Goal: Entertainment & Leisure: Browse casually

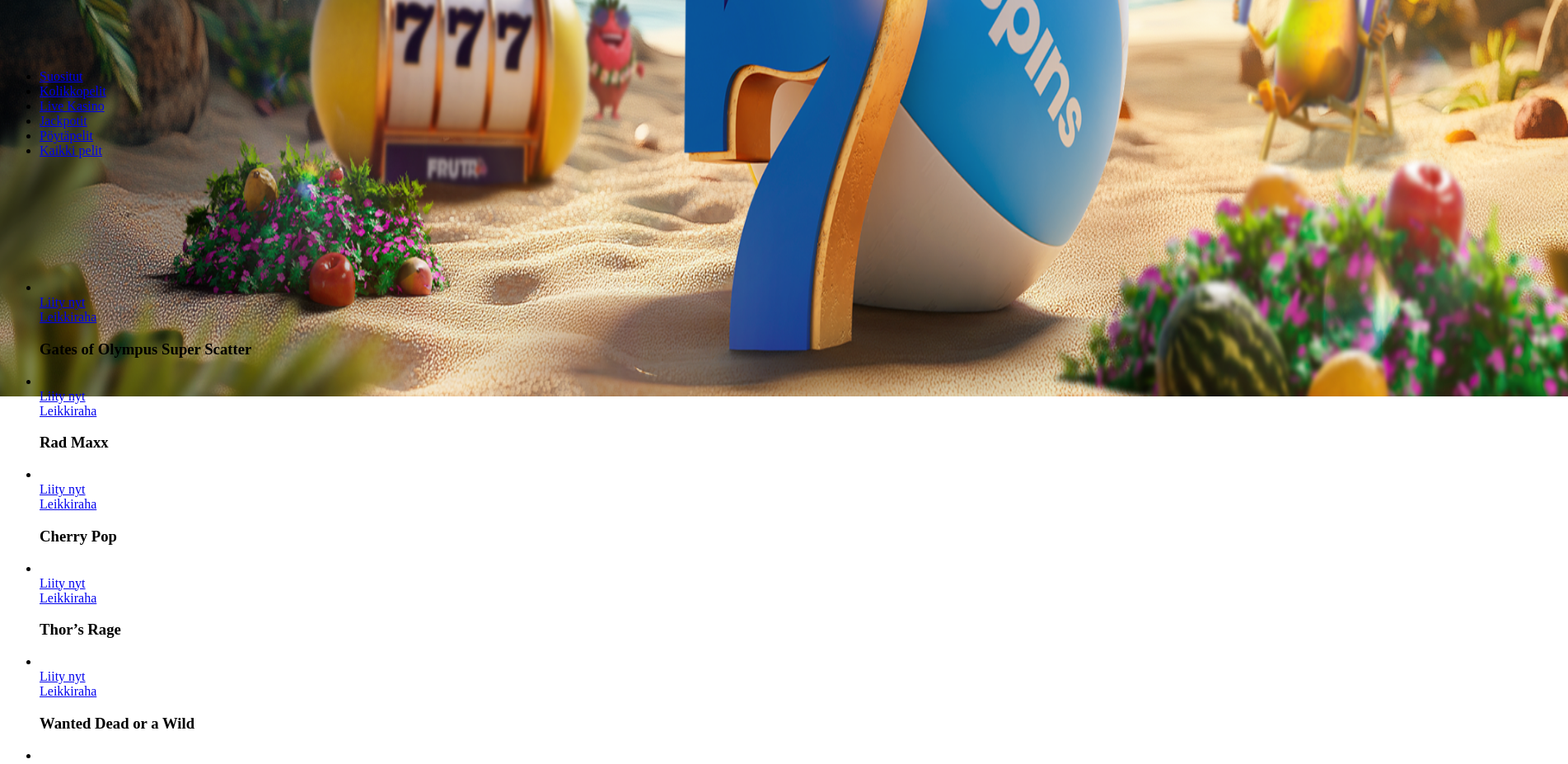
scroll to position [420, 0]
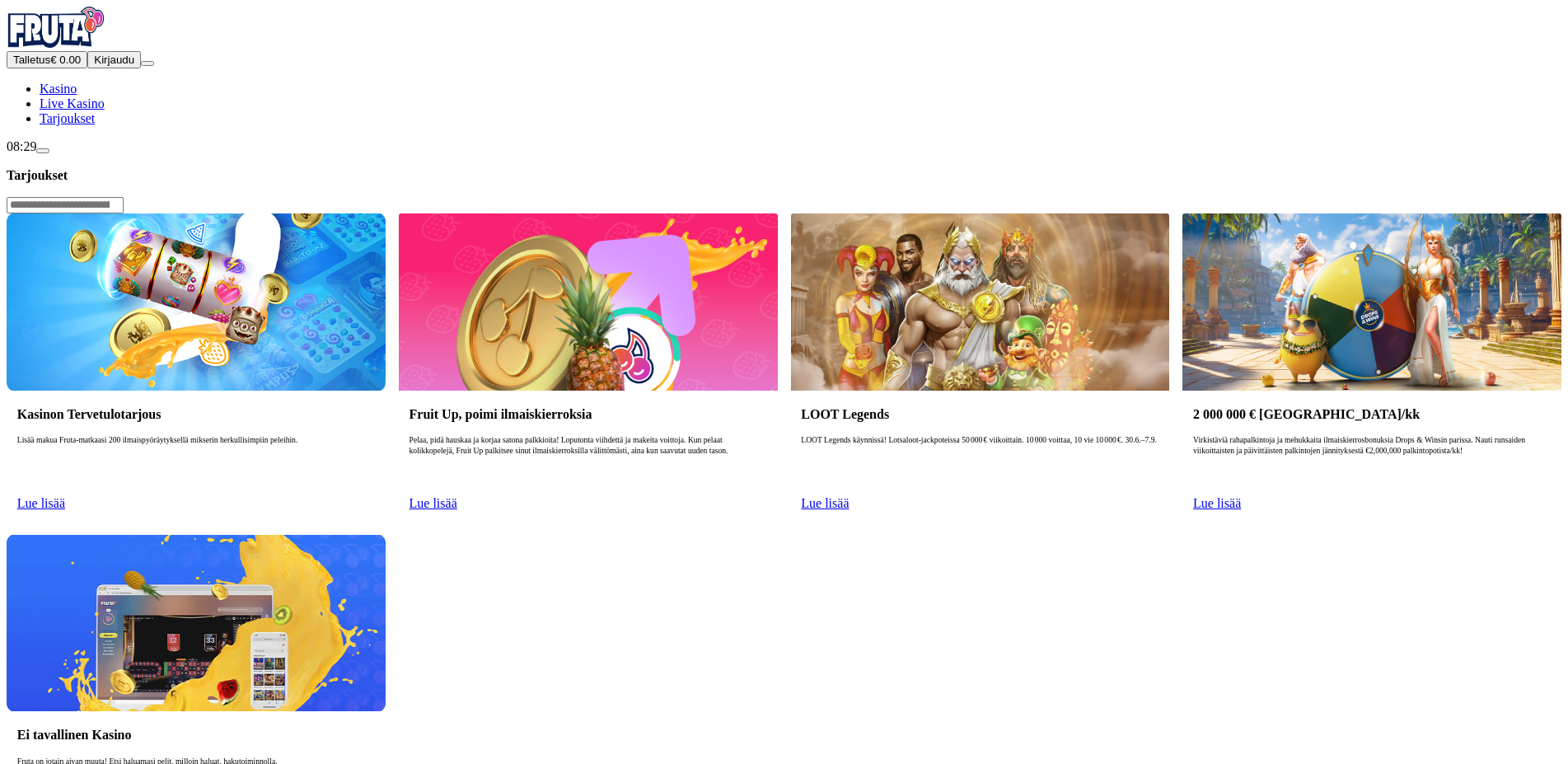
click at [50, 66] on span "Talletus" at bounding box center [31, 60] width 37 height 13
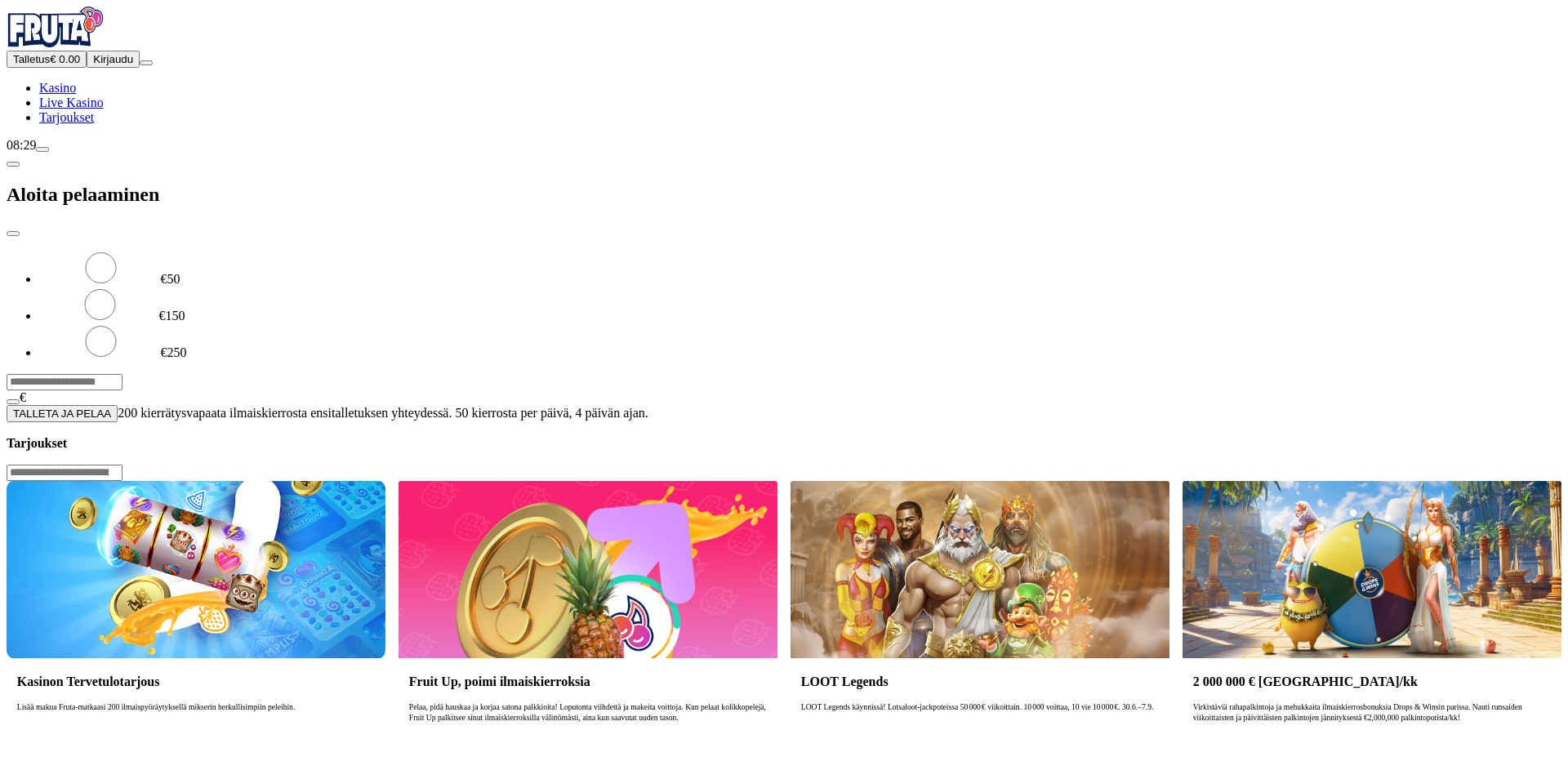
click at [111, 407] on span "TALLETA JA PELAA" at bounding box center [62, 414] width 98 height 12
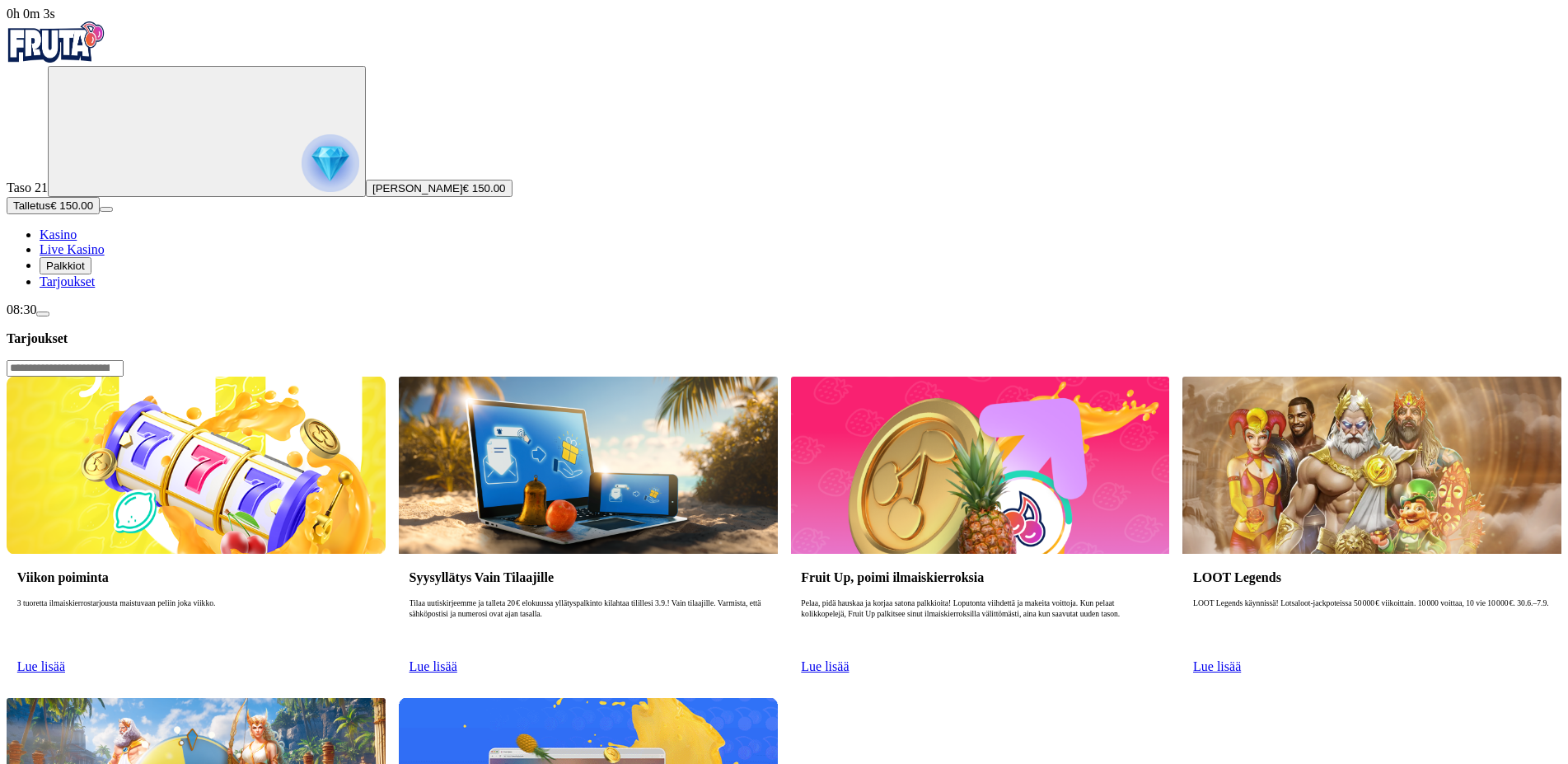
click at [77, 241] on span "Kasino" at bounding box center [57, 235] width 37 height 14
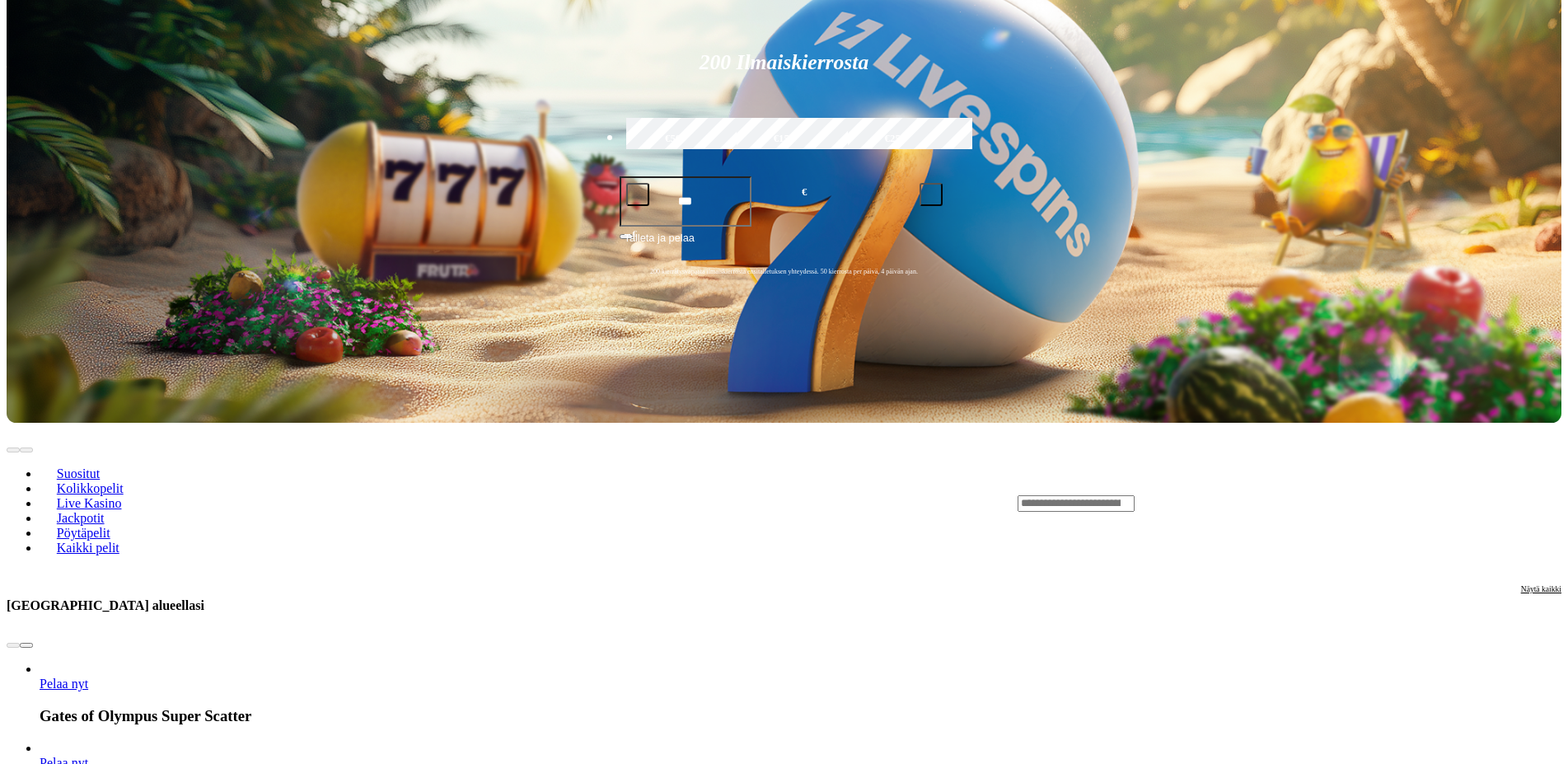
scroll to position [24, 0]
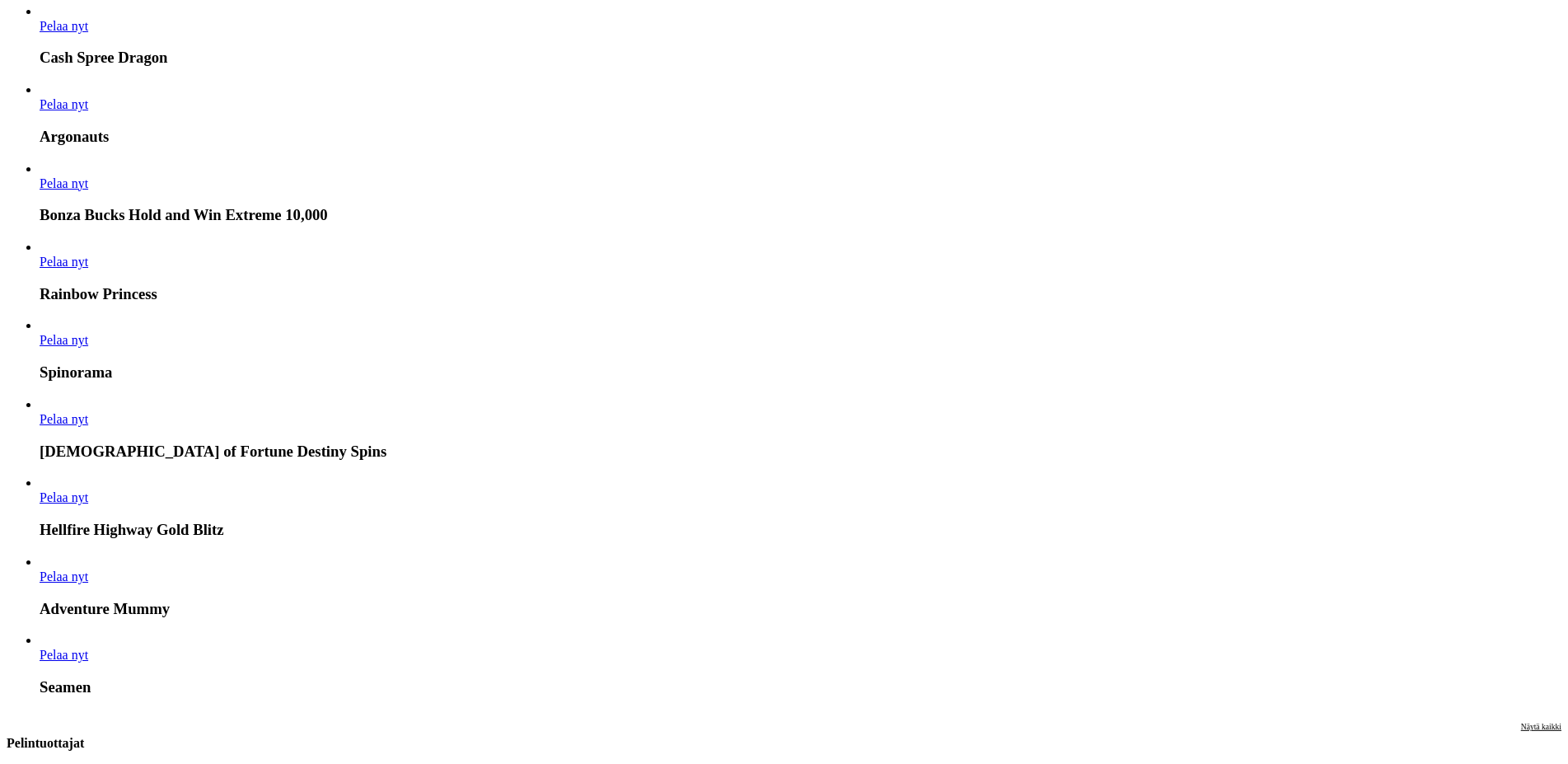
scroll to position [2269, 0]
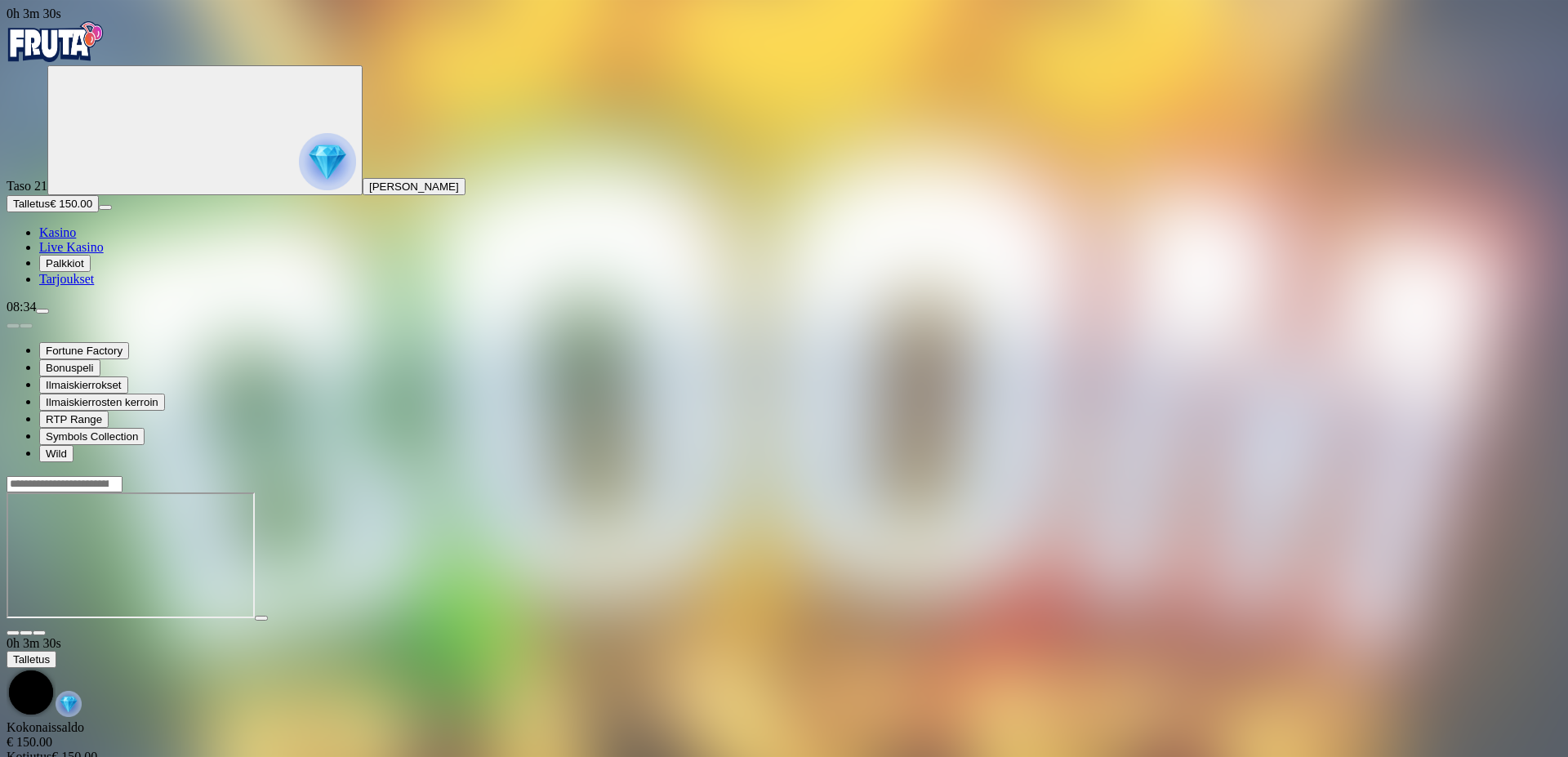
click at [13, 633] on span "close icon" at bounding box center [13, 633] width 0 height 0
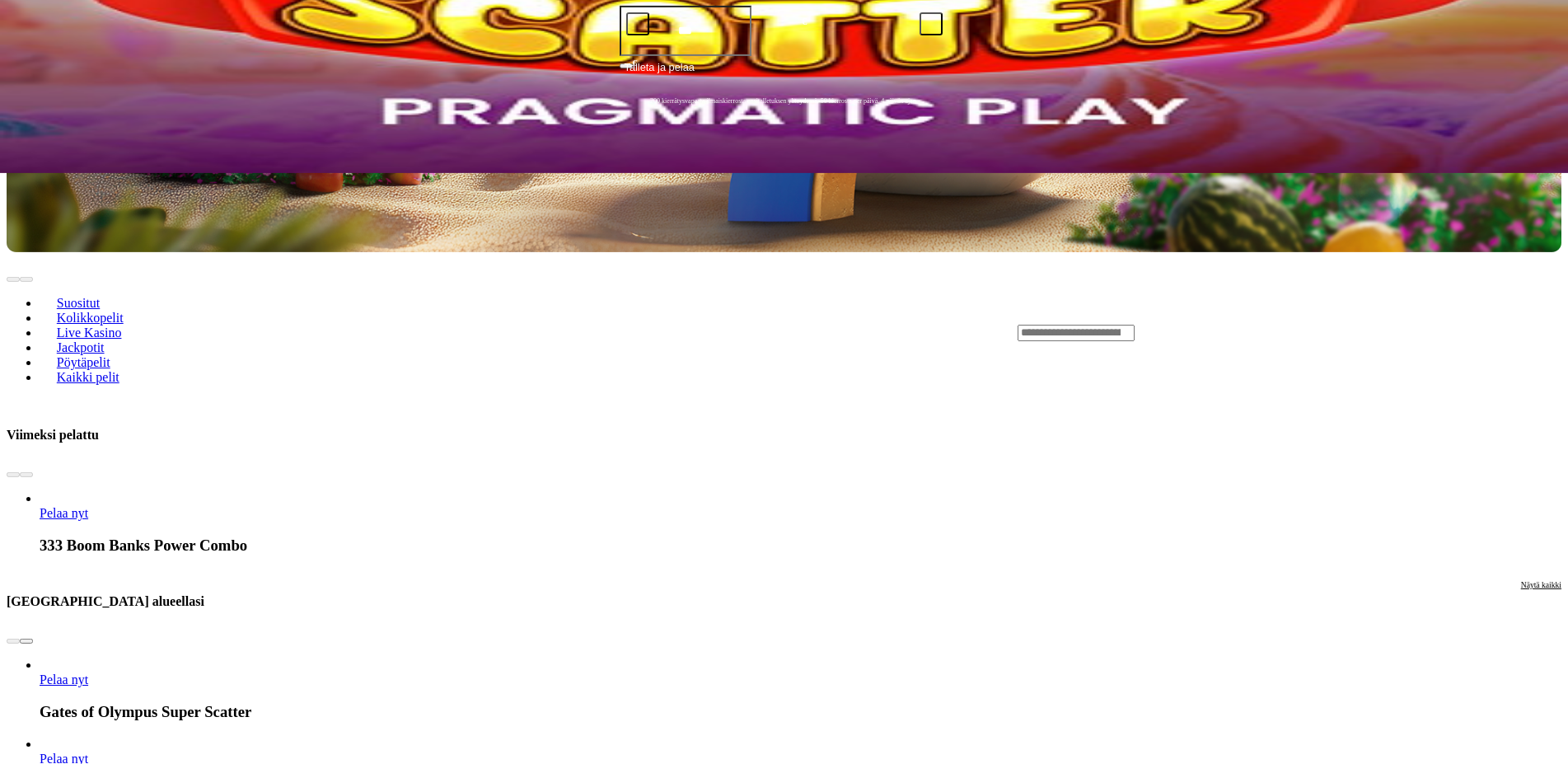
scroll to position [673, 0]
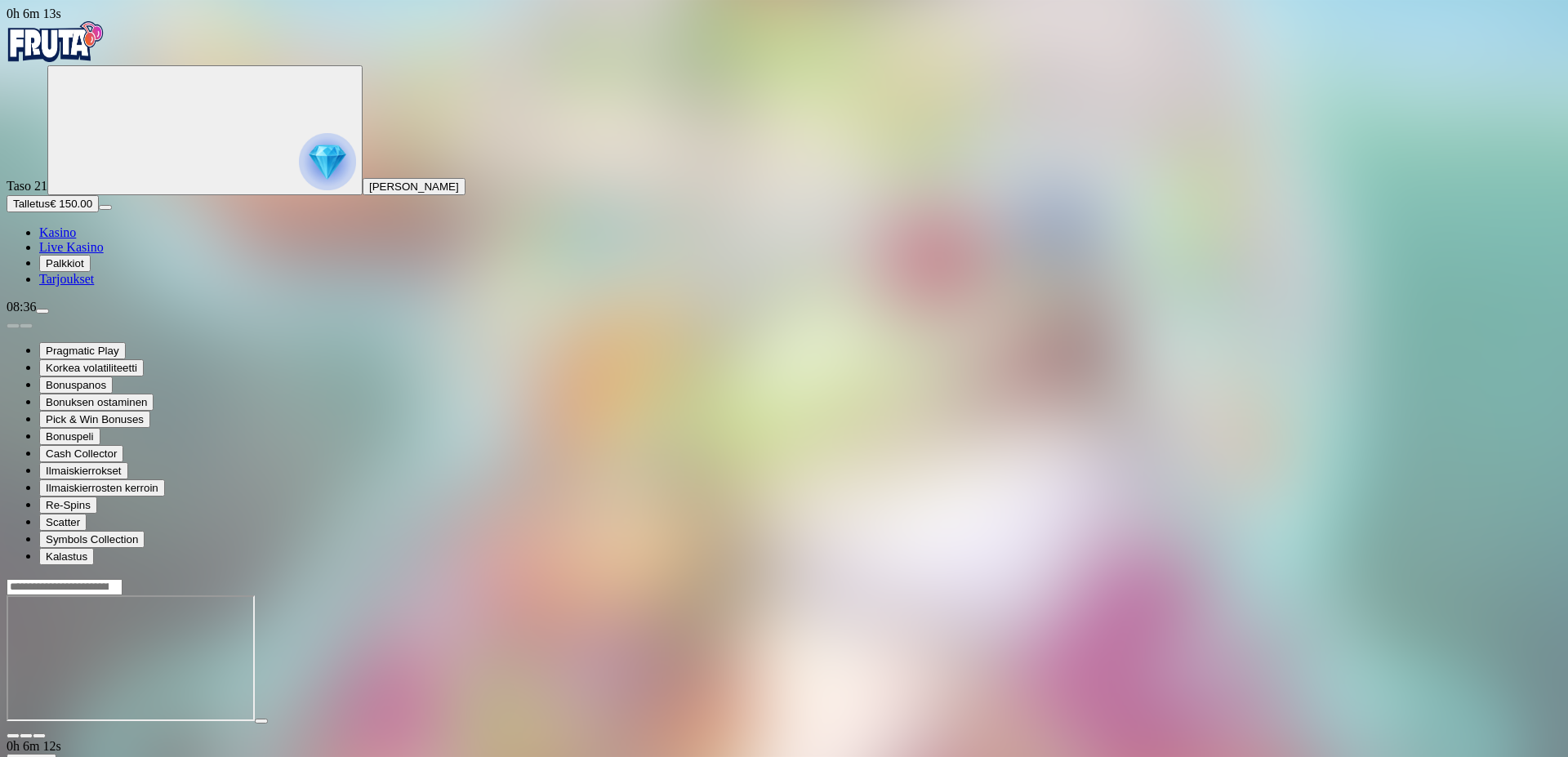
click at [13, 736] on span "close icon" at bounding box center [13, 736] width 0 height 0
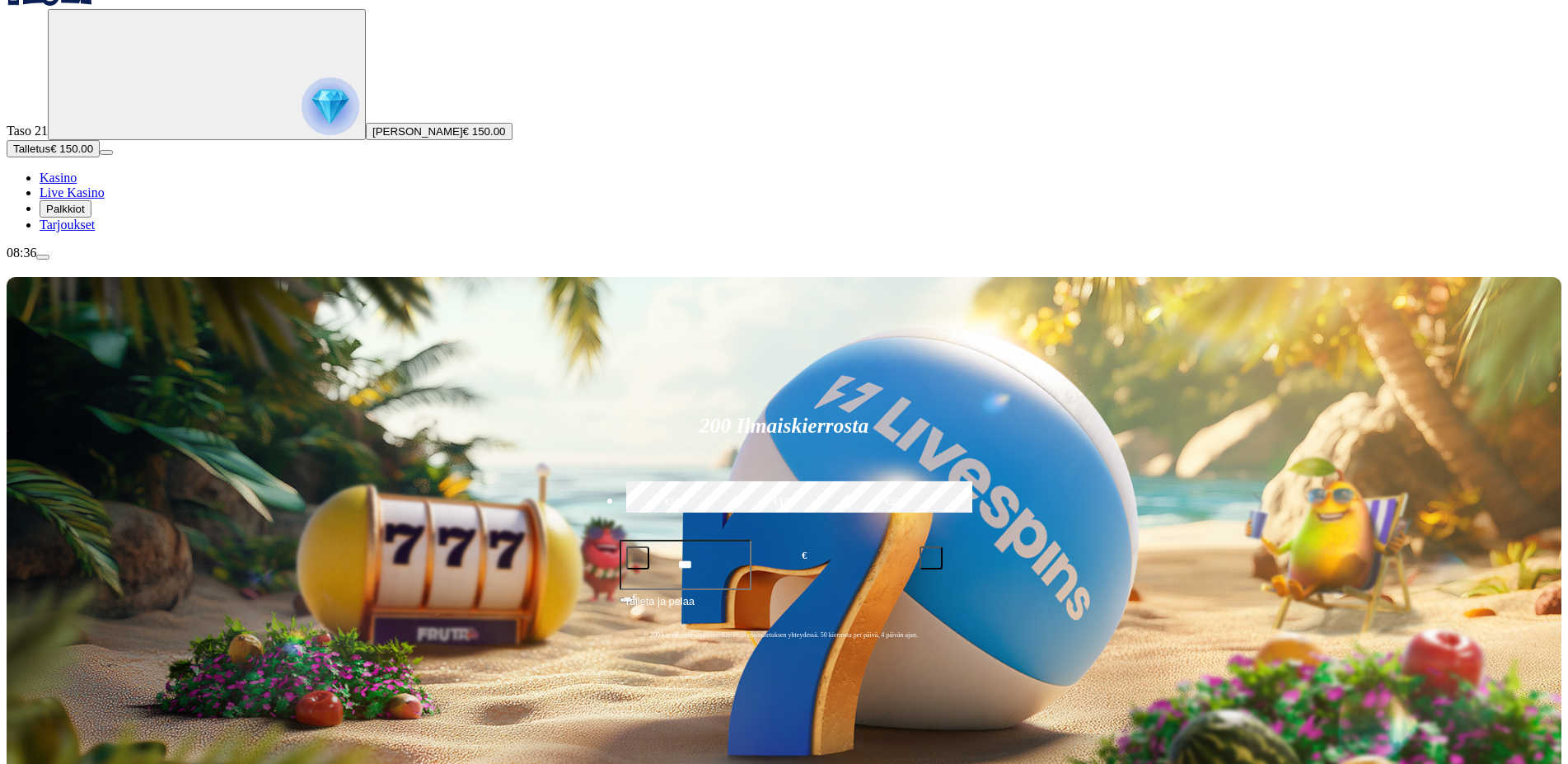
scroll to position [588, 0]
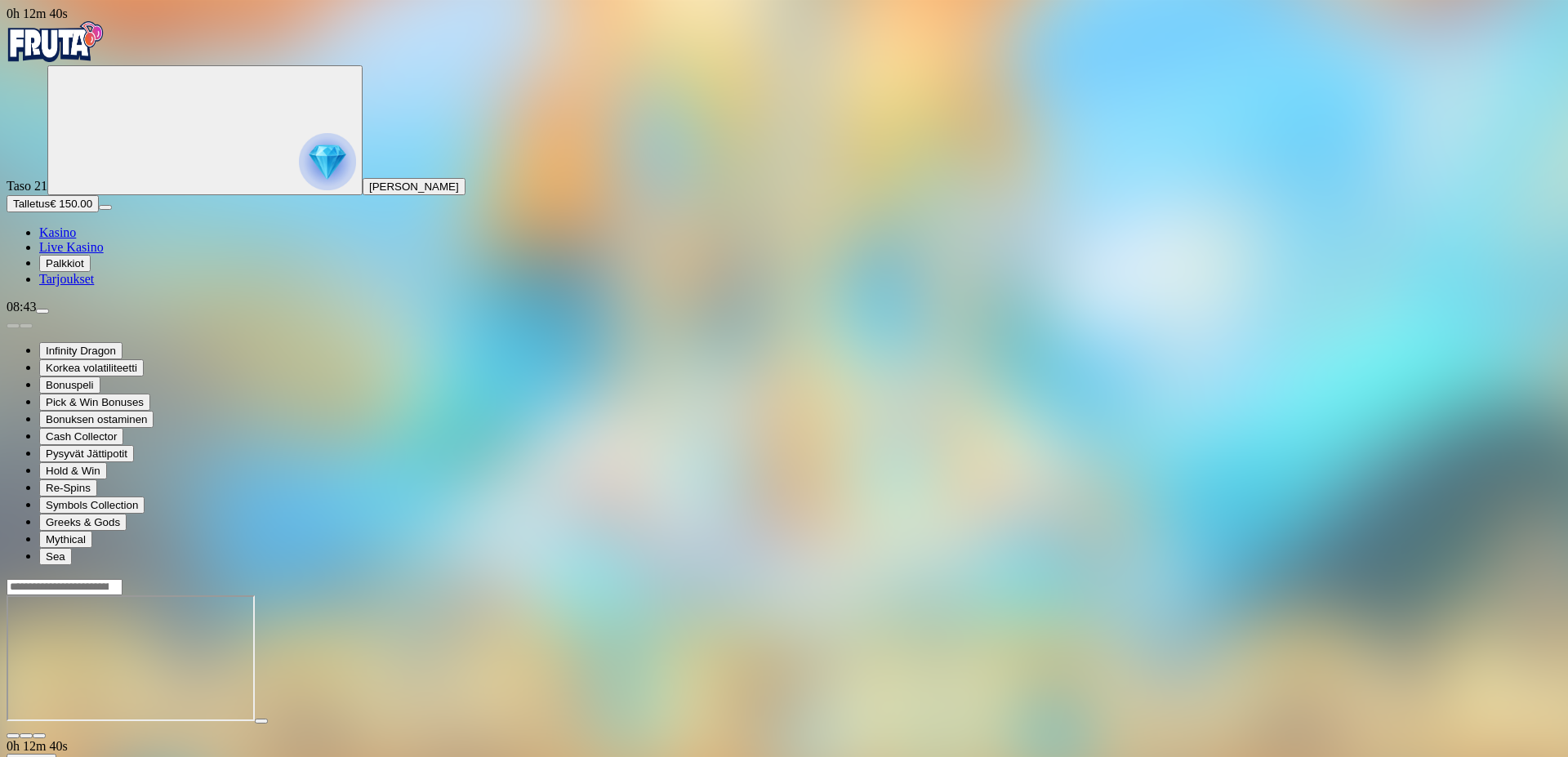
click at [13, 736] on span "close icon" at bounding box center [13, 736] width 0 height 0
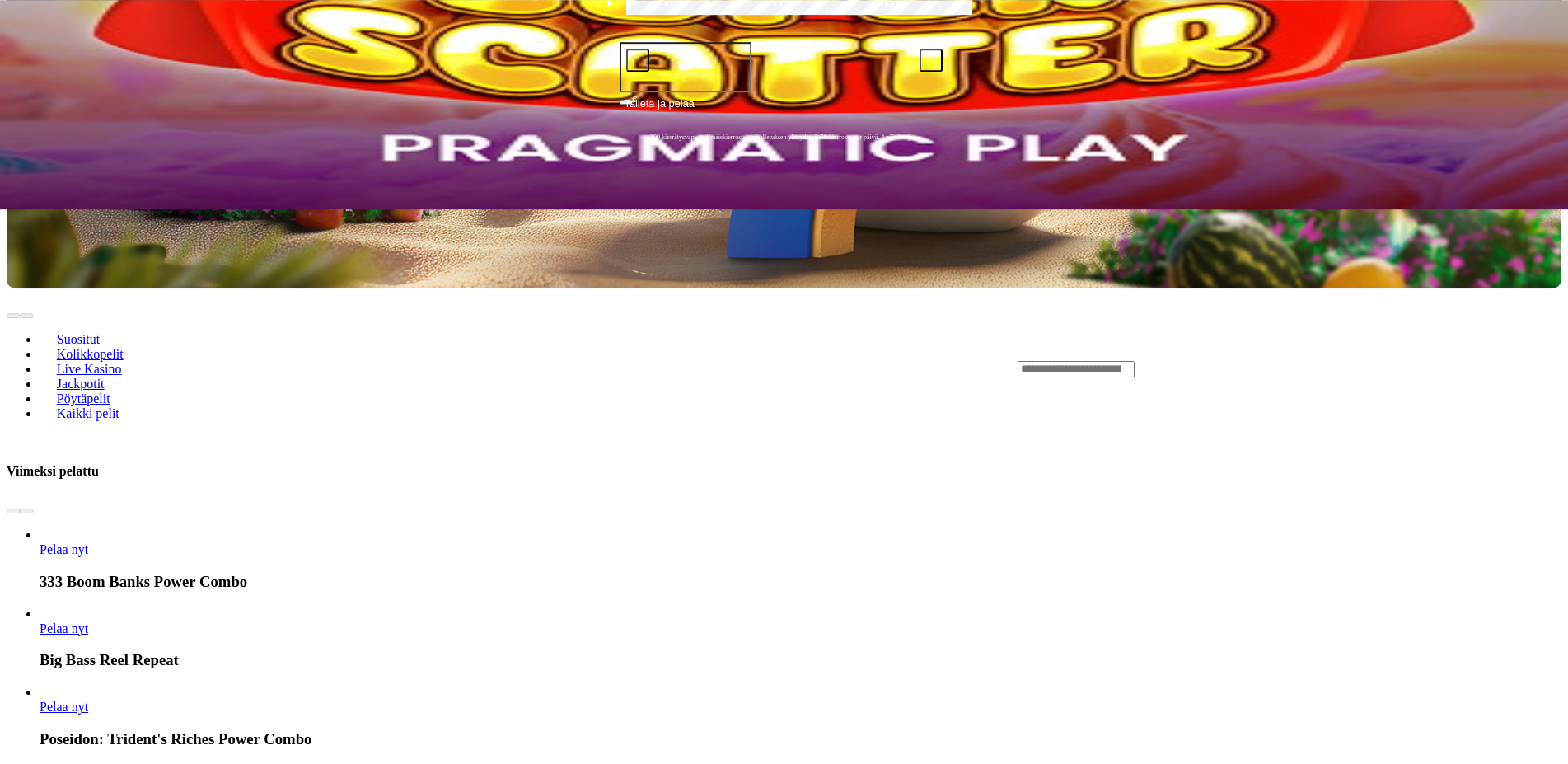
scroll to position [588, 0]
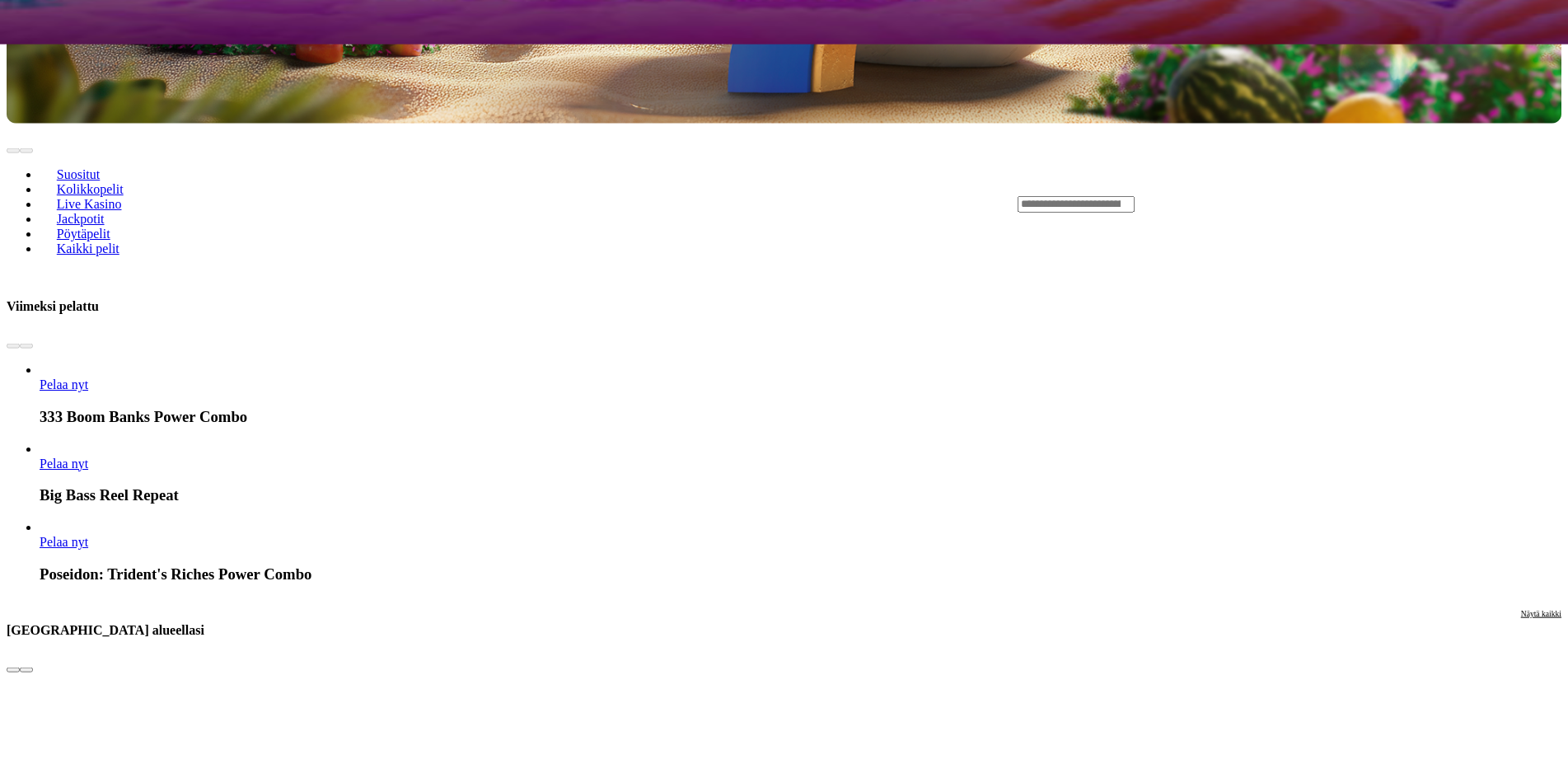
scroll to position [756, 0]
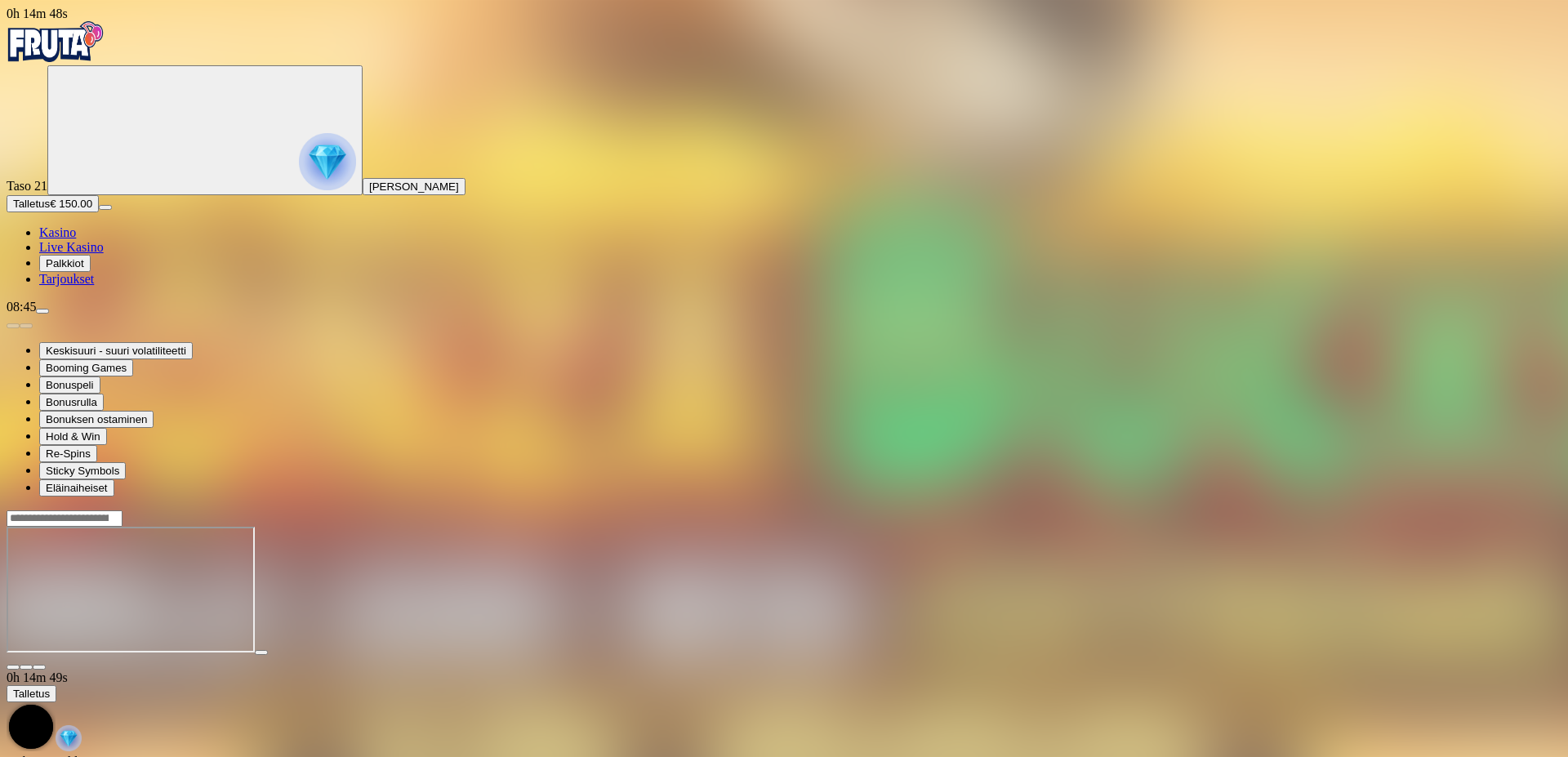
click at [26, 666] on span "chevron-down icon" at bounding box center [26, 666] width 0 height 0
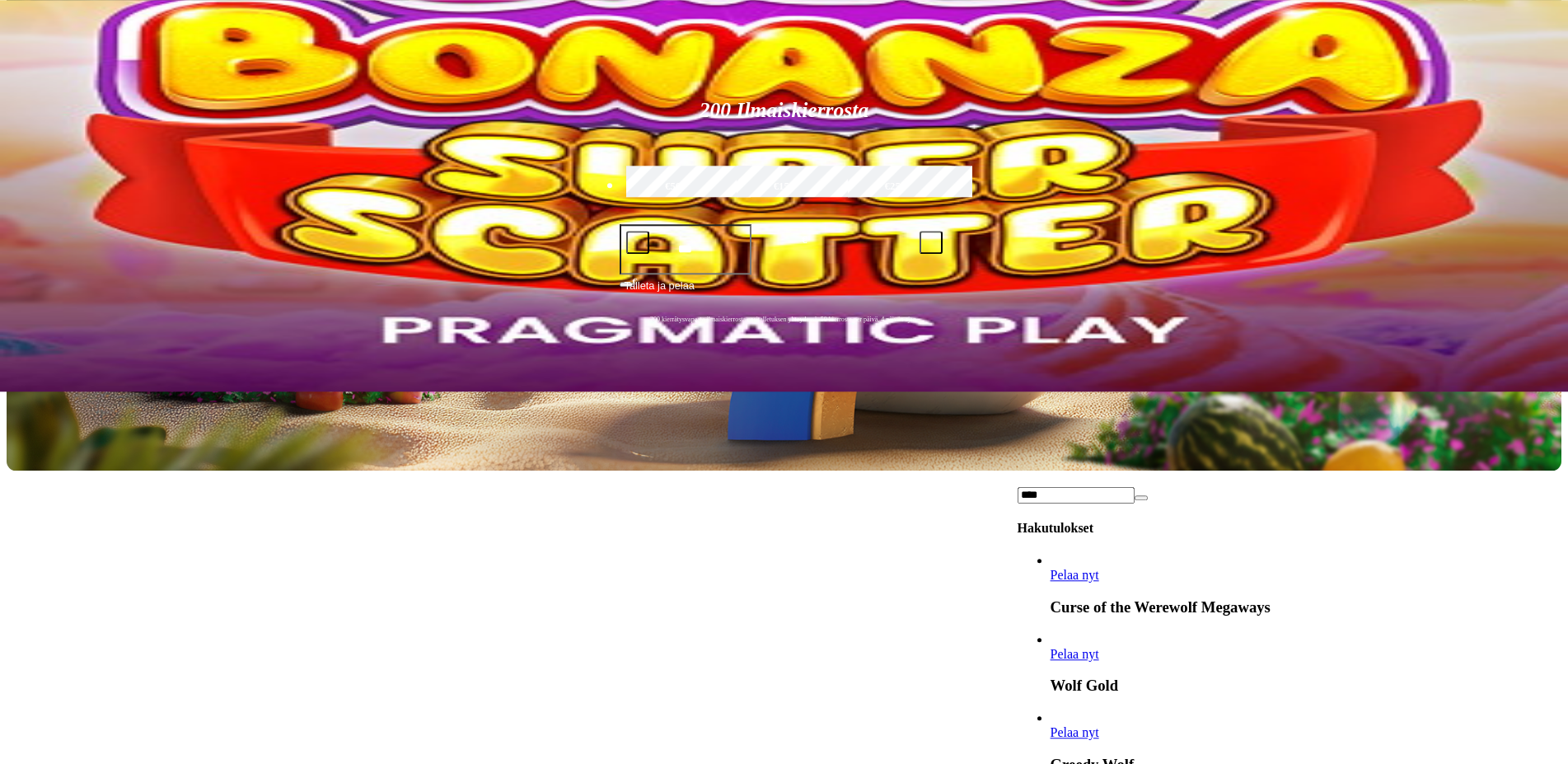
scroll to position [252, 0]
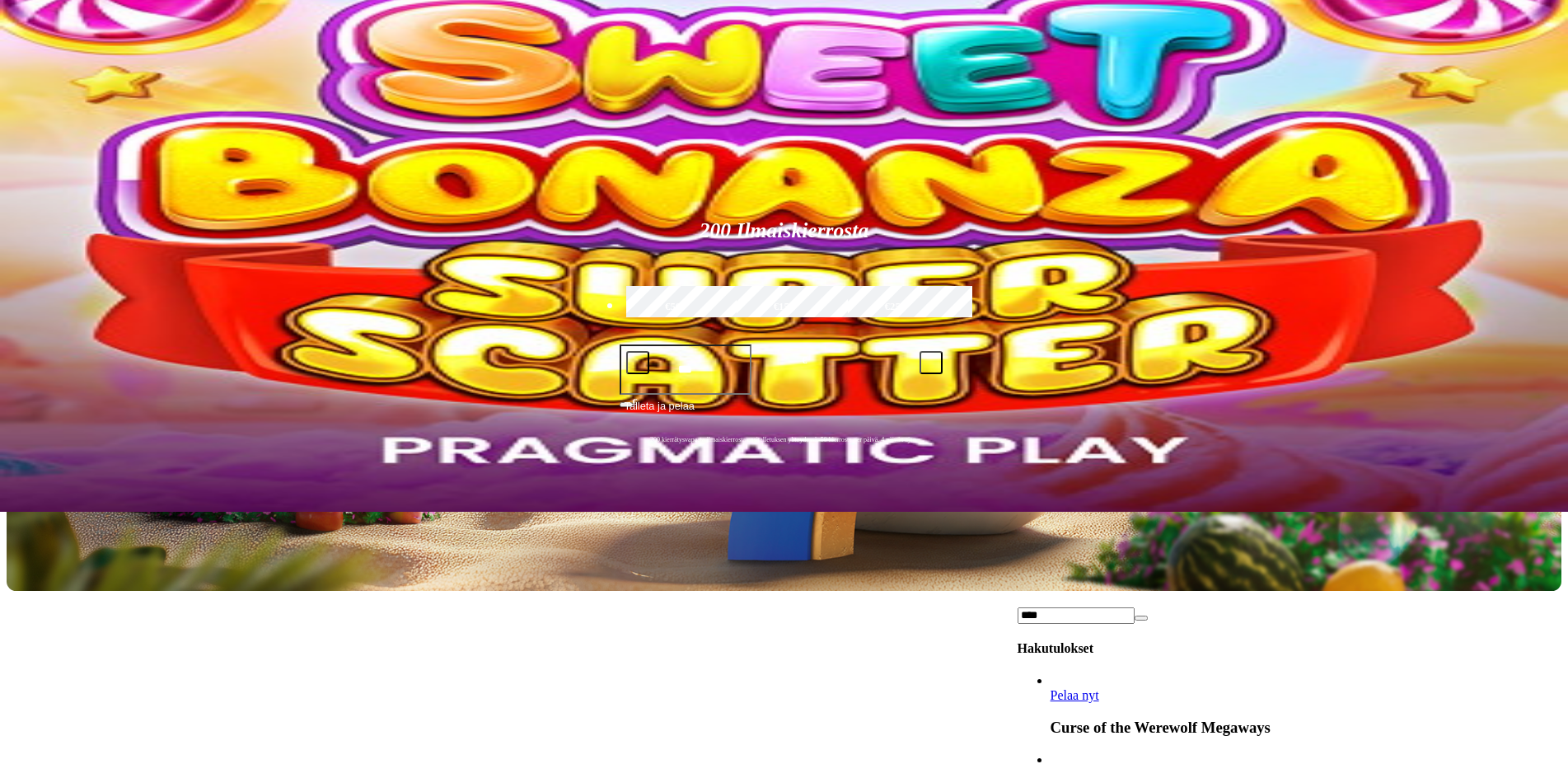
type input "****"
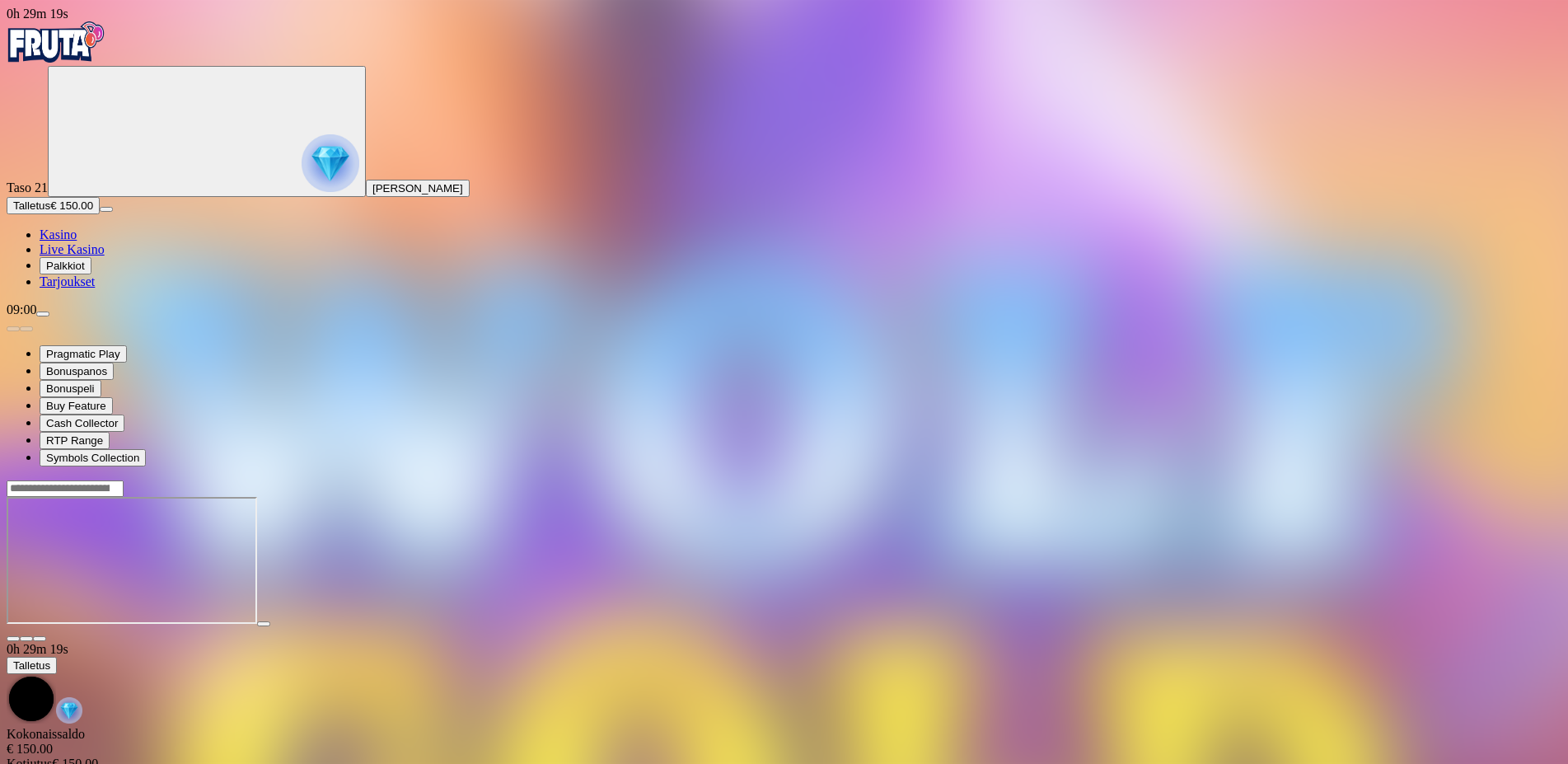
click at [13, 639] on span "close icon" at bounding box center [13, 639] width 0 height 0
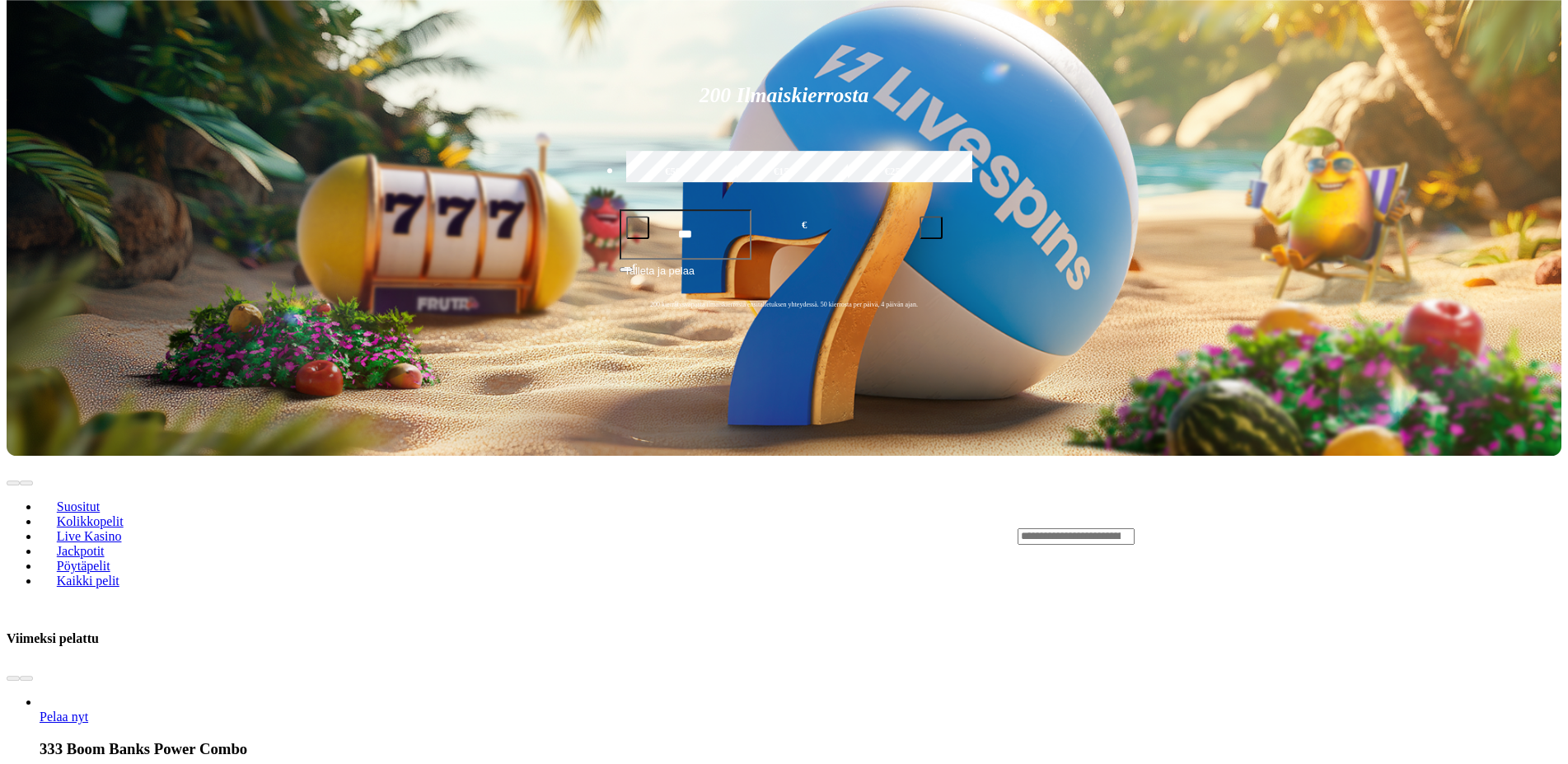
scroll to position [504, 0]
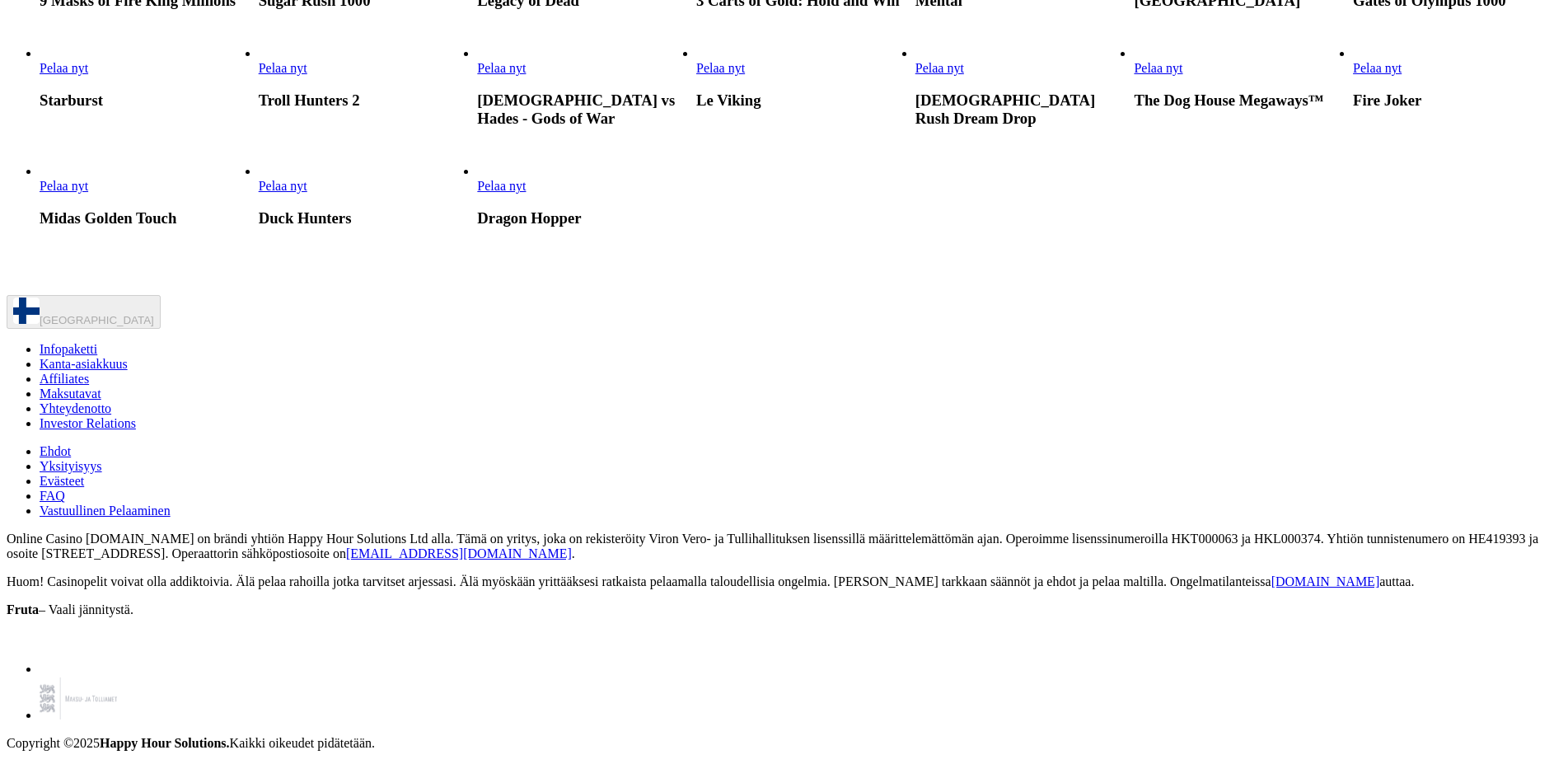
scroll to position [1680, 0]
click at [964, 75] on span "Pelaa nyt" at bounding box center [940, 68] width 48 height 14
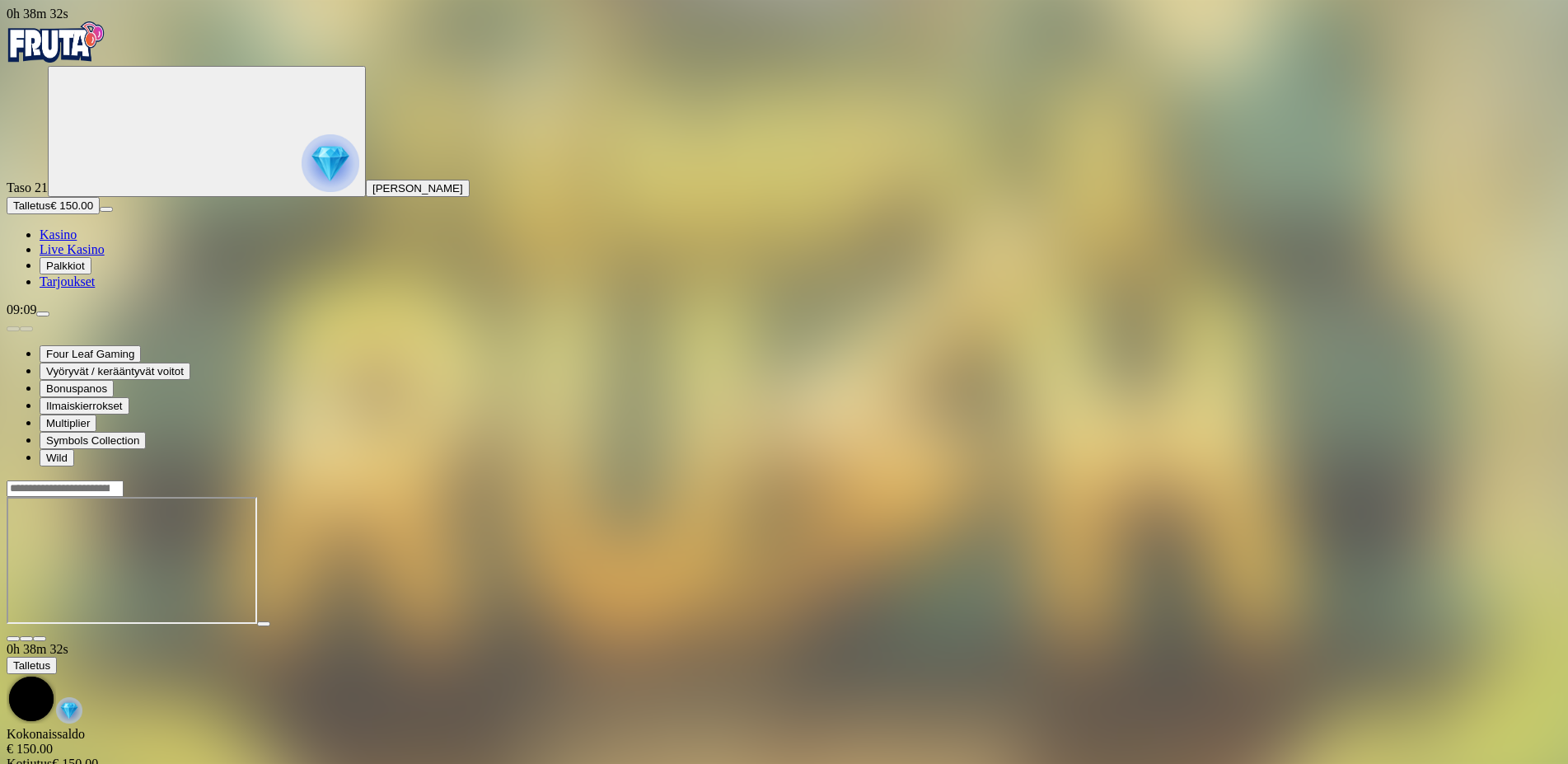
click at [13, 639] on span "close icon" at bounding box center [13, 639] width 0 height 0
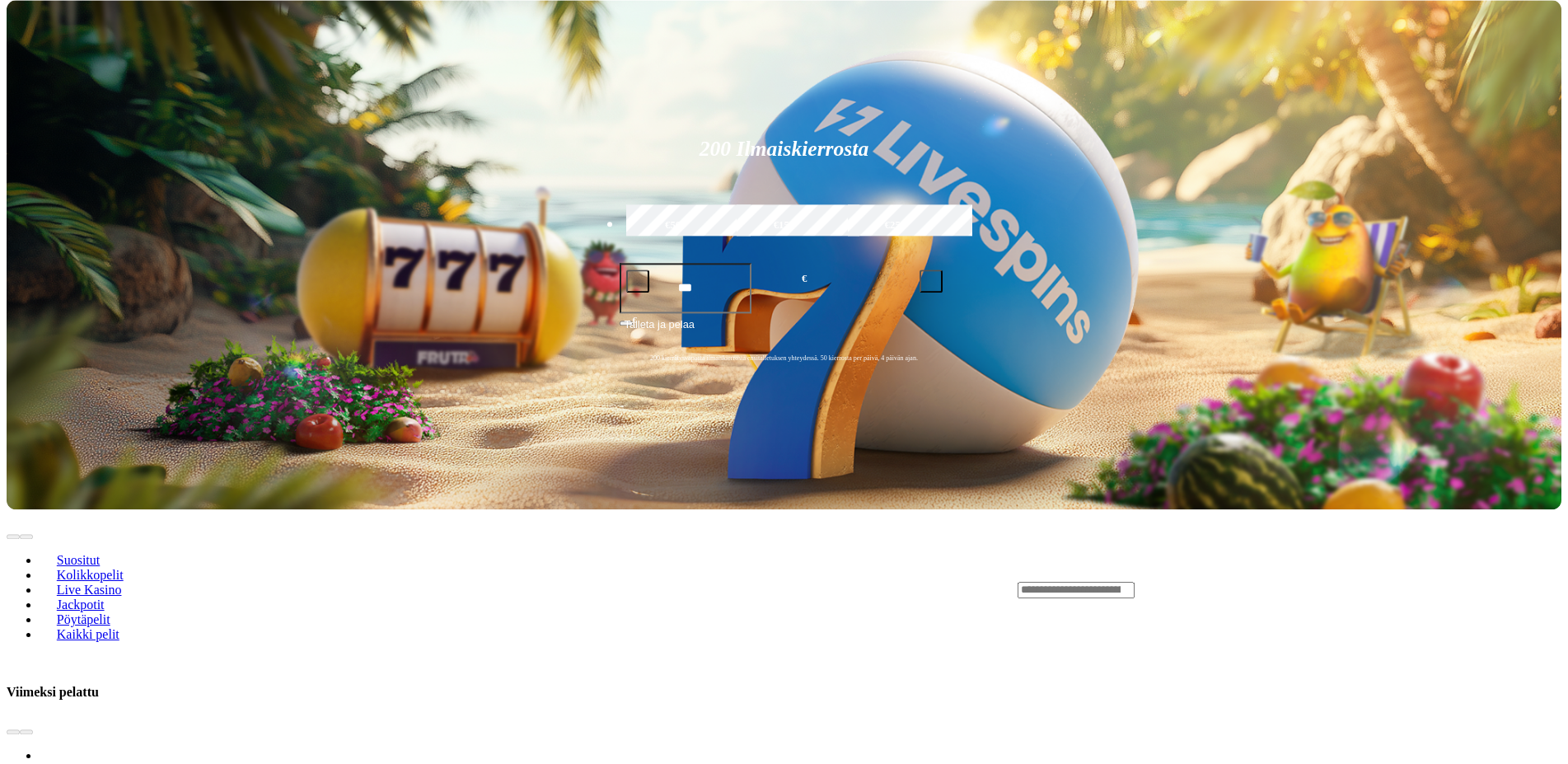
scroll to position [420, 0]
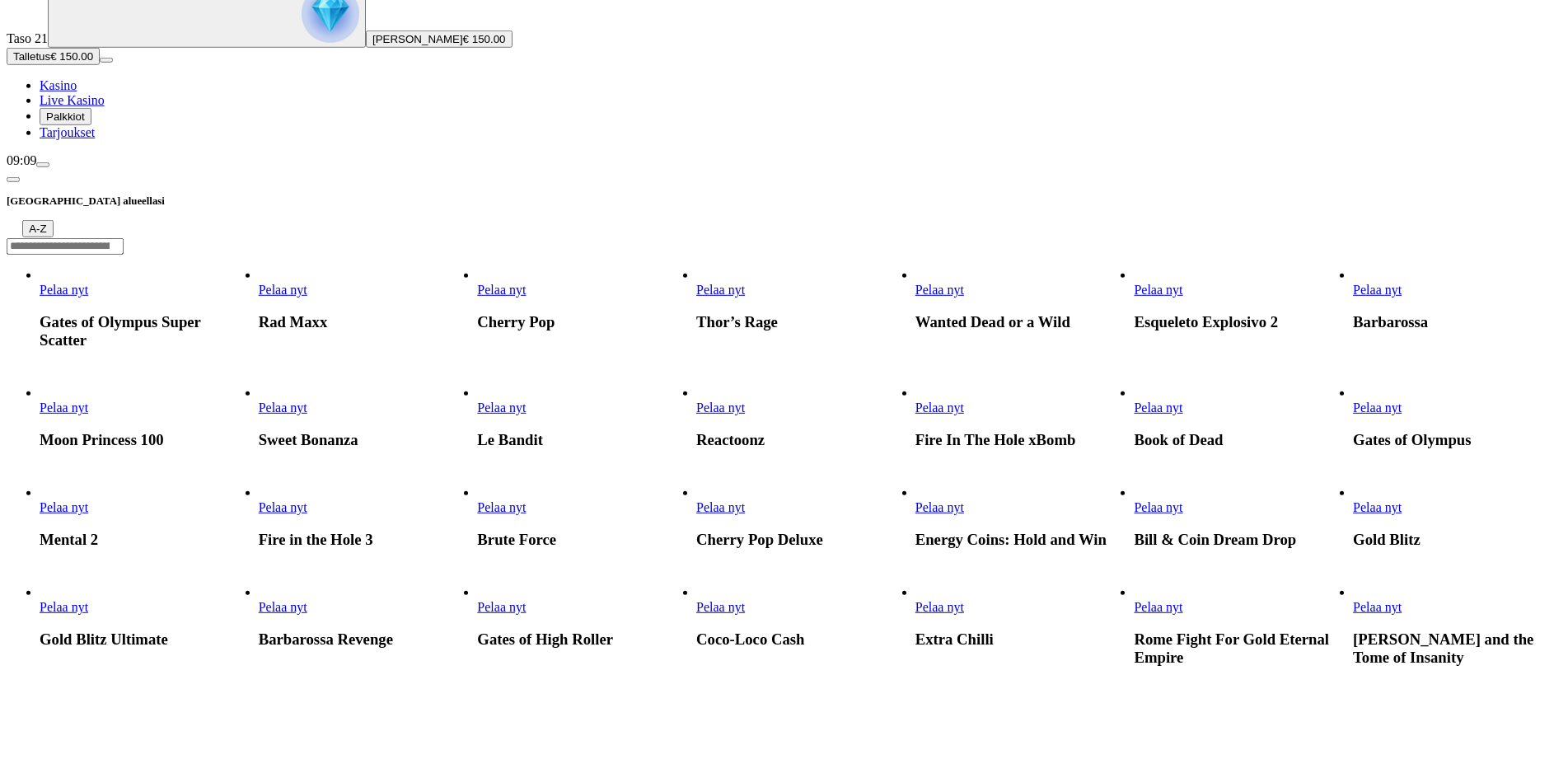
scroll to position [168, 0]
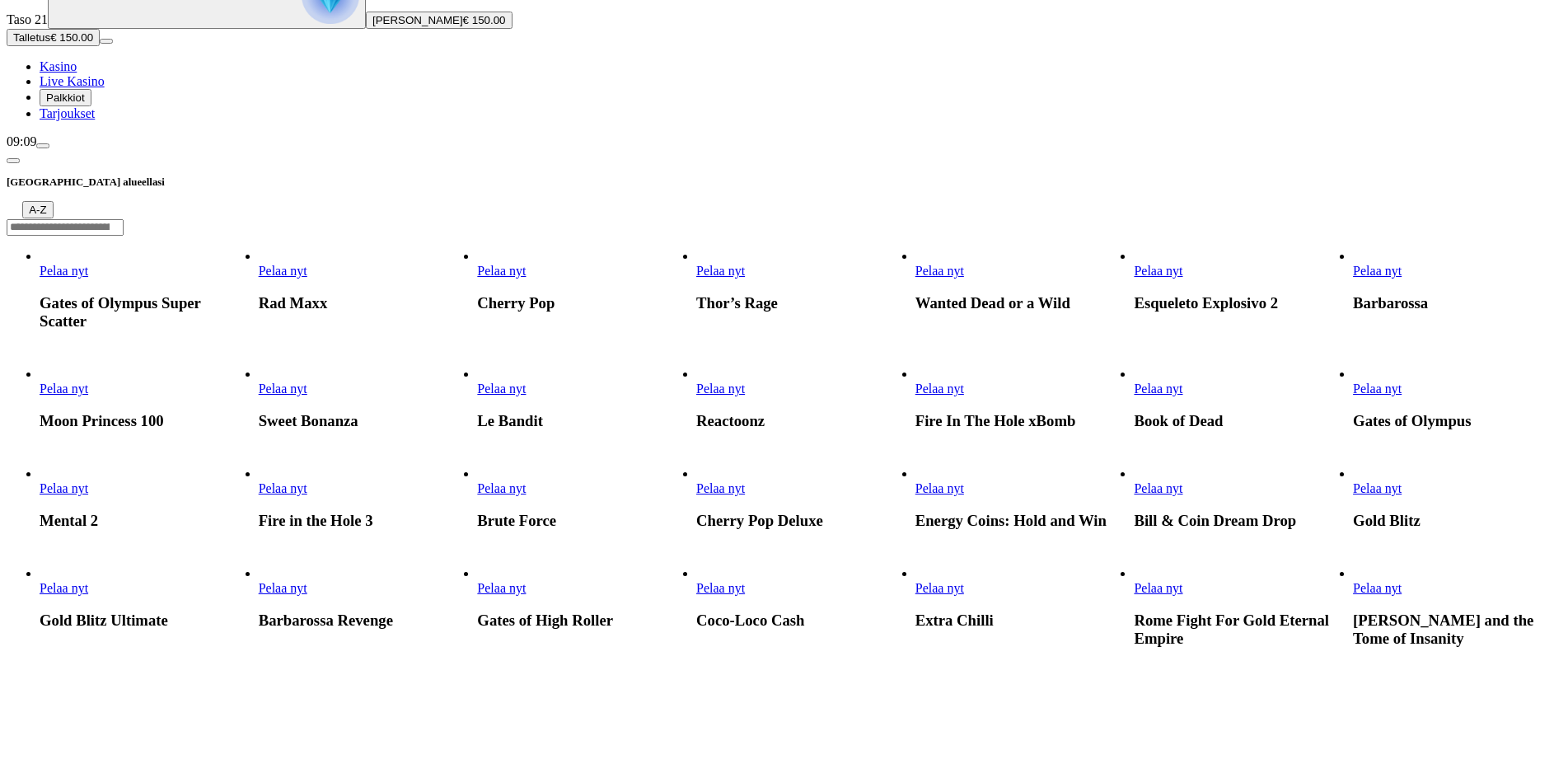
click at [307, 495] on span "Pelaa nyt" at bounding box center [283, 488] width 48 height 14
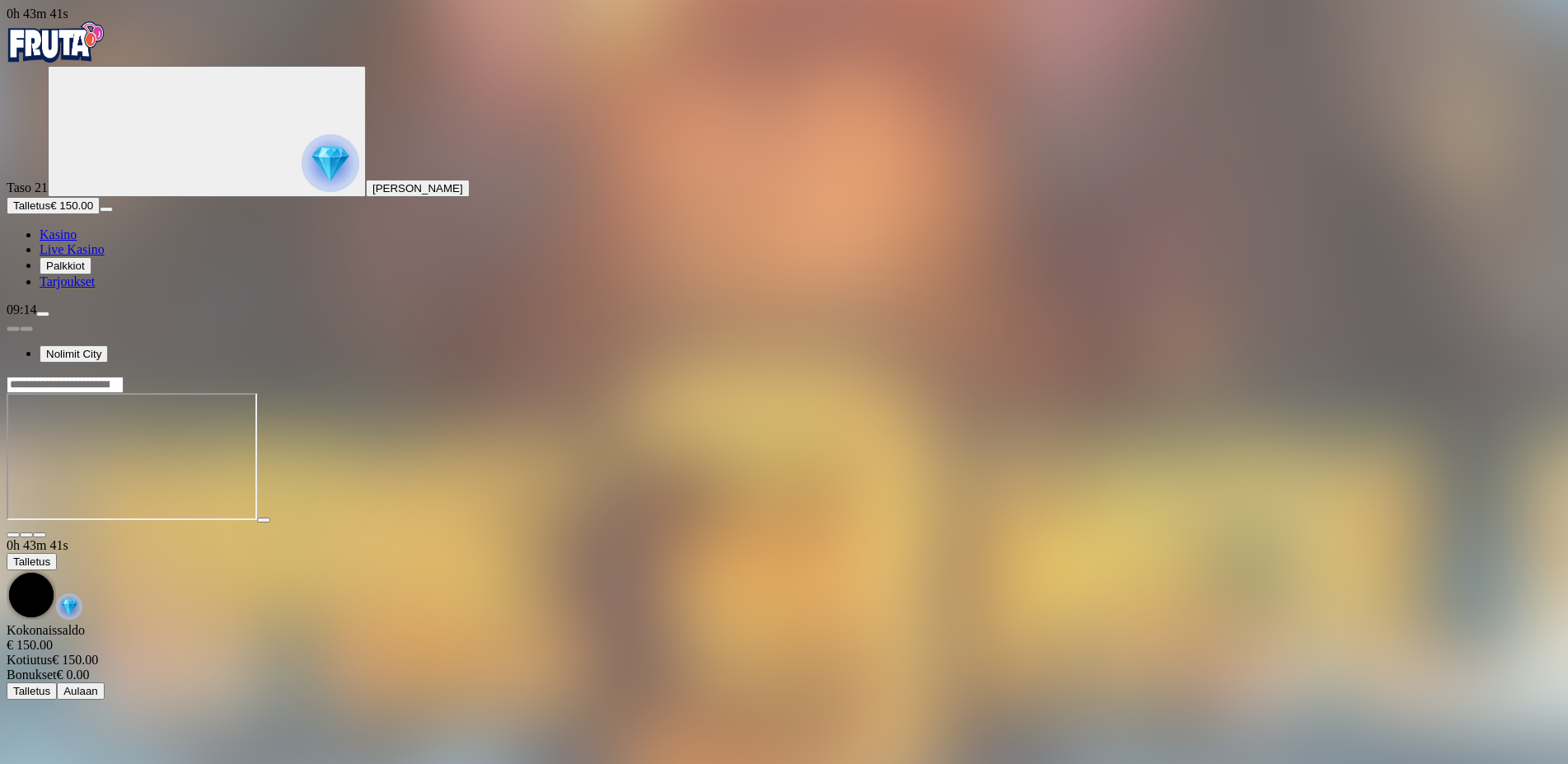
click at [13, 535] on span "close icon" at bounding box center [13, 535] width 0 height 0
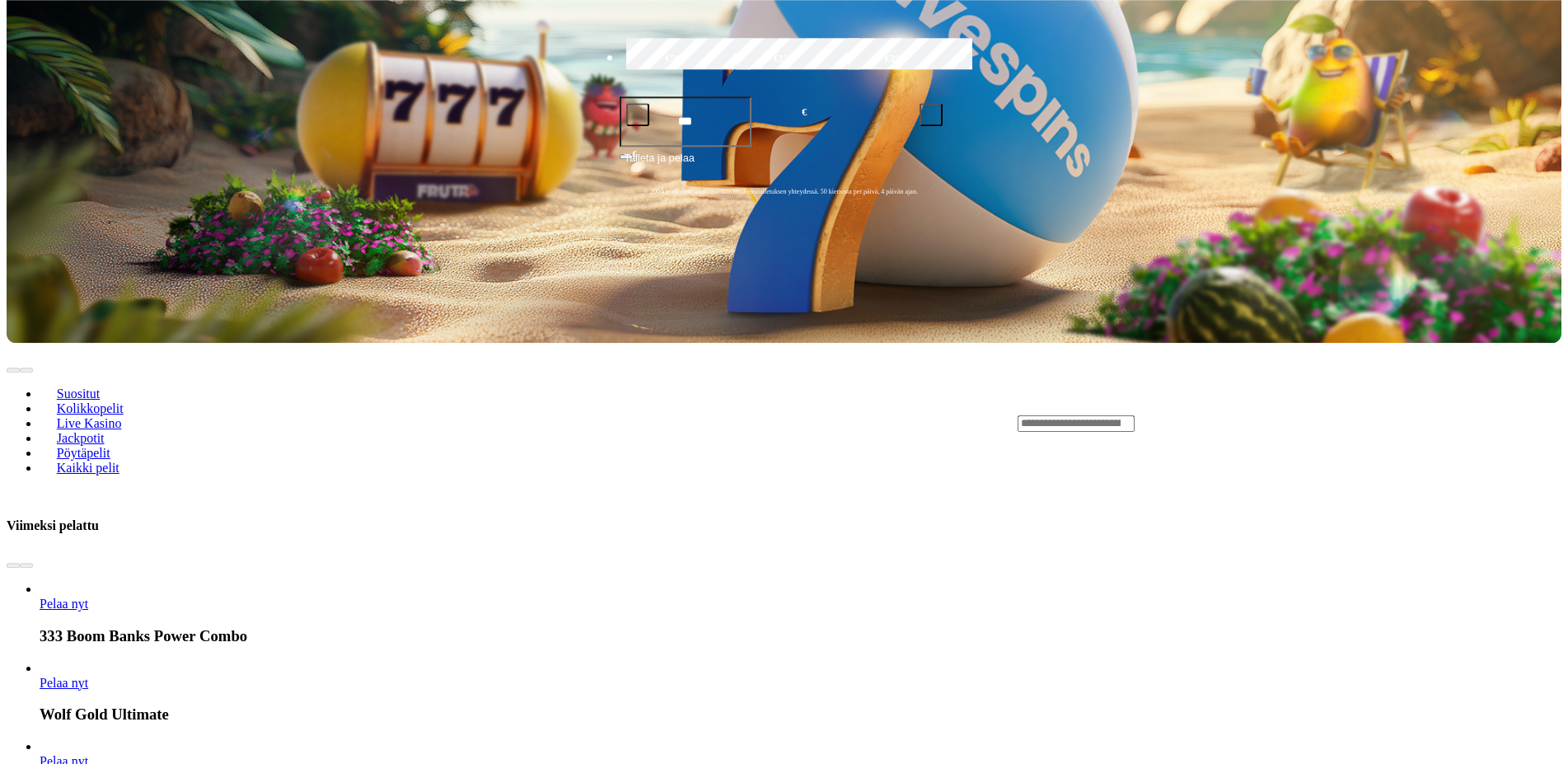
scroll to position [504, 0]
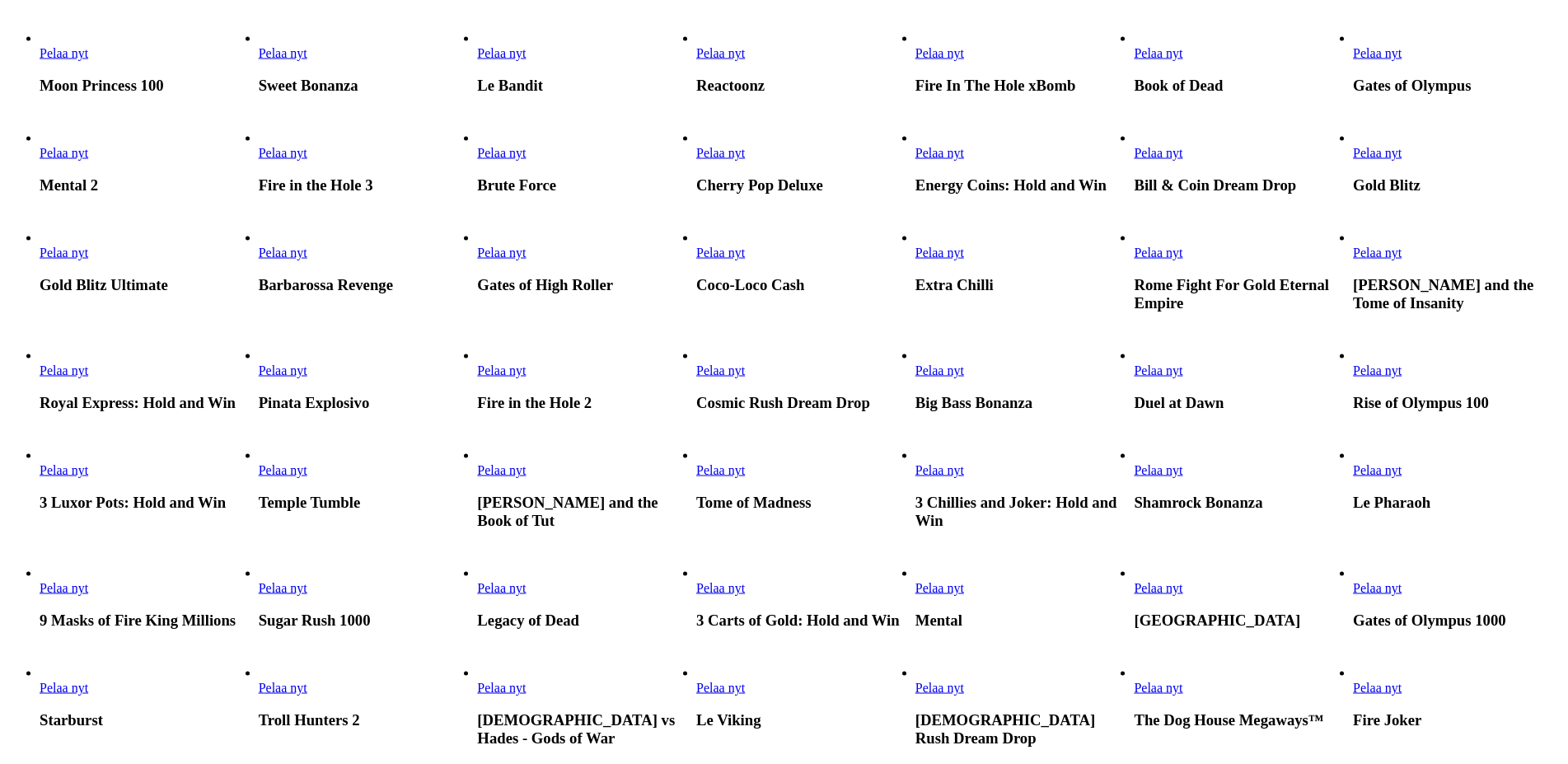
scroll to position [504, 0]
click at [1401, 159] on link "Pelaa nyt" at bounding box center [1377, 152] width 48 height 14
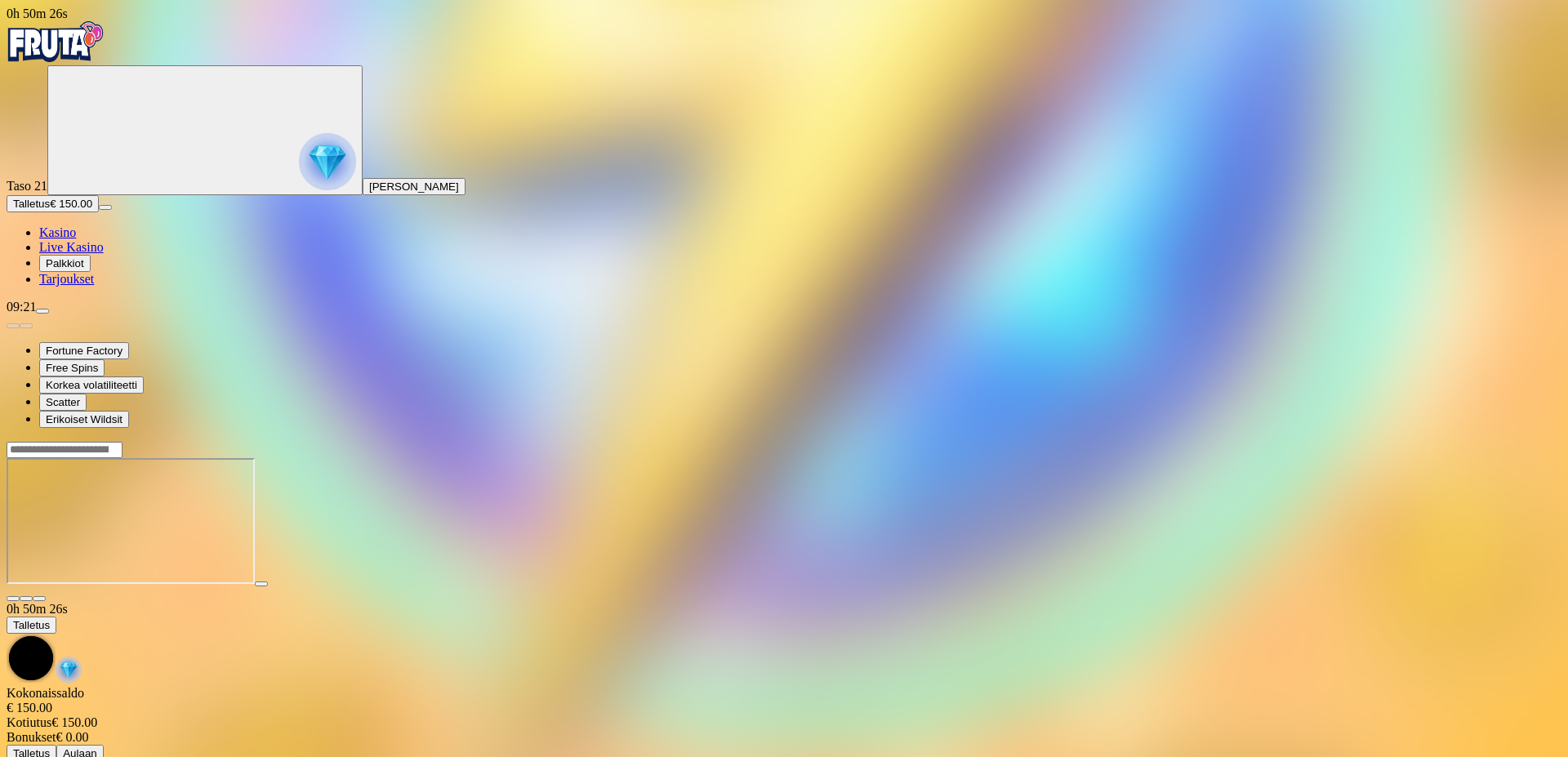
click at [299, 157] on img "Primary" at bounding box center [328, 162] width 57 height 57
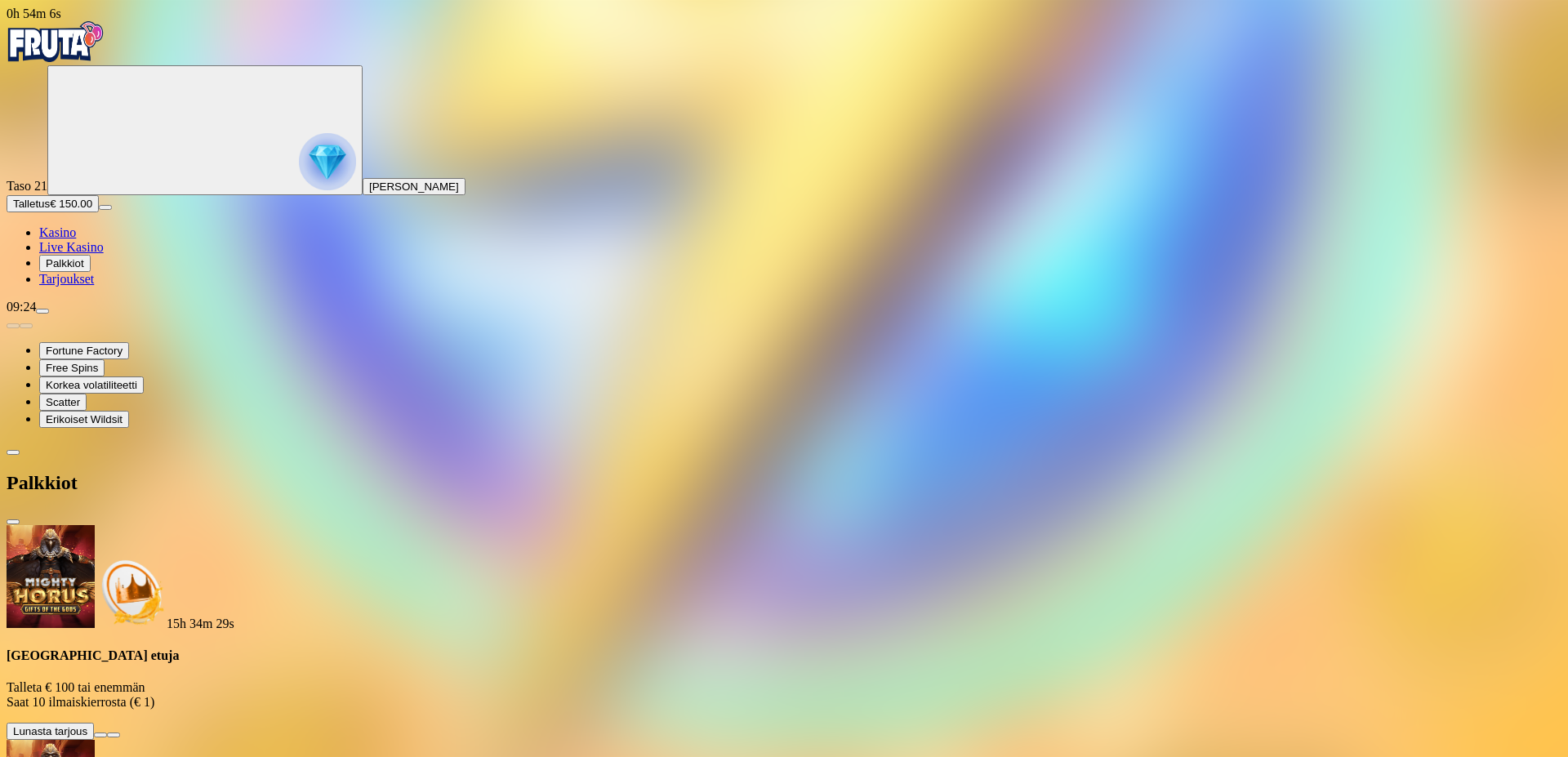
click at [107, 732] on button at bounding box center [100, 735] width 13 height 5
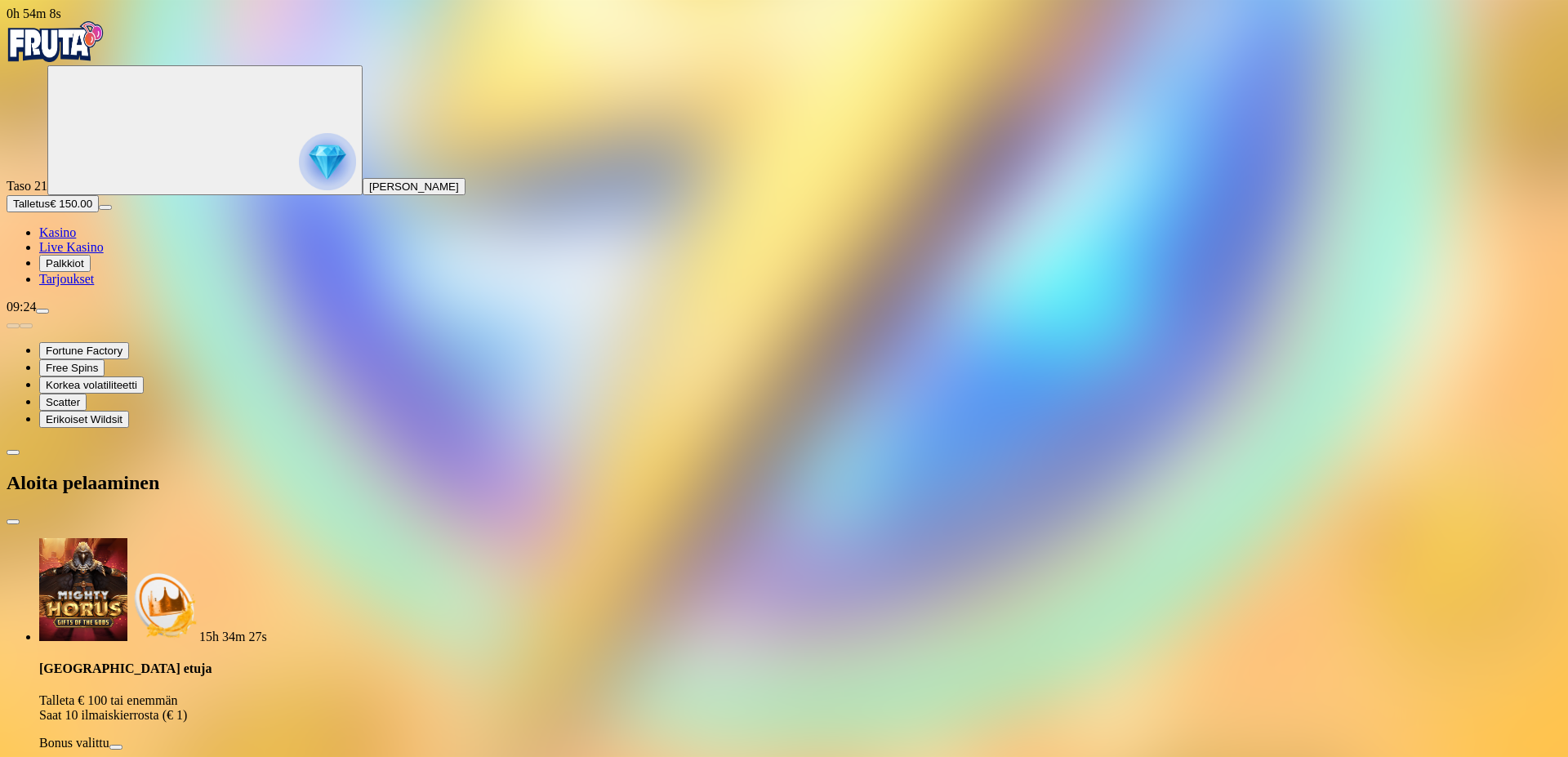
drag, startPoint x: 243, startPoint y: 350, endPoint x: 200, endPoint y: 351, distance: 43.0
type input "***"
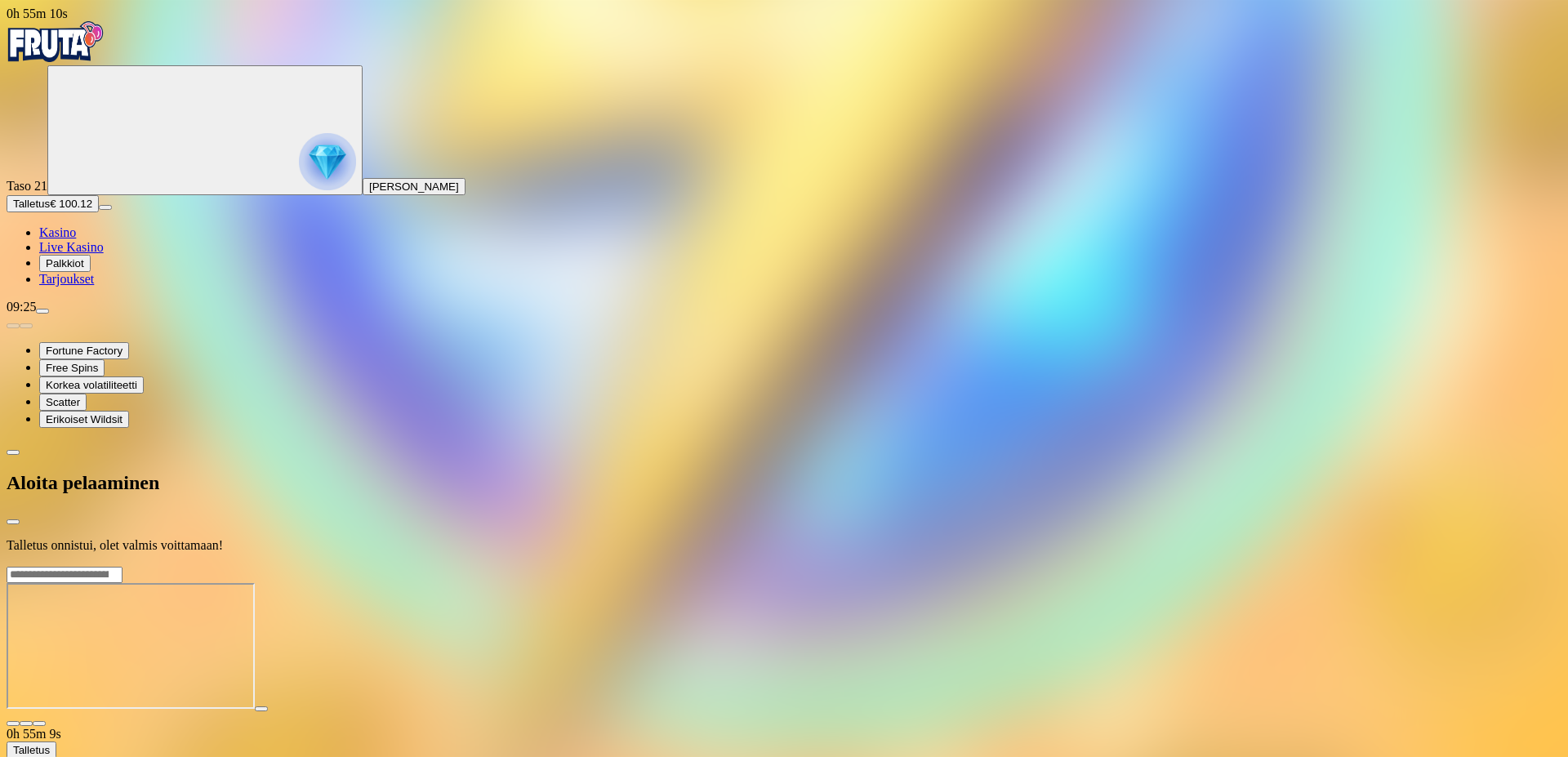
click at [84, 270] on span "Palkkiot" at bounding box center [65, 264] width 38 height 12
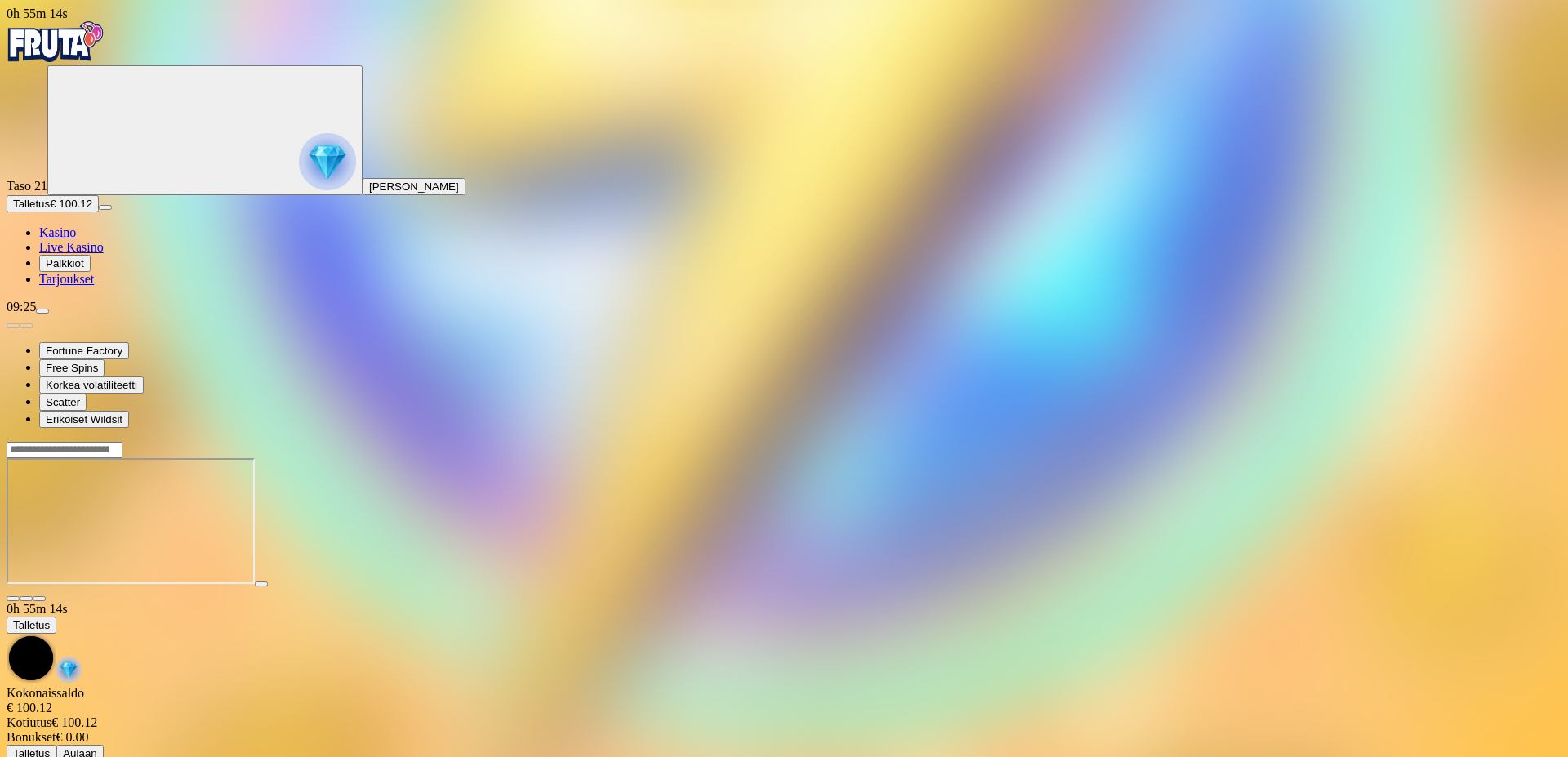
click at [83, 270] on span "Palkkiot" at bounding box center [65, 264] width 38 height 12
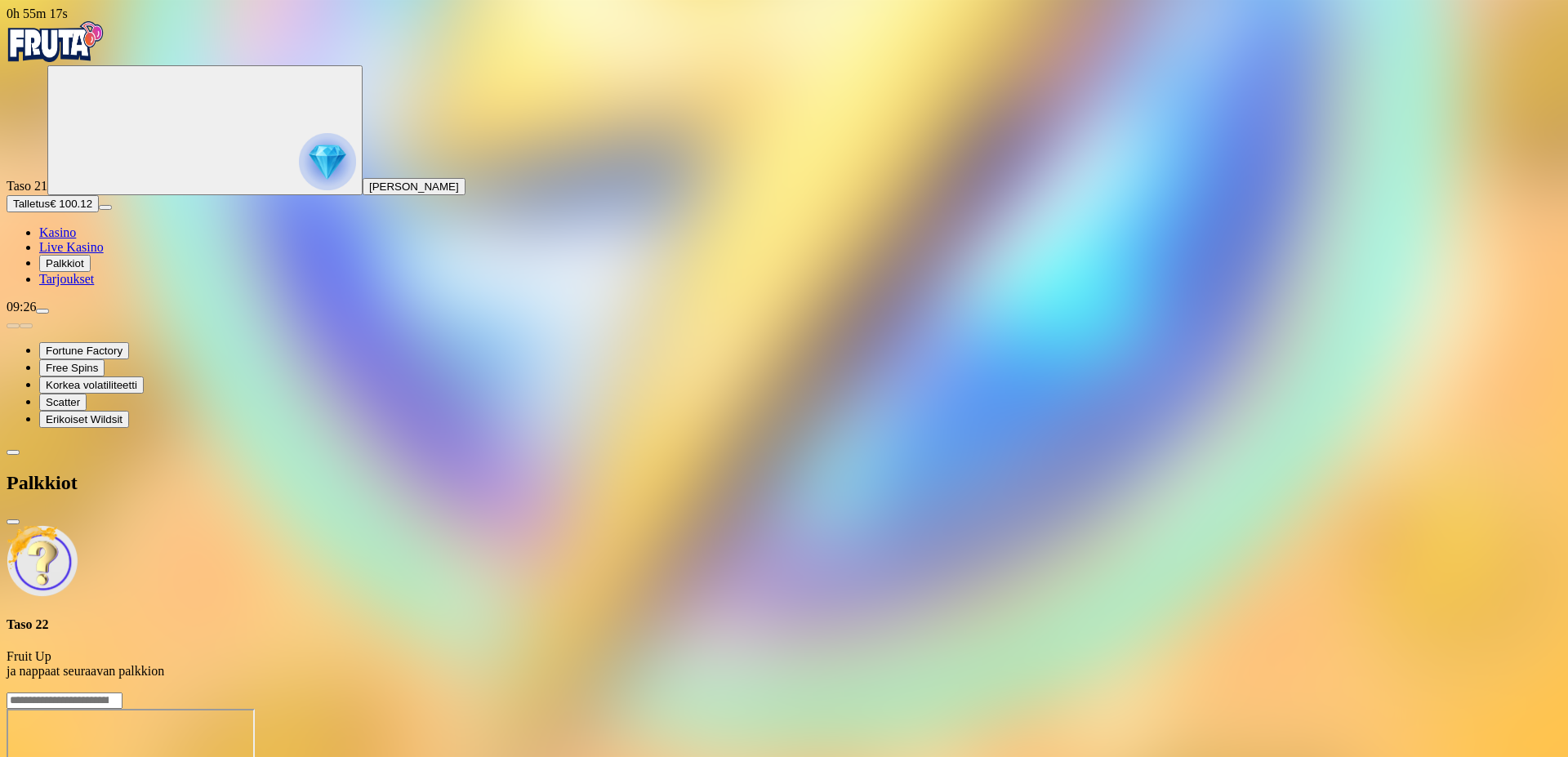
click at [84, 270] on span "Palkkiot" at bounding box center [65, 264] width 38 height 12
click at [912, 691] on div at bounding box center [783, 691] width 1555 height 0
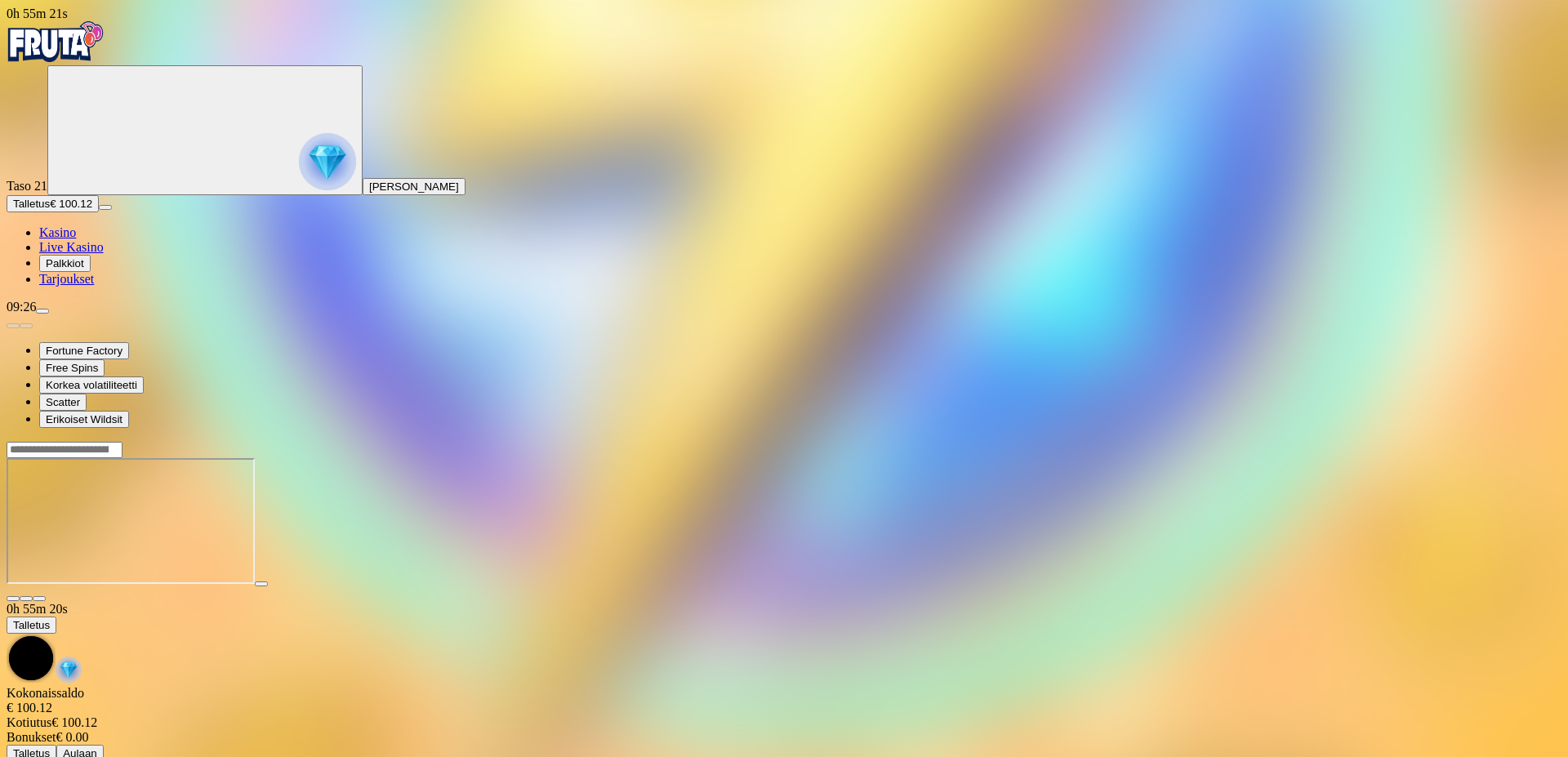
click at [20, 595] on button "button" at bounding box center [12, 598] width 13 height 5
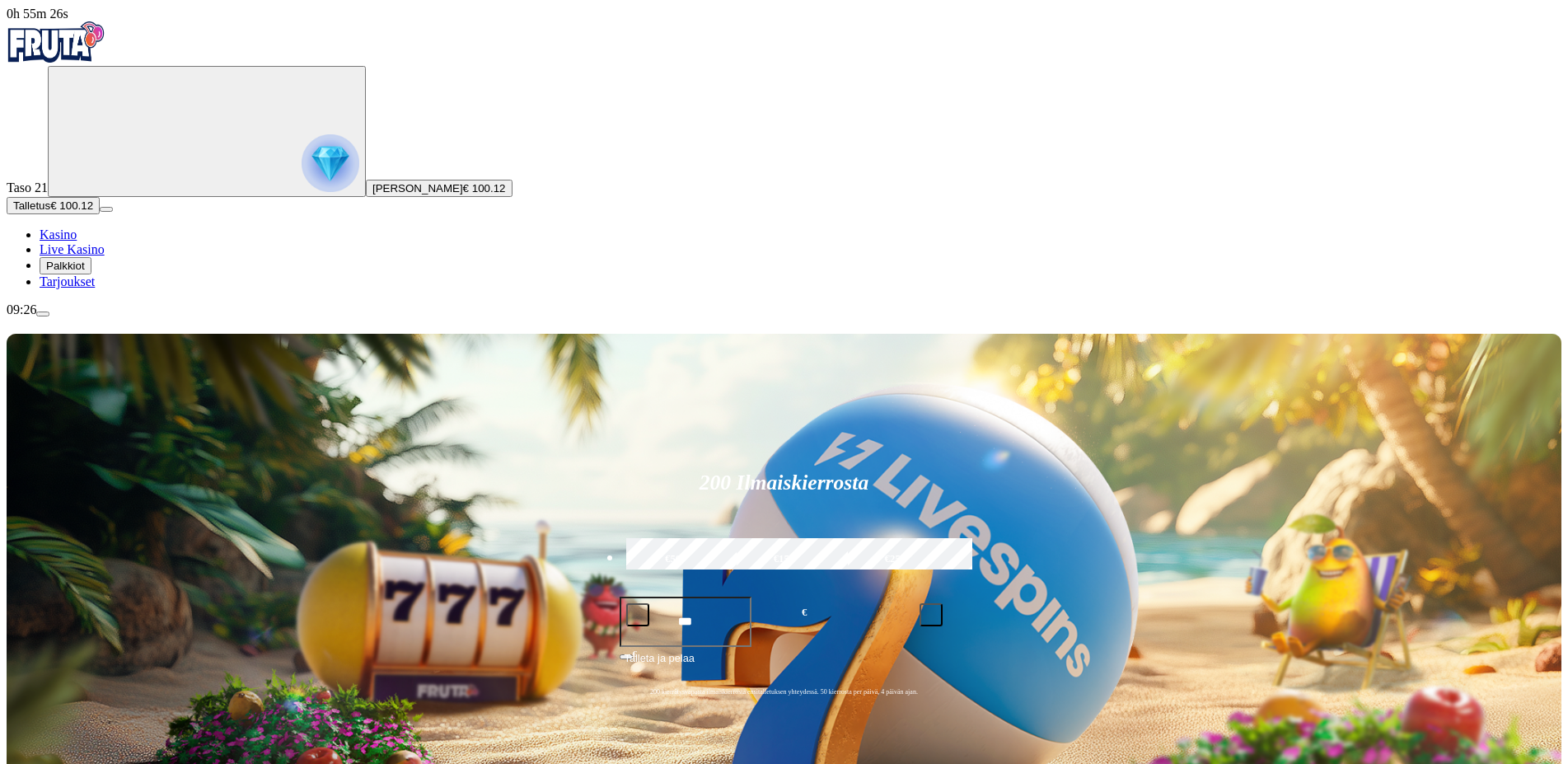
click at [302, 192] on img "Primary" at bounding box center [331, 163] width 57 height 57
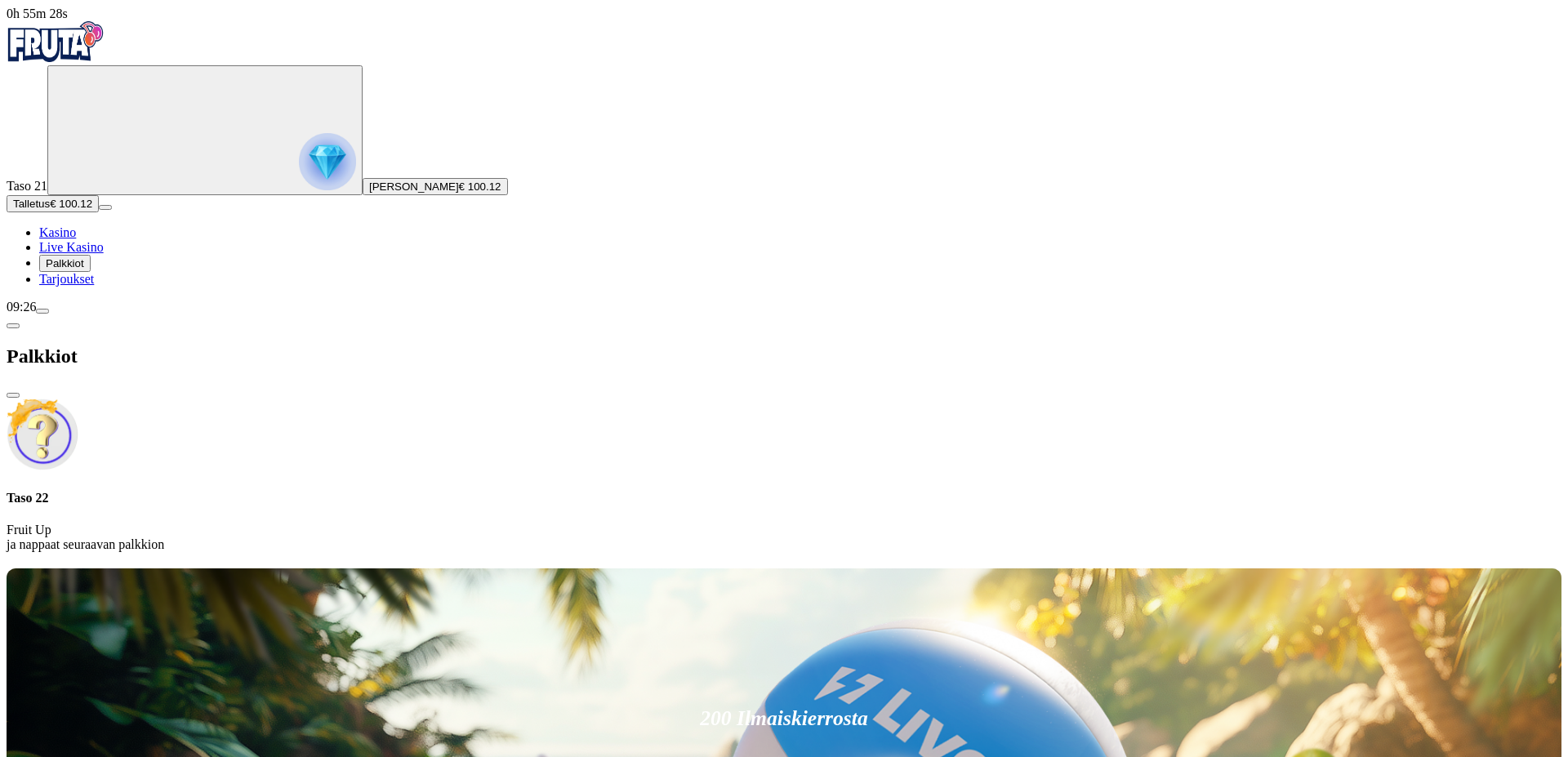
click at [94, 286] on span "Tarjoukset" at bounding box center [67, 279] width 55 height 14
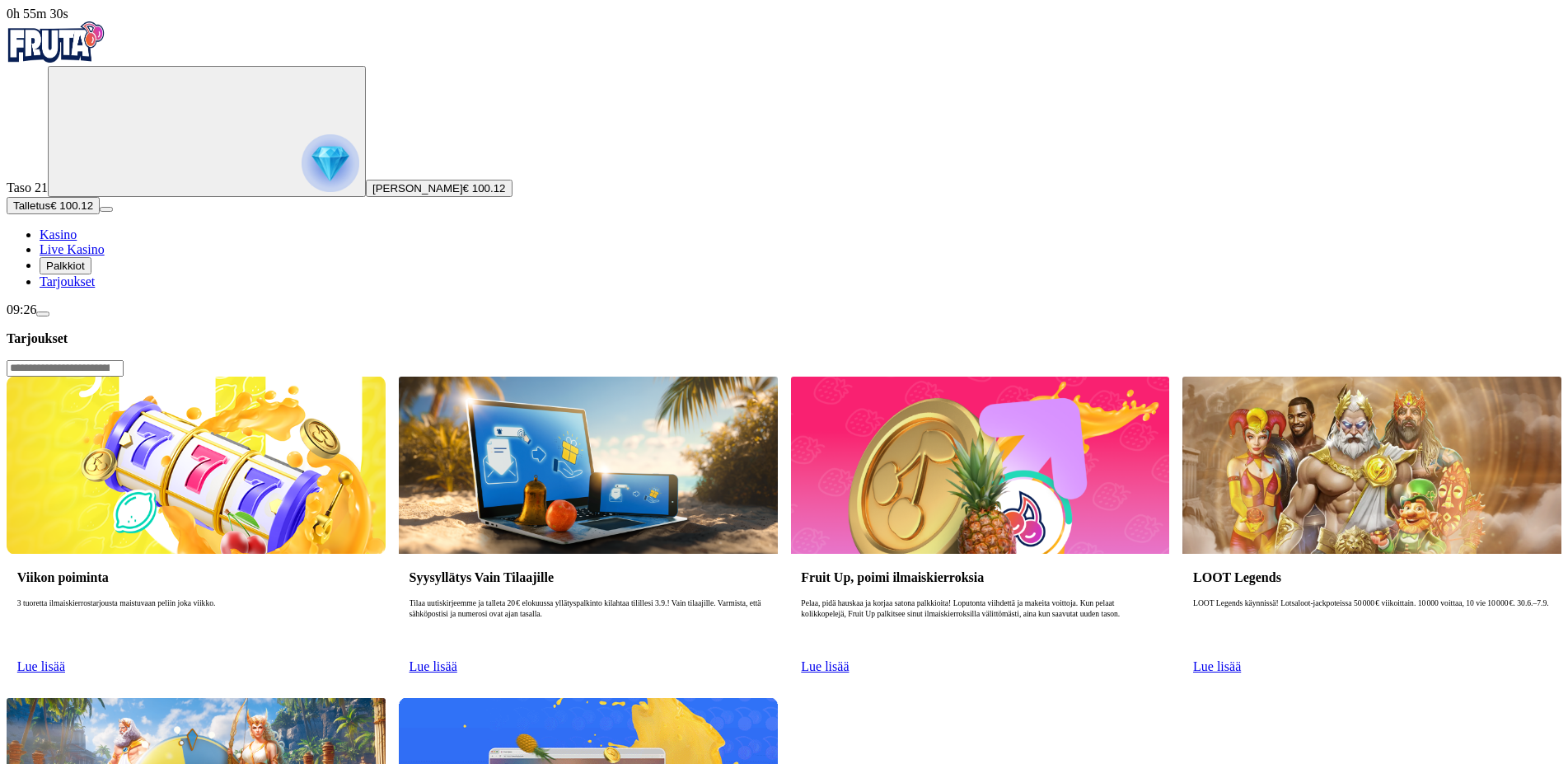
click at [85, 272] on span "Palkkiot" at bounding box center [65, 266] width 39 height 13
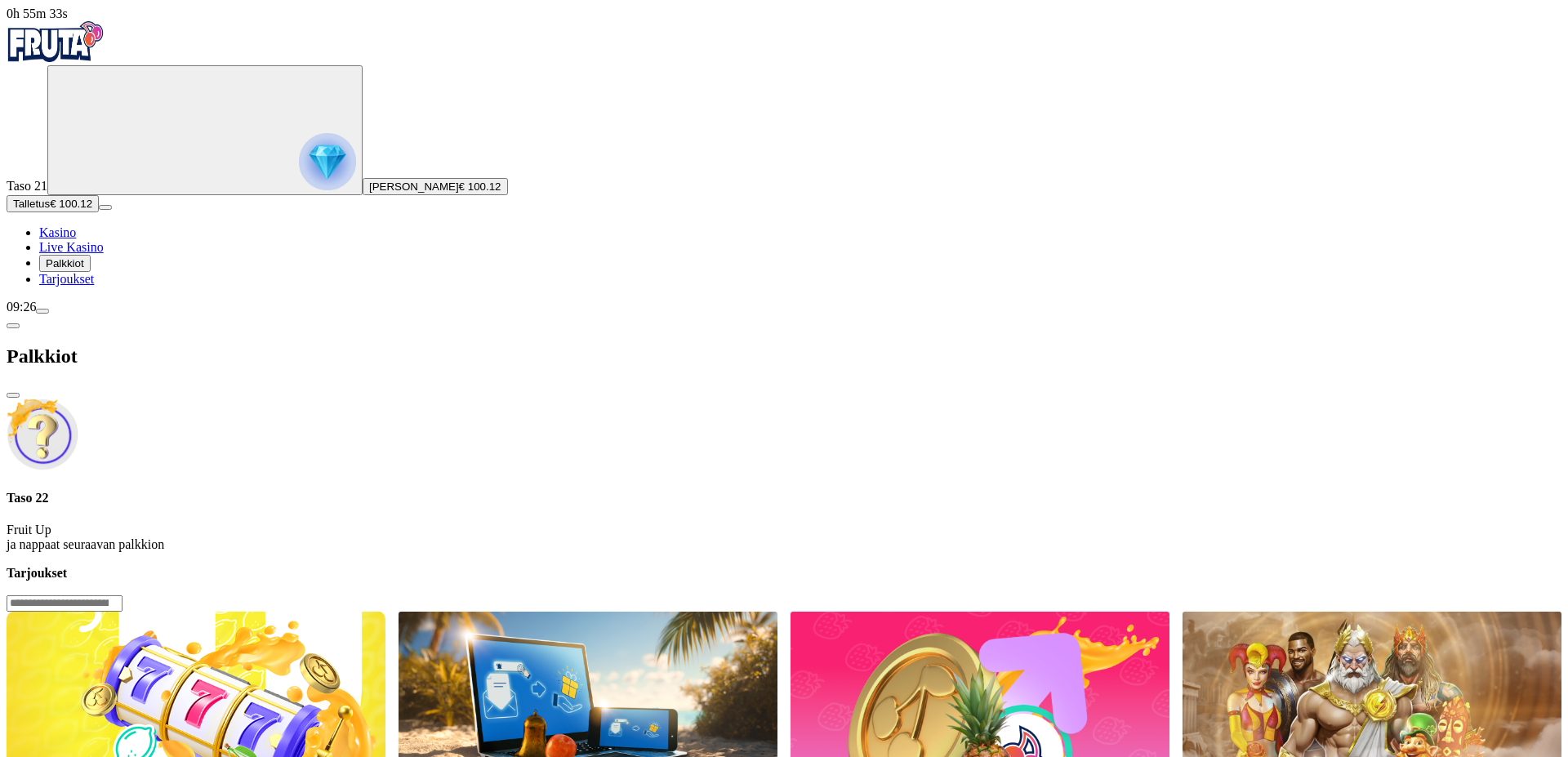
click at [1092, 564] on div at bounding box center [783, 564] width 1555 height 0
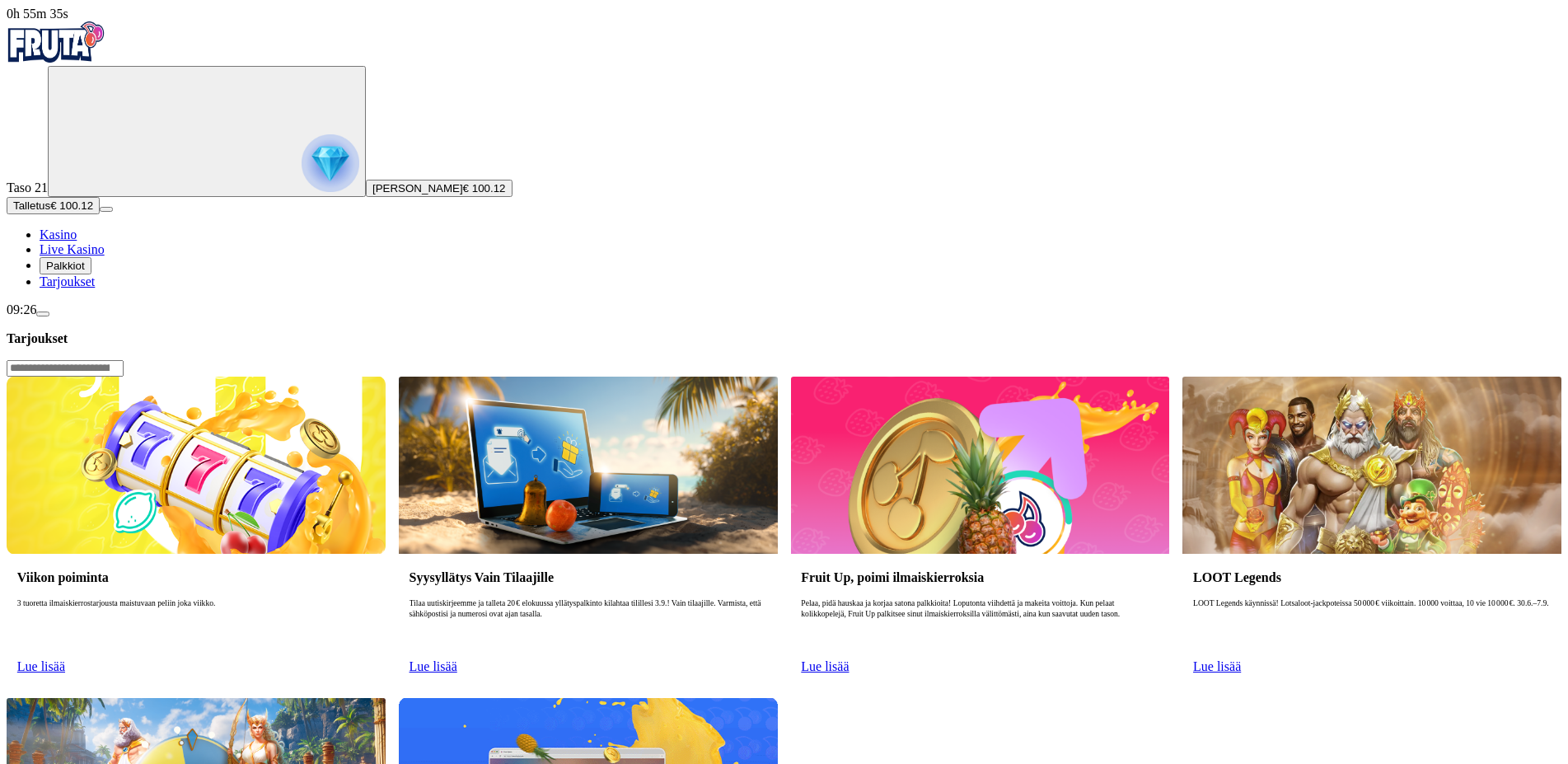
click at [302, 185] on img "Primary" at bounding box center [331, 163] width 57 height 57
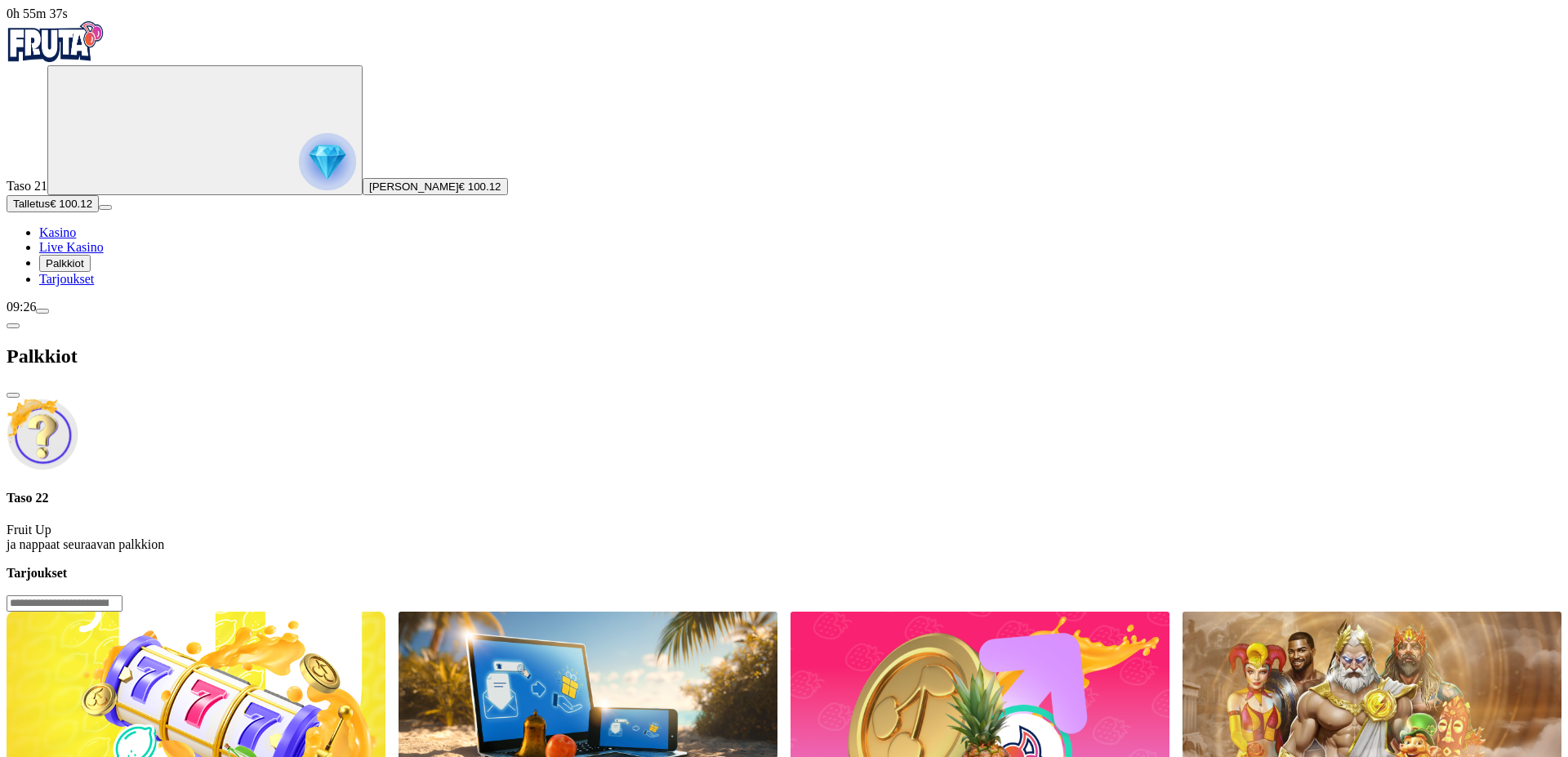
click at [299, 163] on img "Primary" at bounding box center [328, 162] width 57 height 57
click at [1104, 564] on div at bounding box center [783, 564] width 1555 height 0
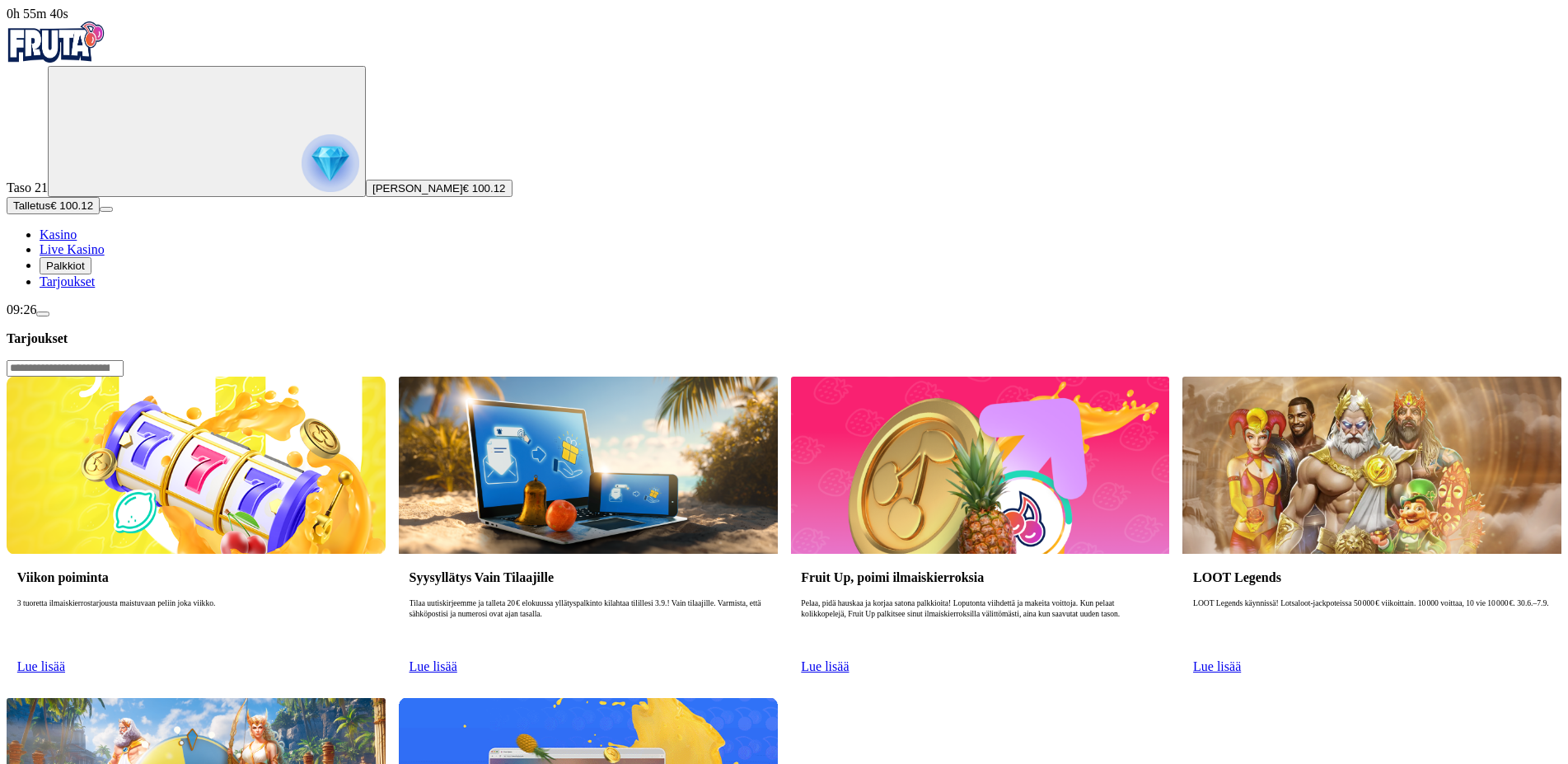
click at [77, 241] on span "Kasino" at bounding box center [57, 235] width 37 height 14
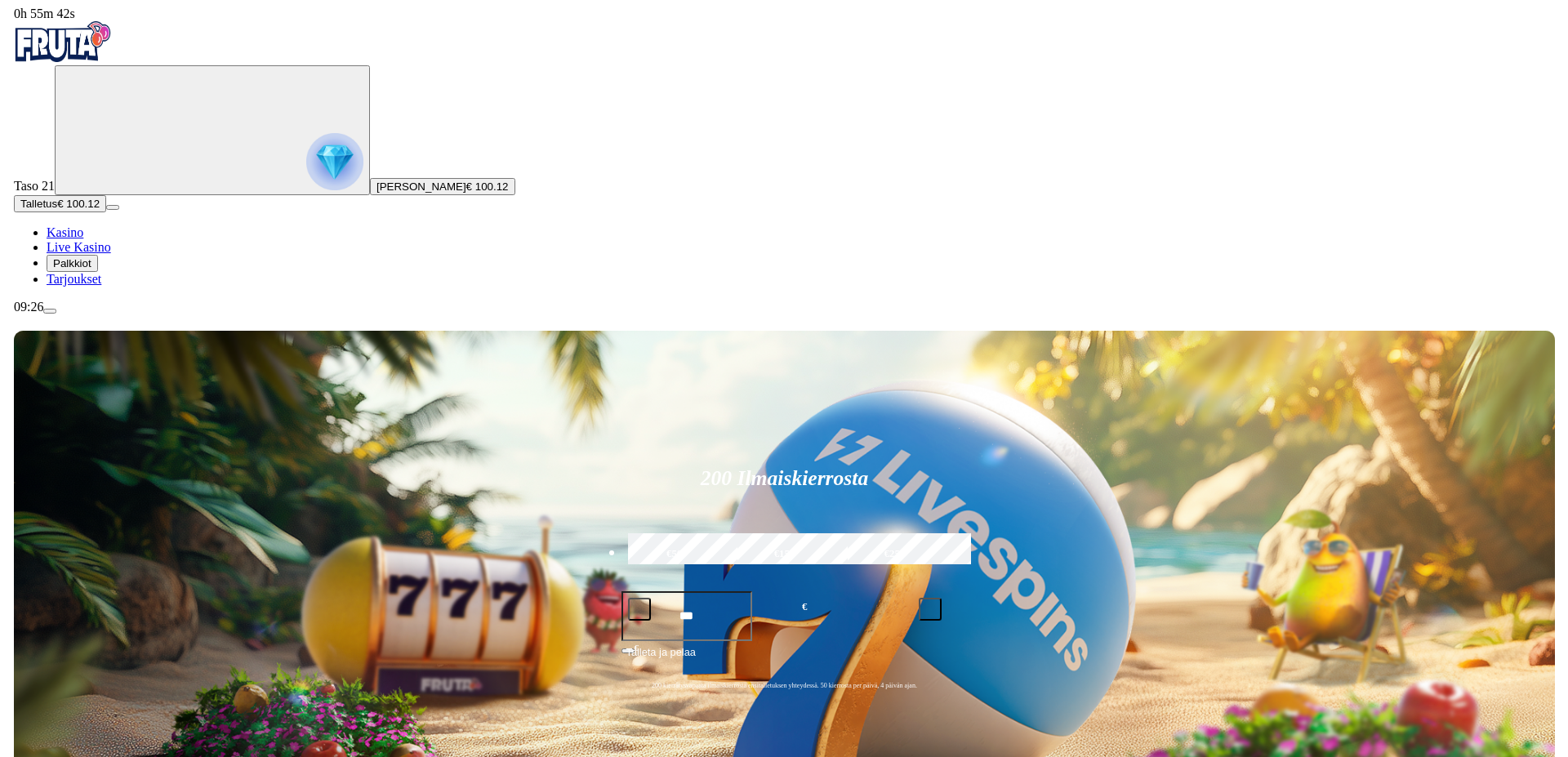
scroll to position [333, 0]
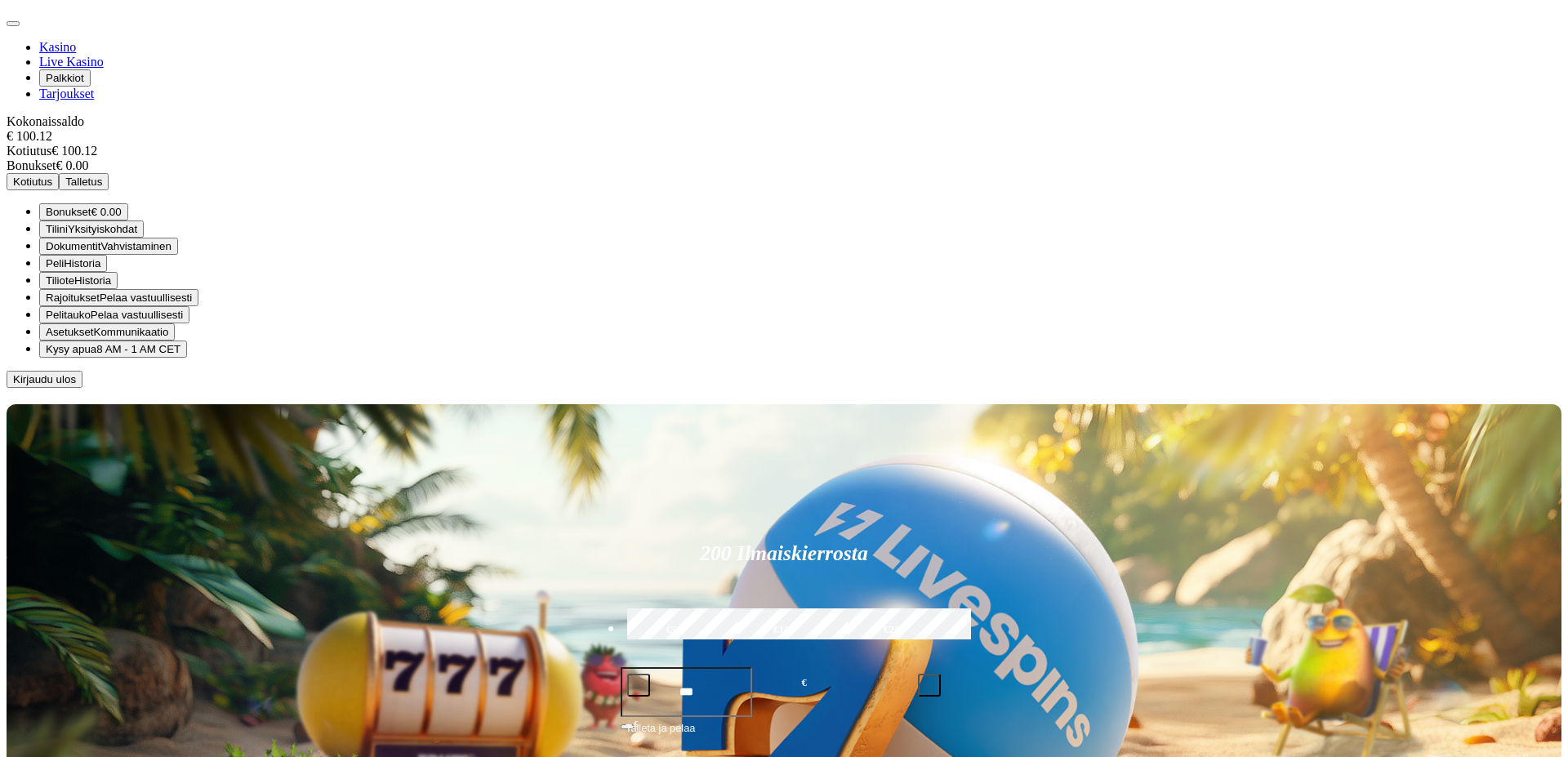
click at [91, 218] on span "Bonukset" at bounding box center [69, 212] width 46 height 12
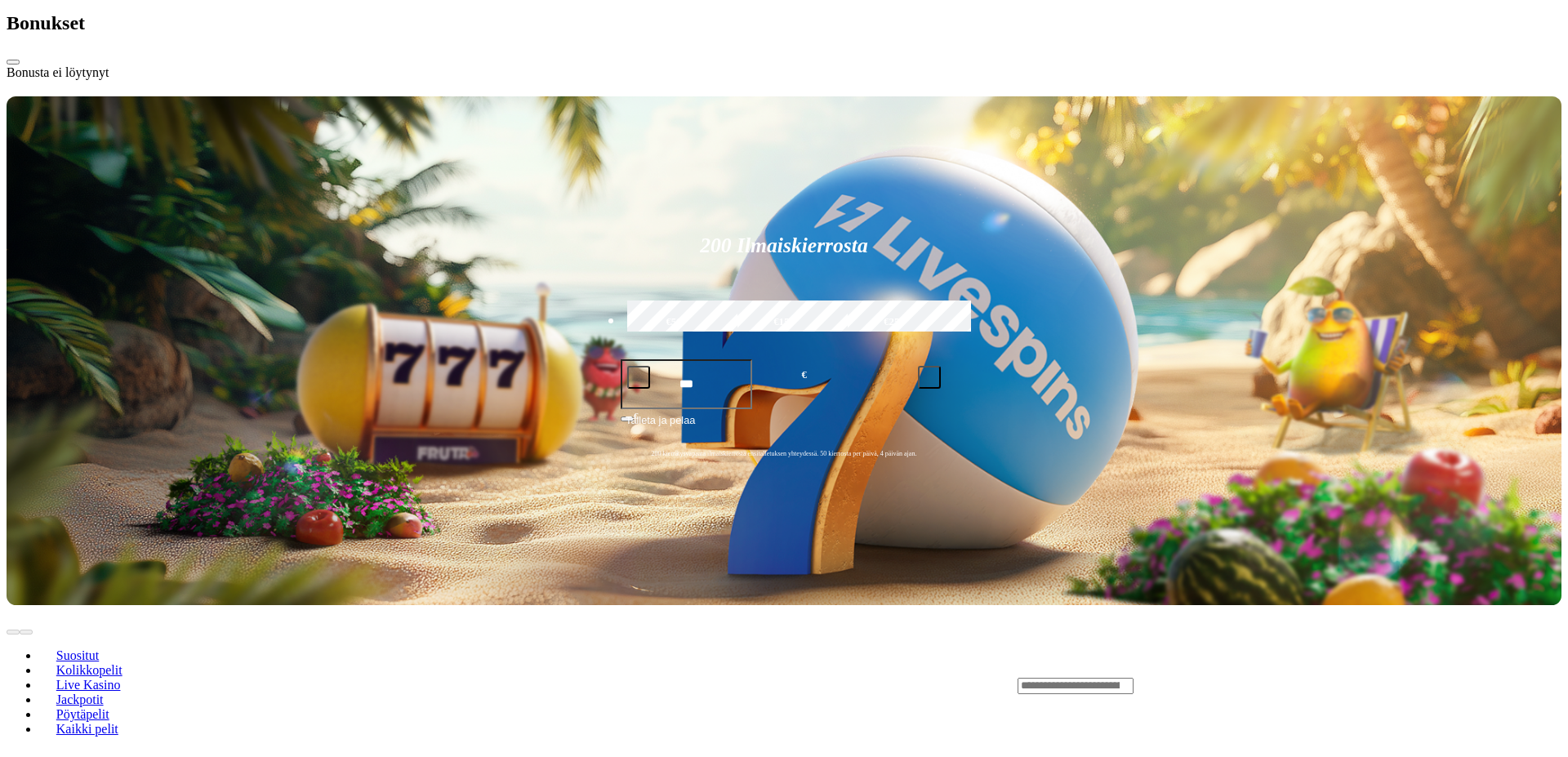
click at [13, 62] on span "close icon" at bounding box center [13, 62] width 0 height 0
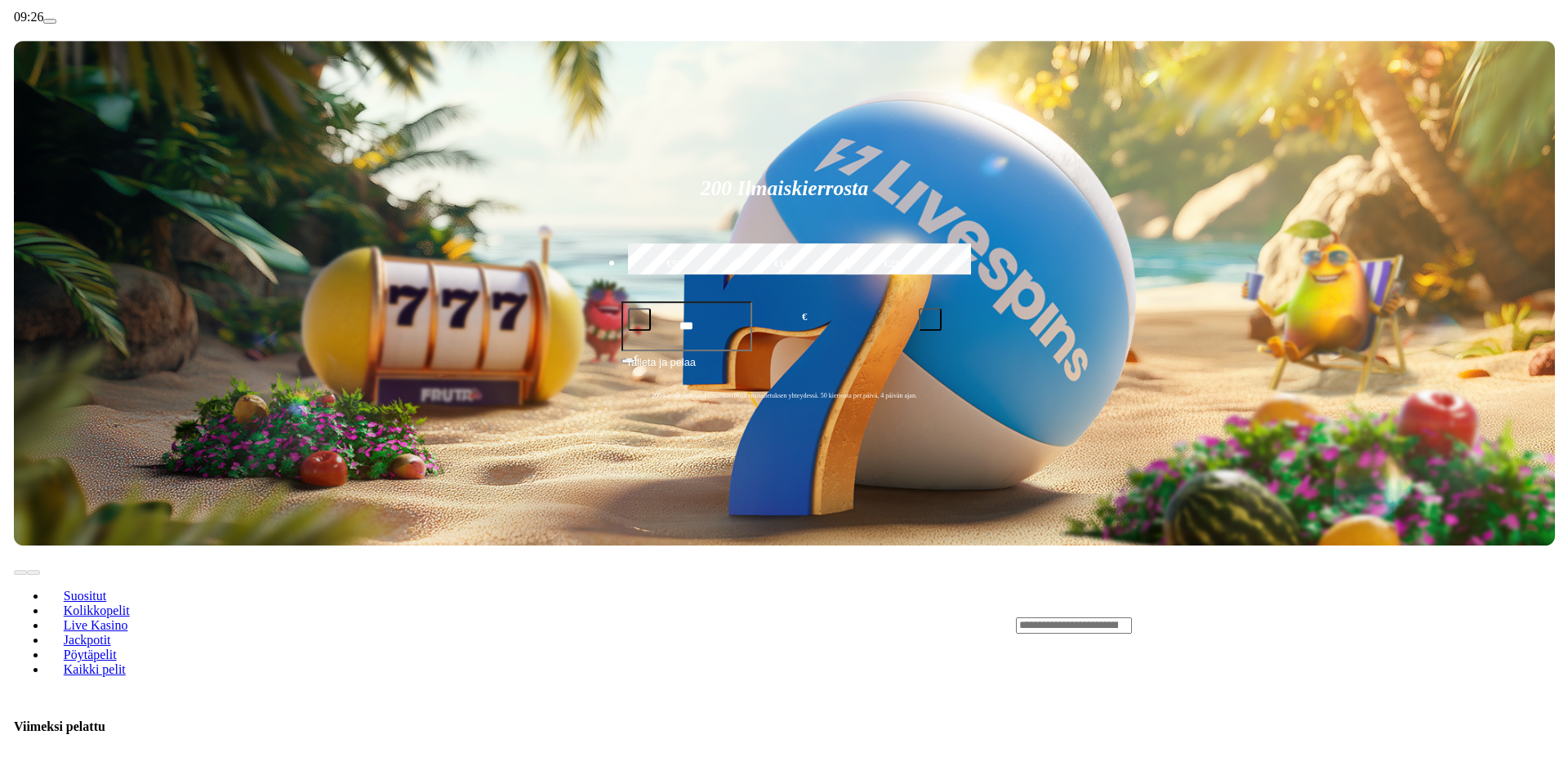
scroll to position [333, 0]
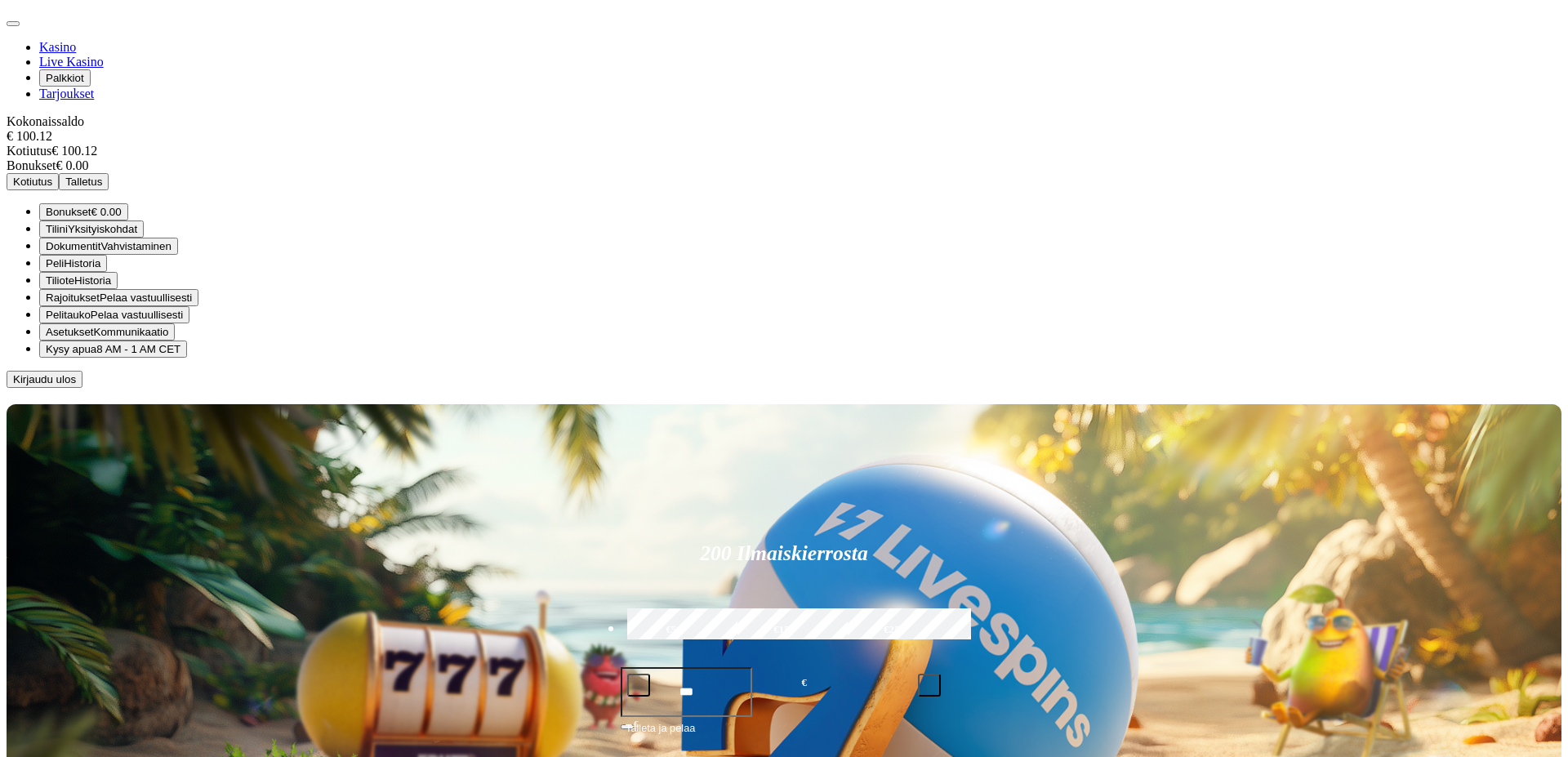
click at [975, 388] on div at bounding box center [783, 388] width 1555 height 0
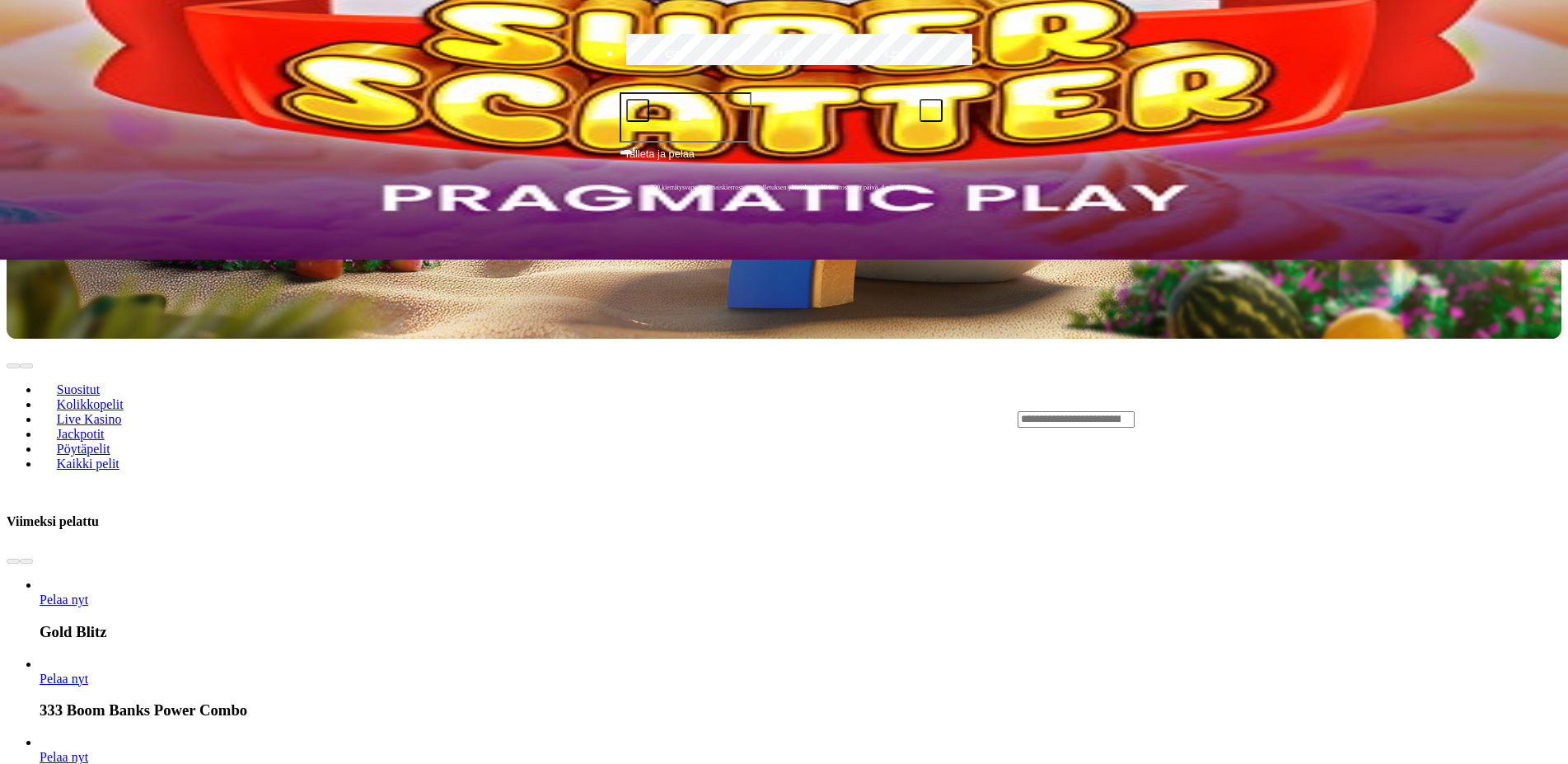
scroll to position [924, 0]
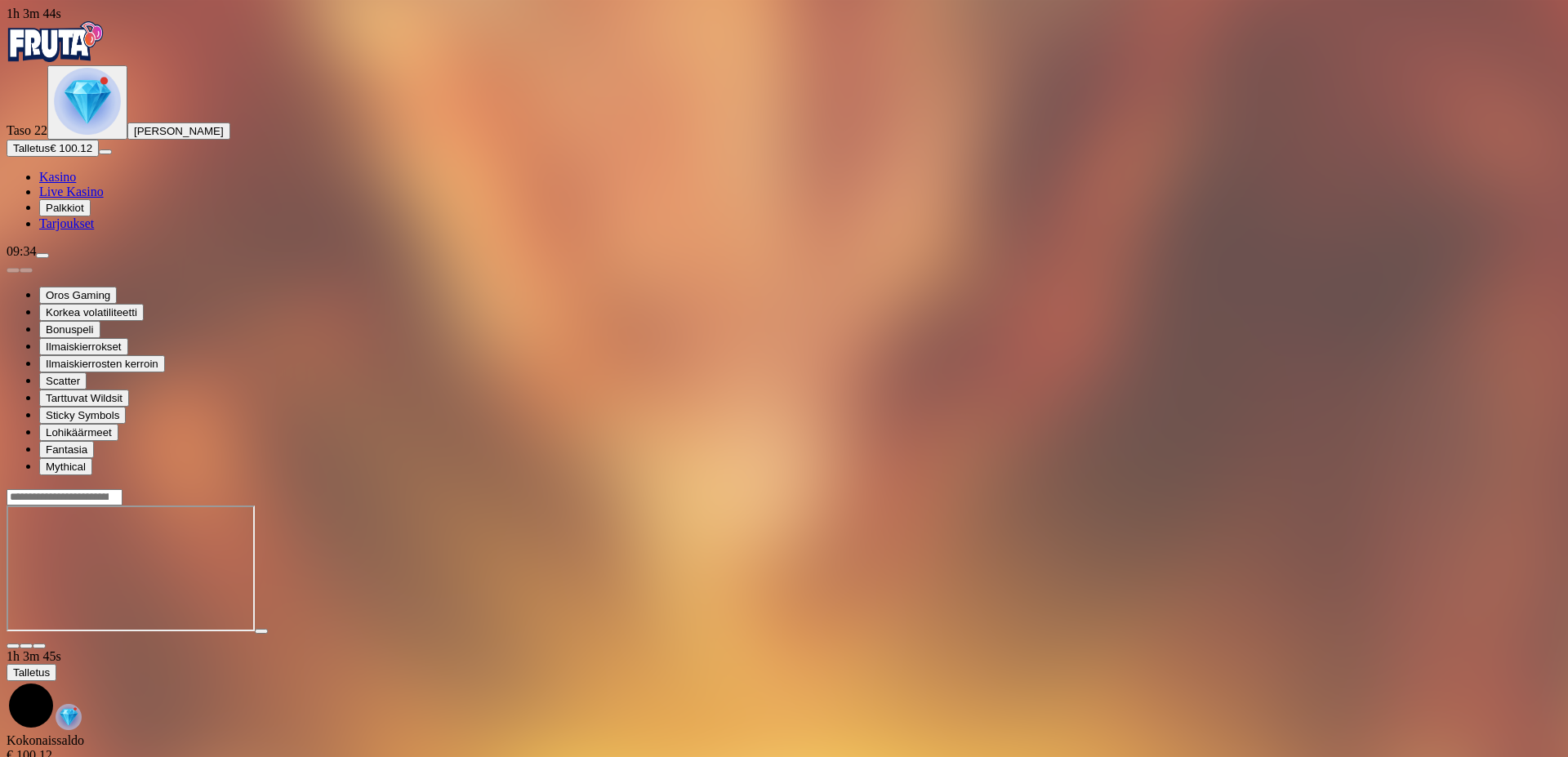
click at [13, 646] on span "close icon" at bounding box center [13, 646] width 0 height 0
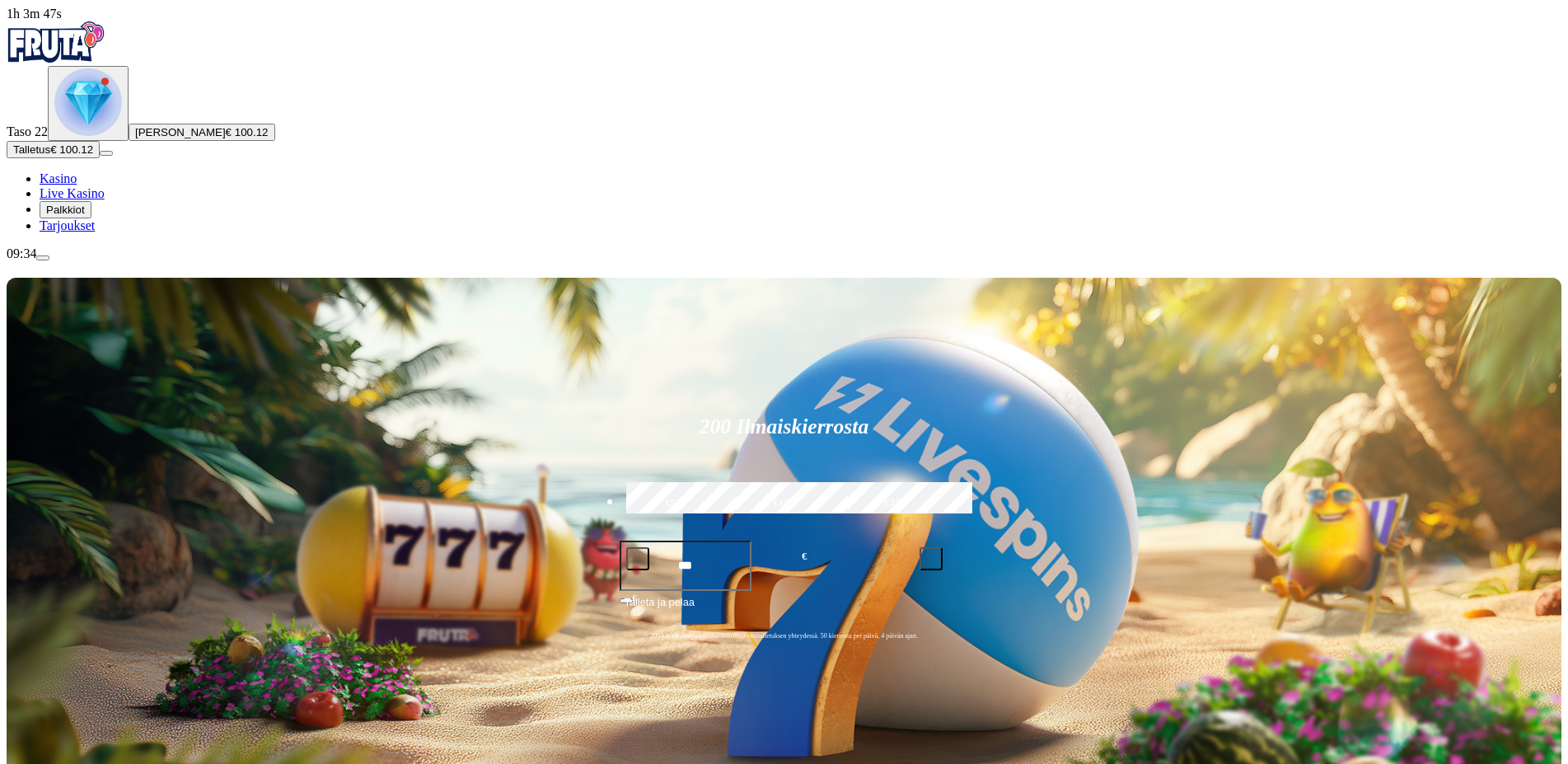
click at [87, 136] on img "Primary" at bounding box center [88, 101] width 67 height 67
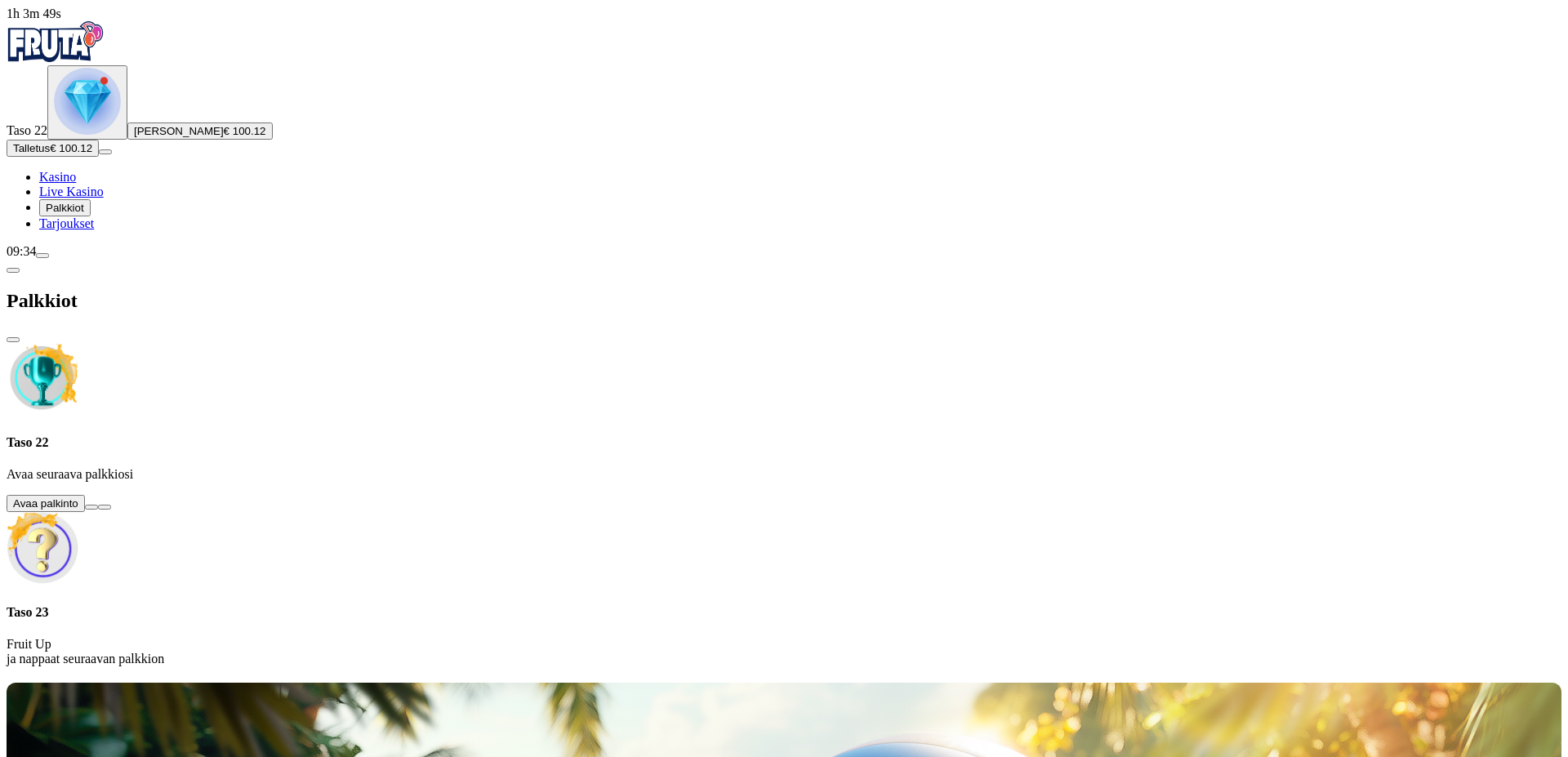
click at [98, 504] on button at bounding box center [91, 507] width 13 height 5
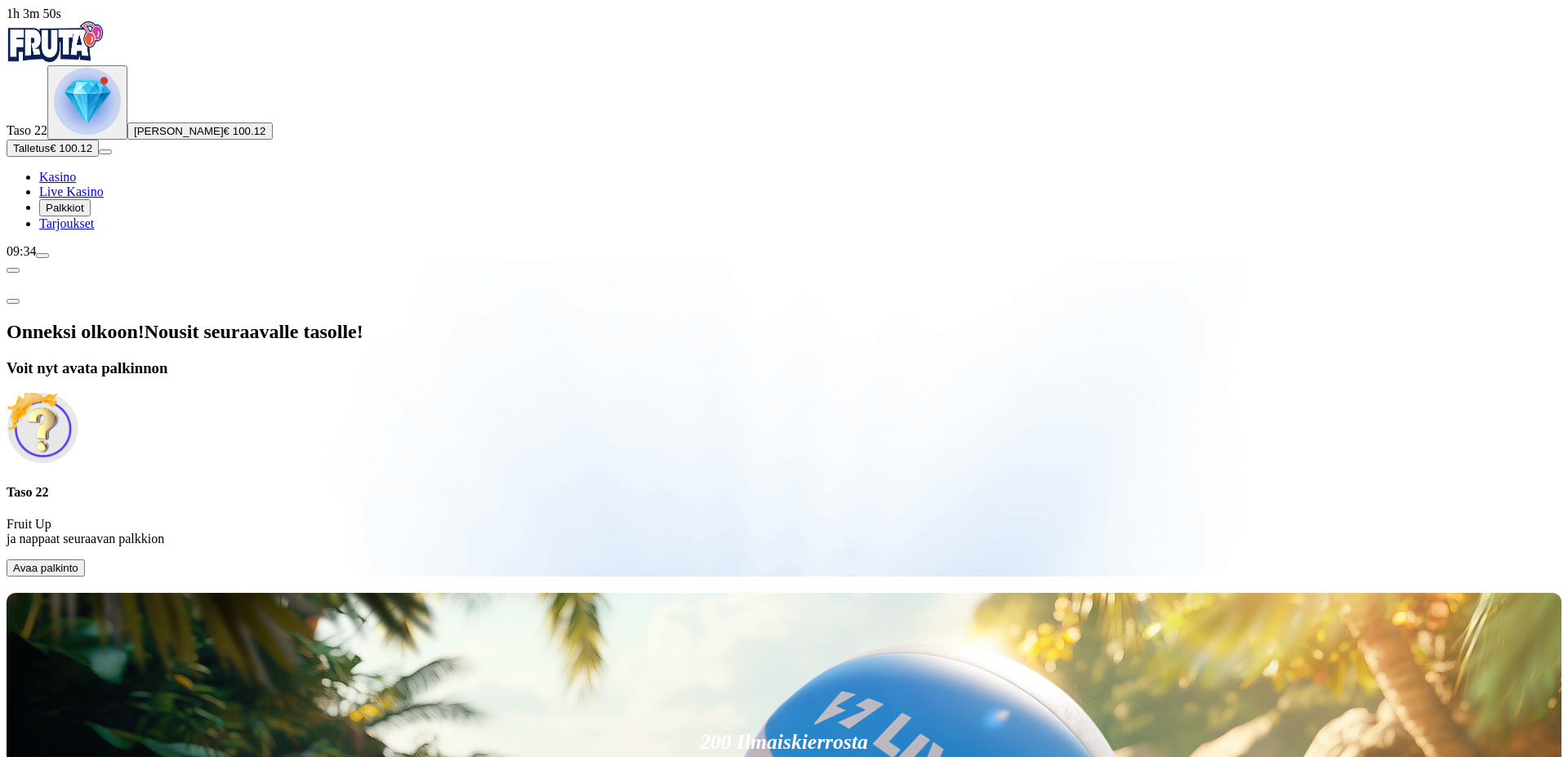
click at [78, 562] on span "Avaa palkinto" at bounding box center [46, 568] width 66 height 12
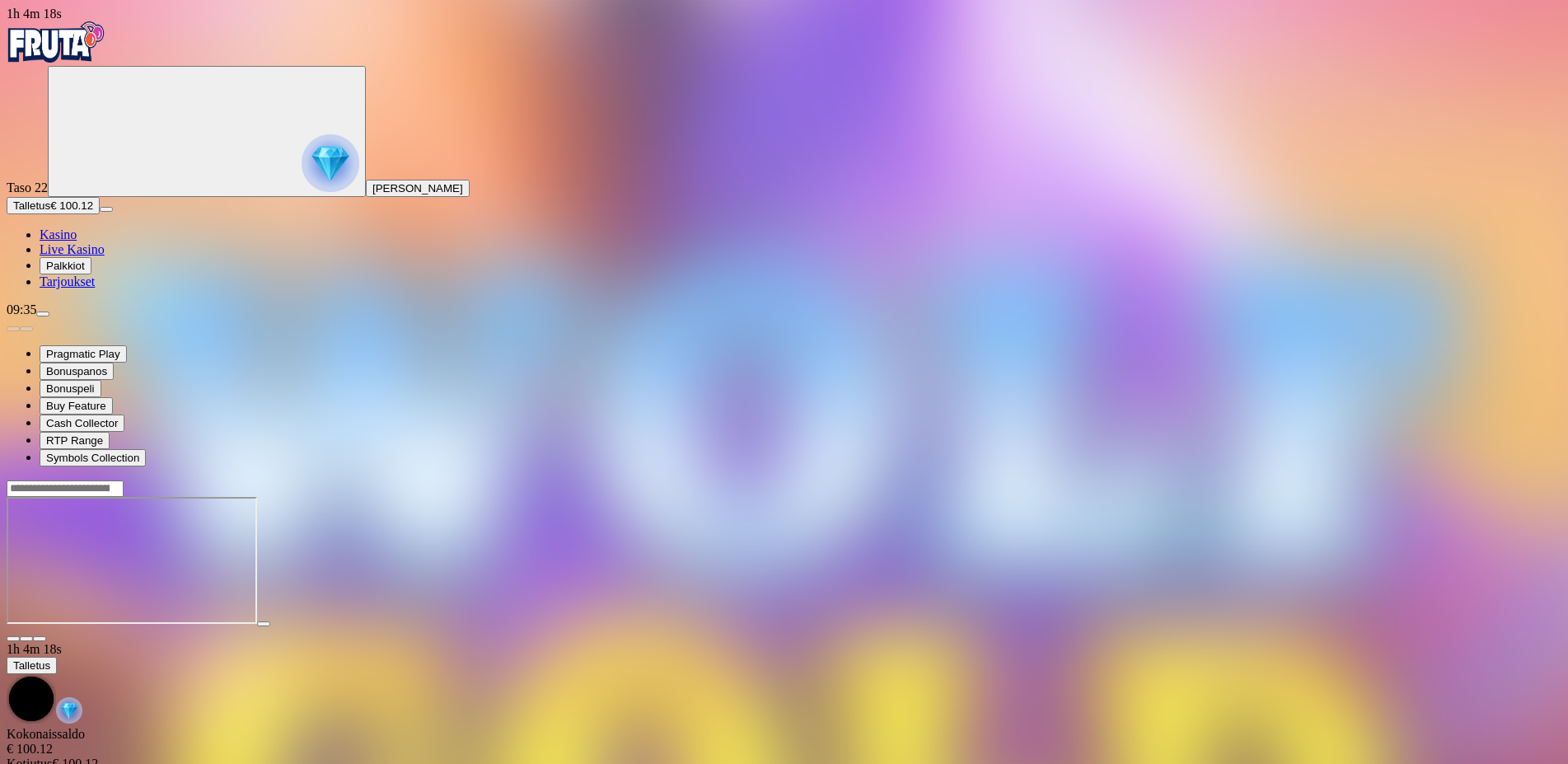
click at [1533, 479] on main "1h 4m 18s Talletus Kokonaissaldo € 100.12 Kotiutus € 100.12 Bonukset € 0.00 Tal…" at bounding box center [784, 640] width 1555 height 323
click at [13, 639] on span "close icon" at bounding box center [13, 639] width 0 height 0
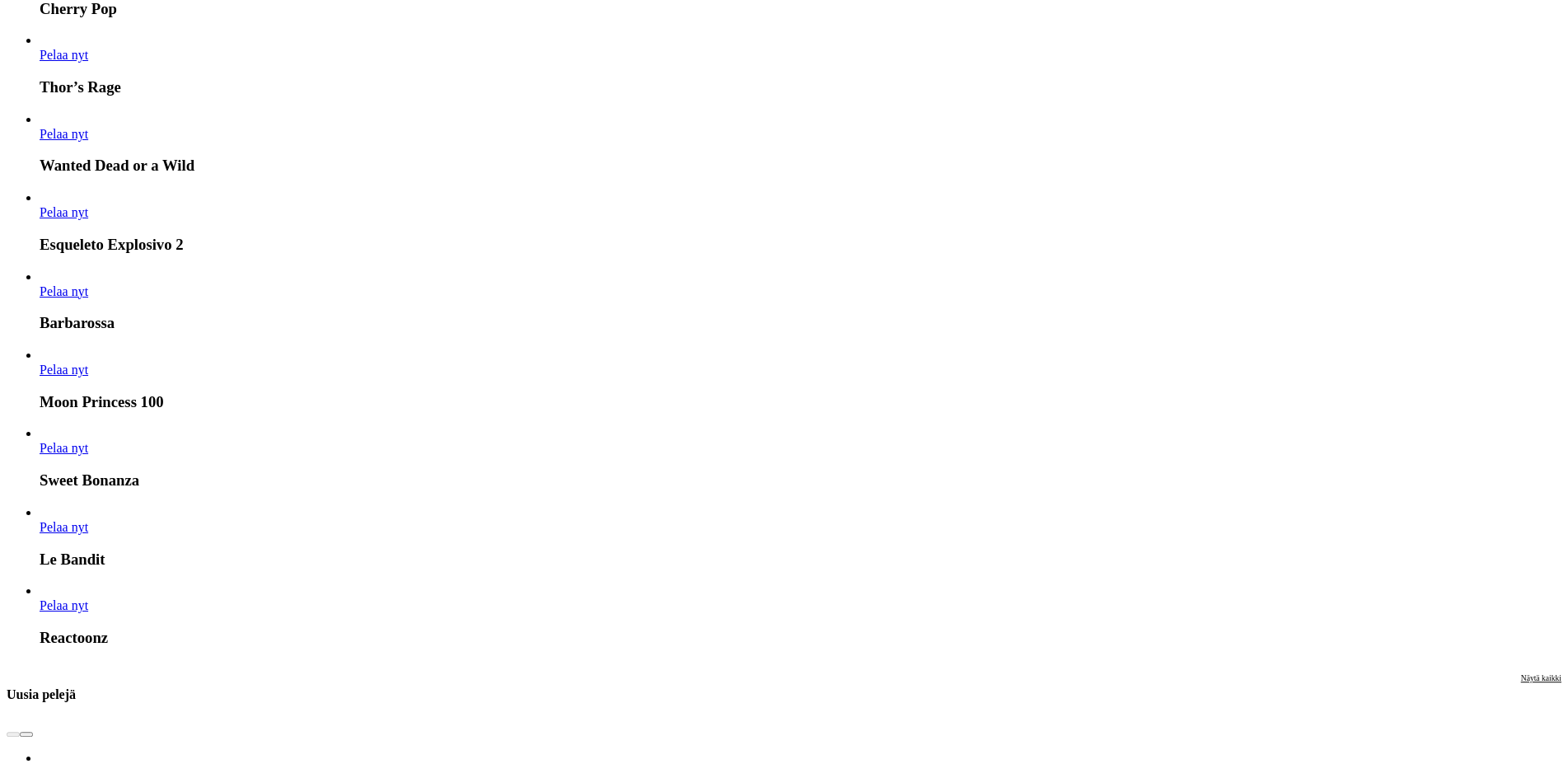
scroll to position [2100, 0]
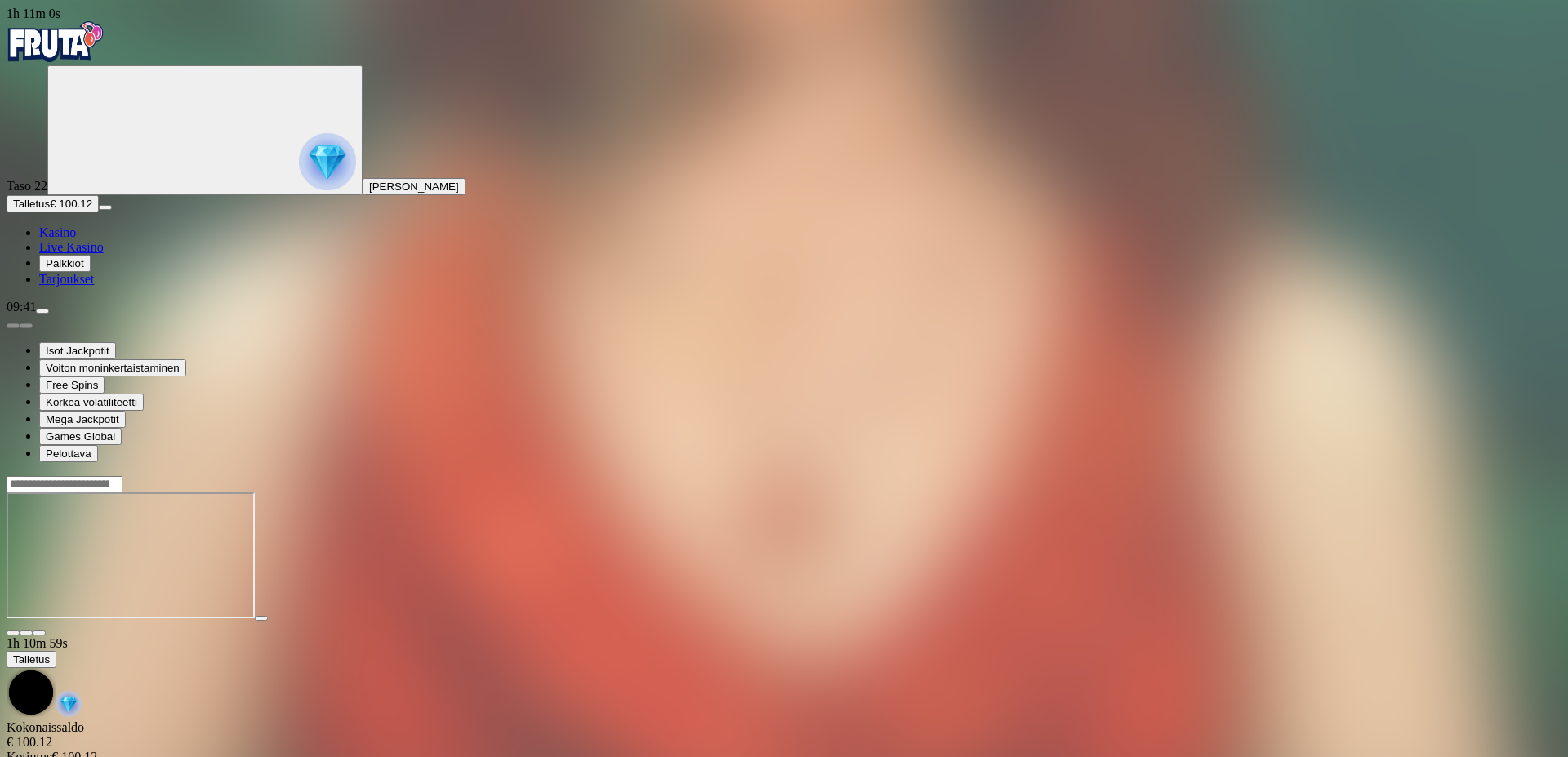
click at [13, 633] on span "close icon" at bounding box center [13, 633] width 0 height 0
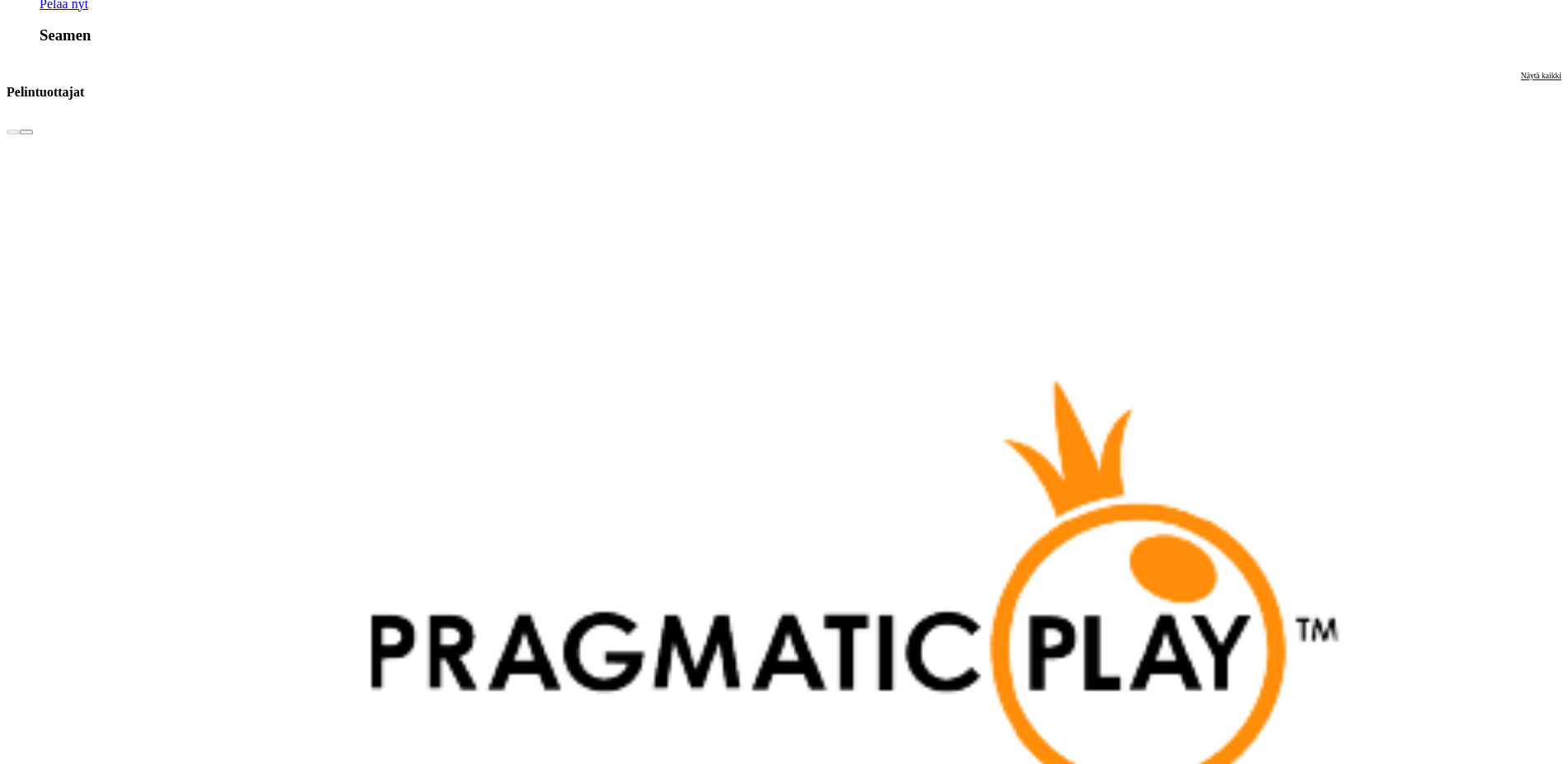
scroll to position [3949, 0]
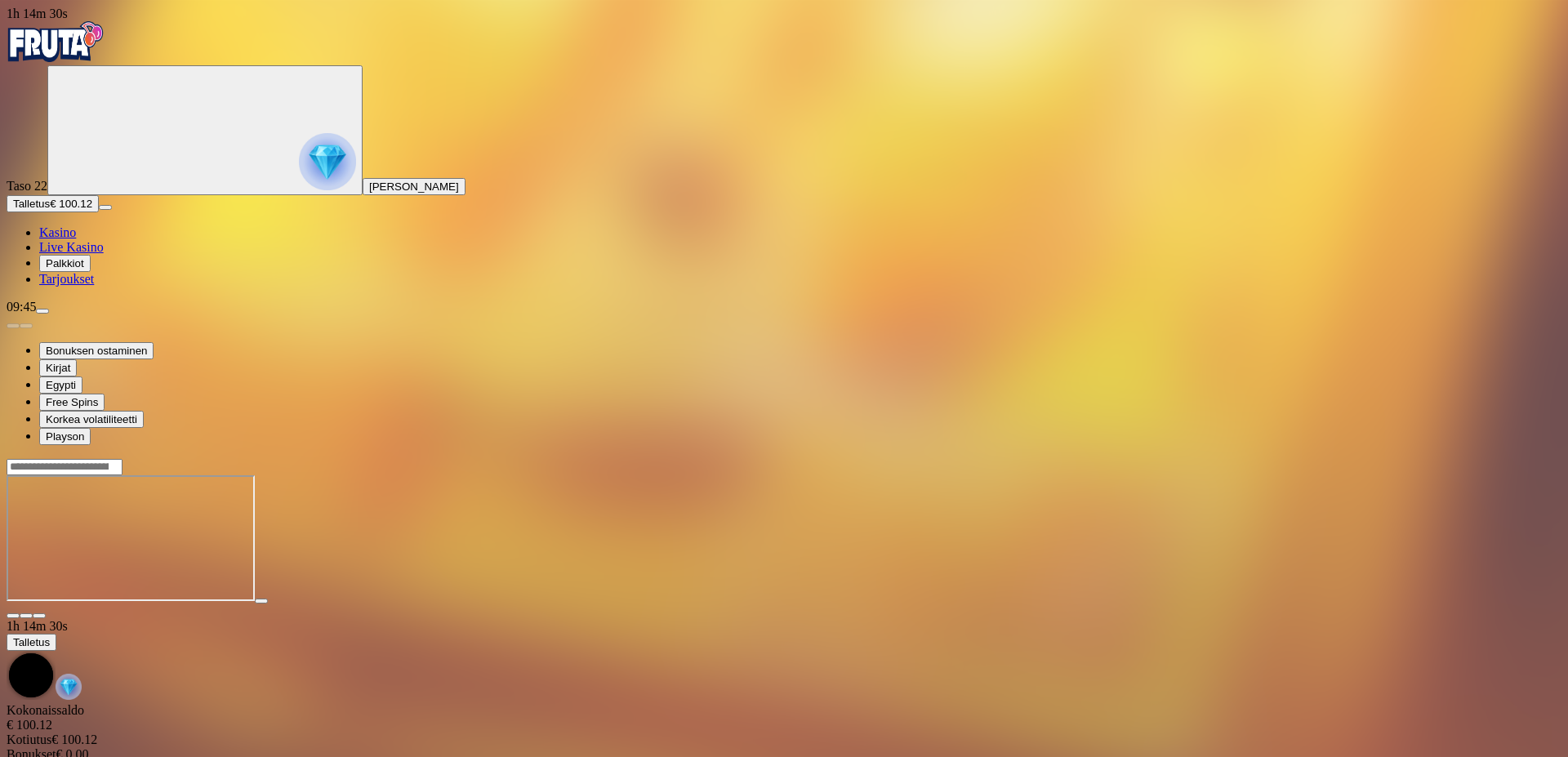
click at [13, 615] on span "close icon" at bounding box center [13, 615] width 0 height 0
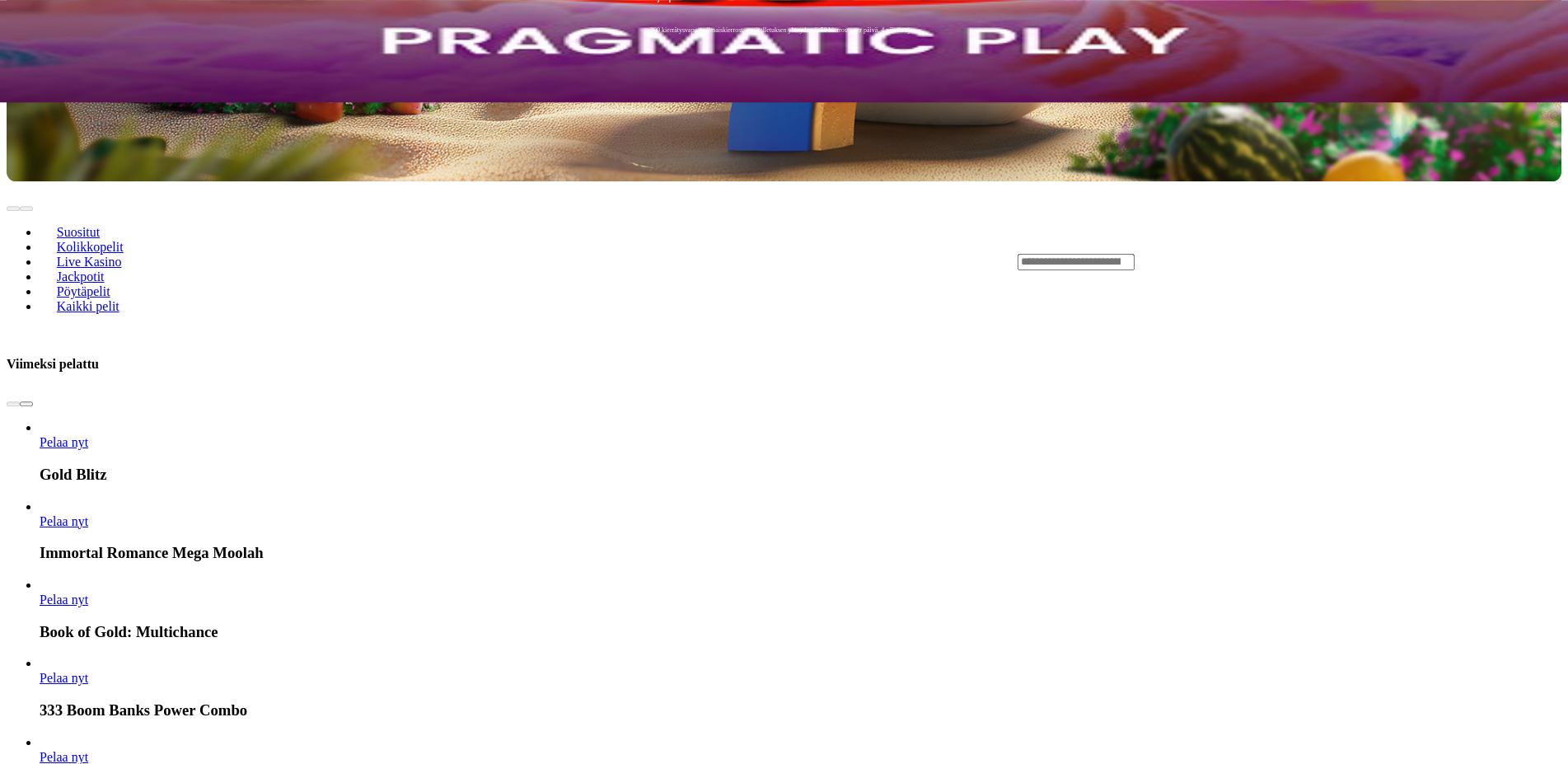
scroll to position [756, 0]
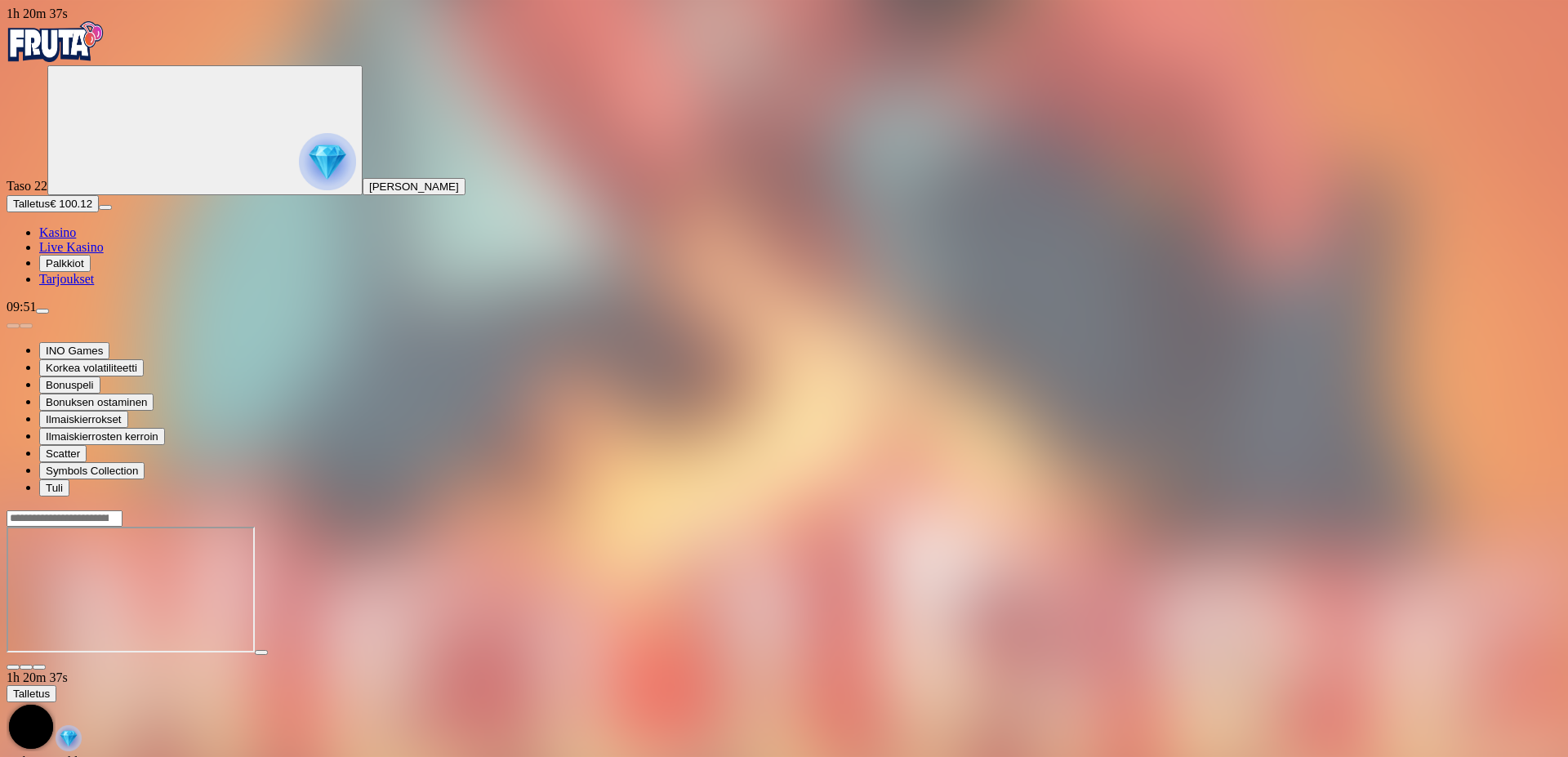
click at [13, 666] on span "close icon" at bounding box center [13, 666] width 0 height 0
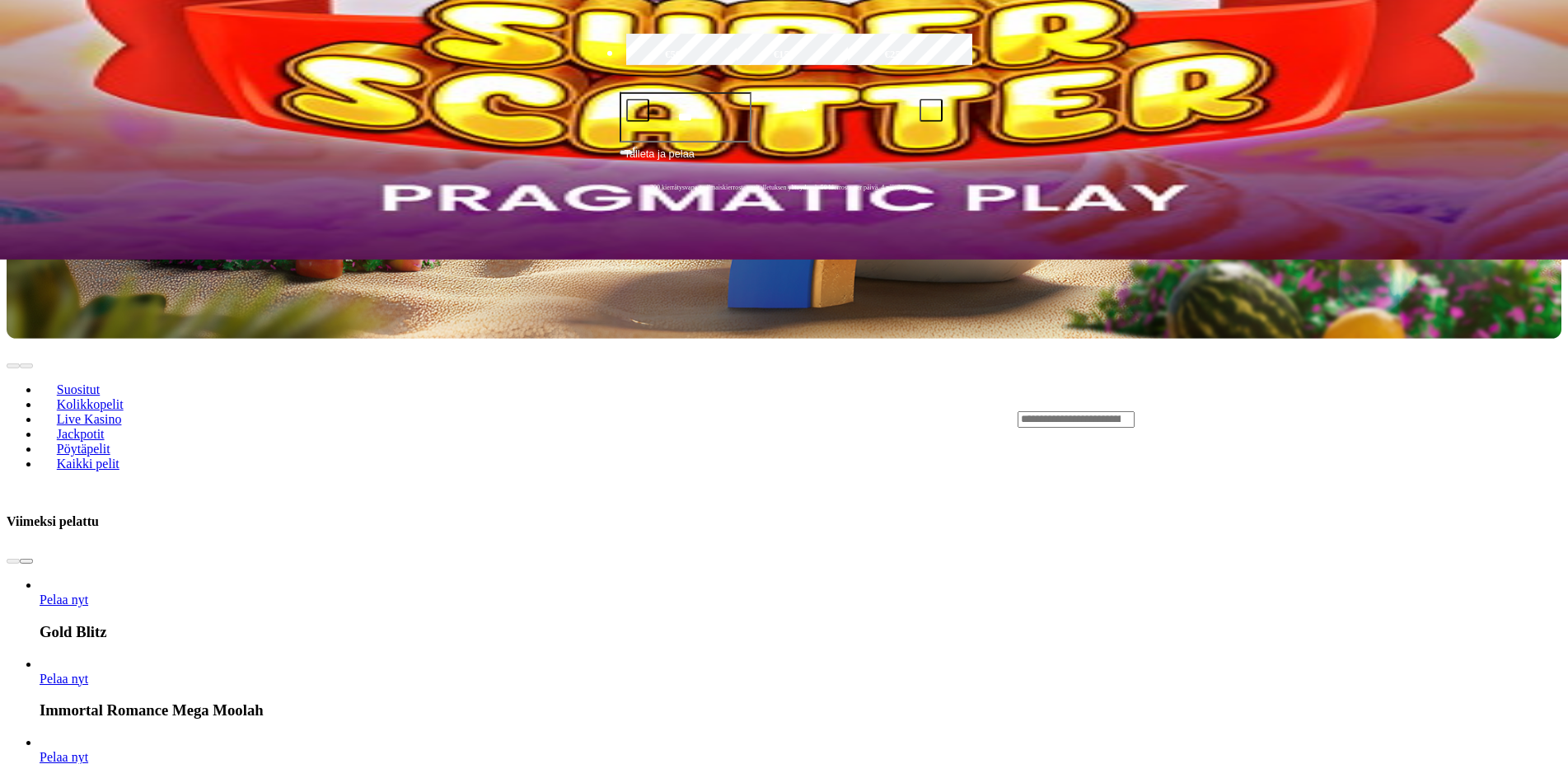
scroll to position [588, 0]
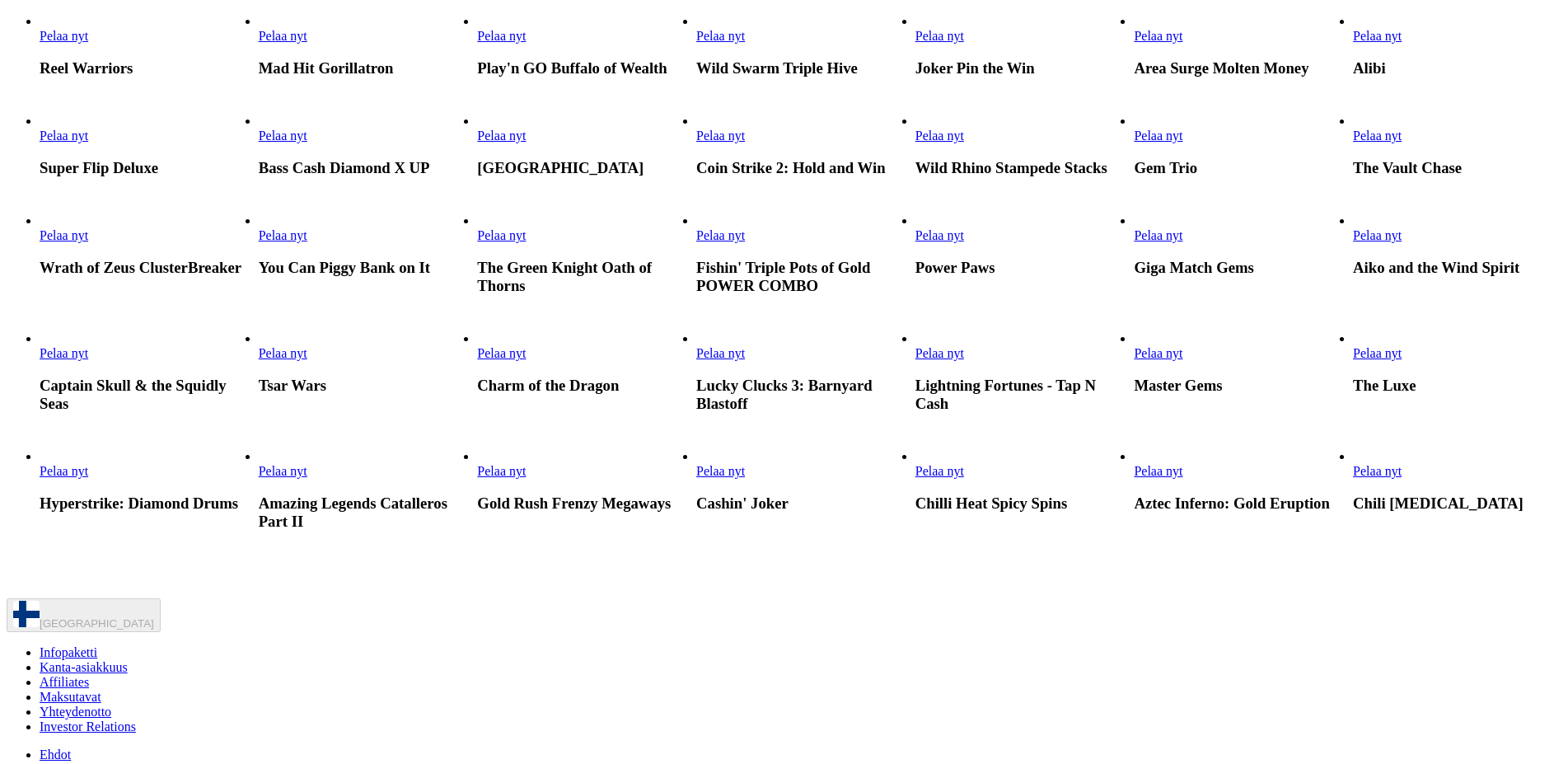
scroll to position [1009, 0]
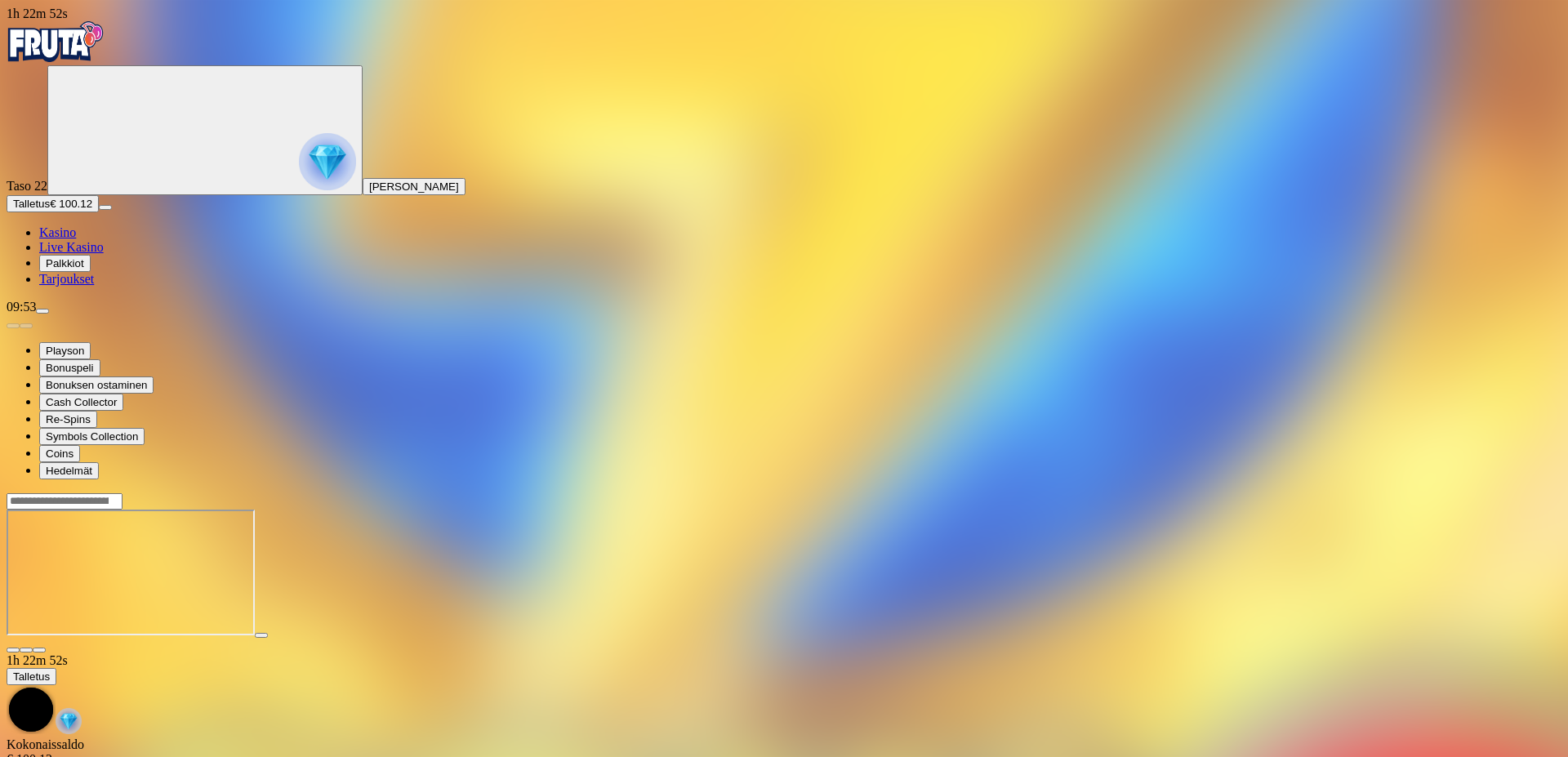
click at [13, 650] on span "close icon" at bounding box center [13, 650] width 0 height 0
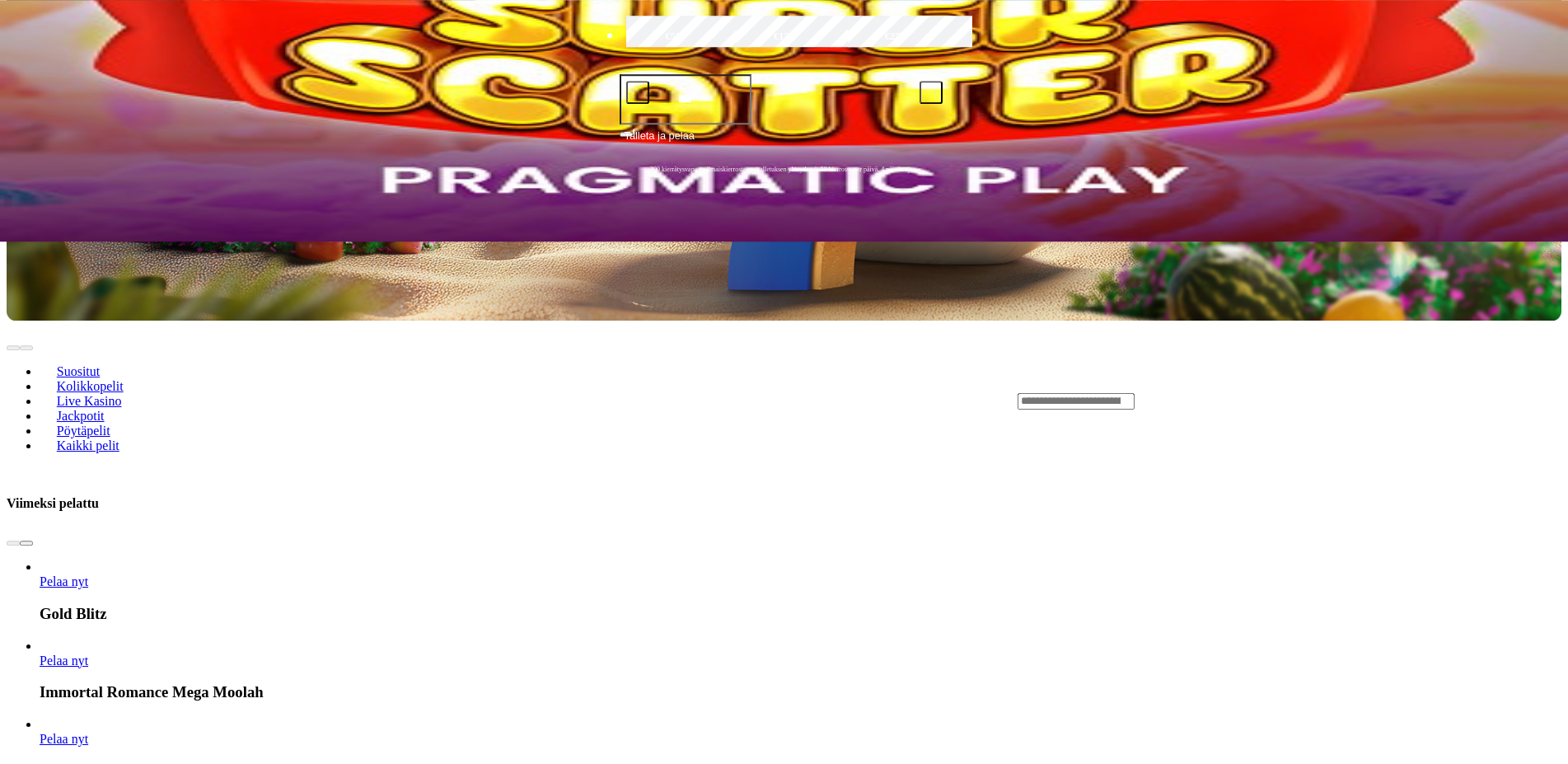
scroll to position [588, 0]
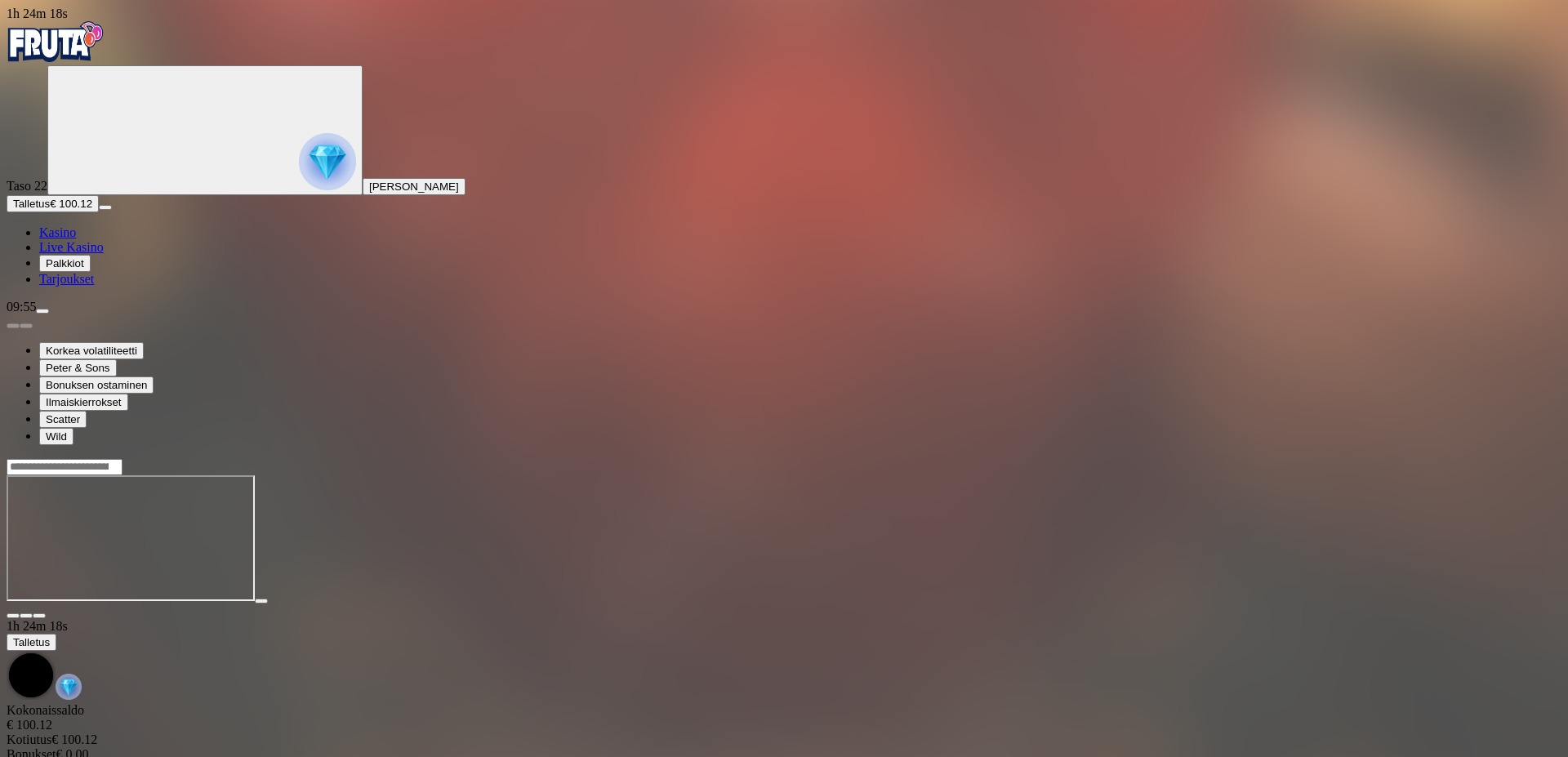
click at [13, 615] on span "close icon" at bounding box center [13, 615] width 0 height 0
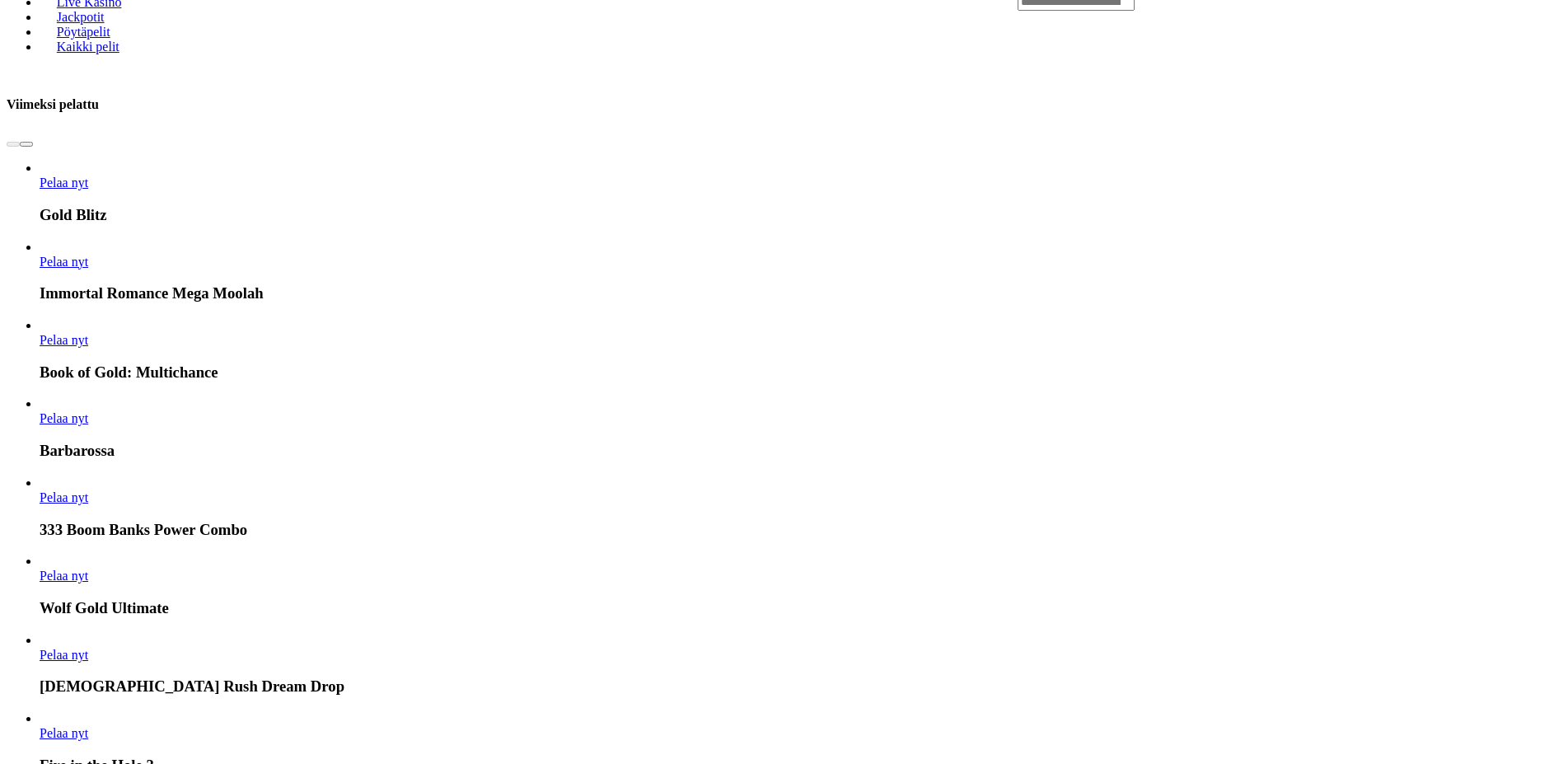
scroll to position [924, 0]
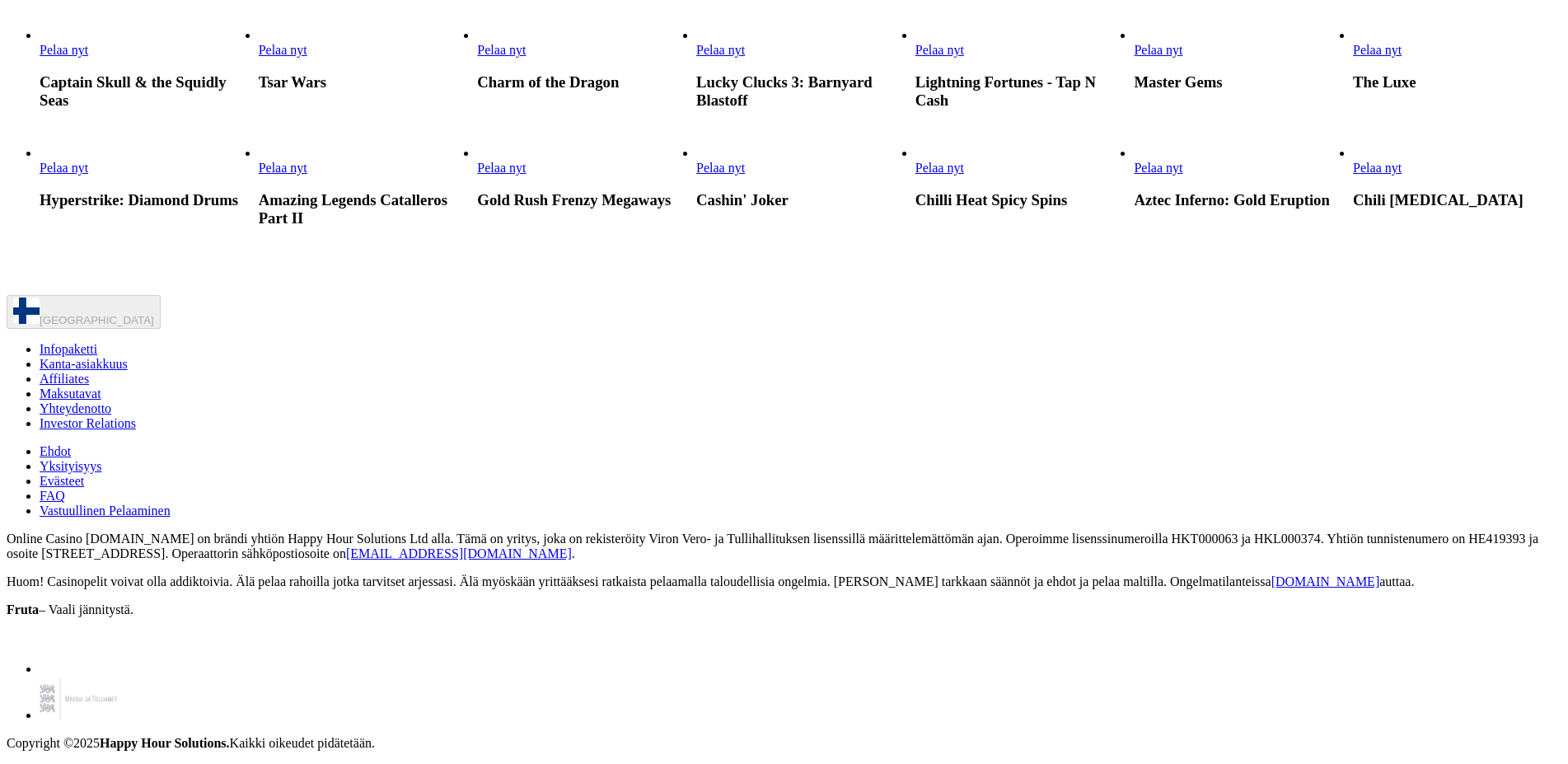
scroll to position [1176, 0]
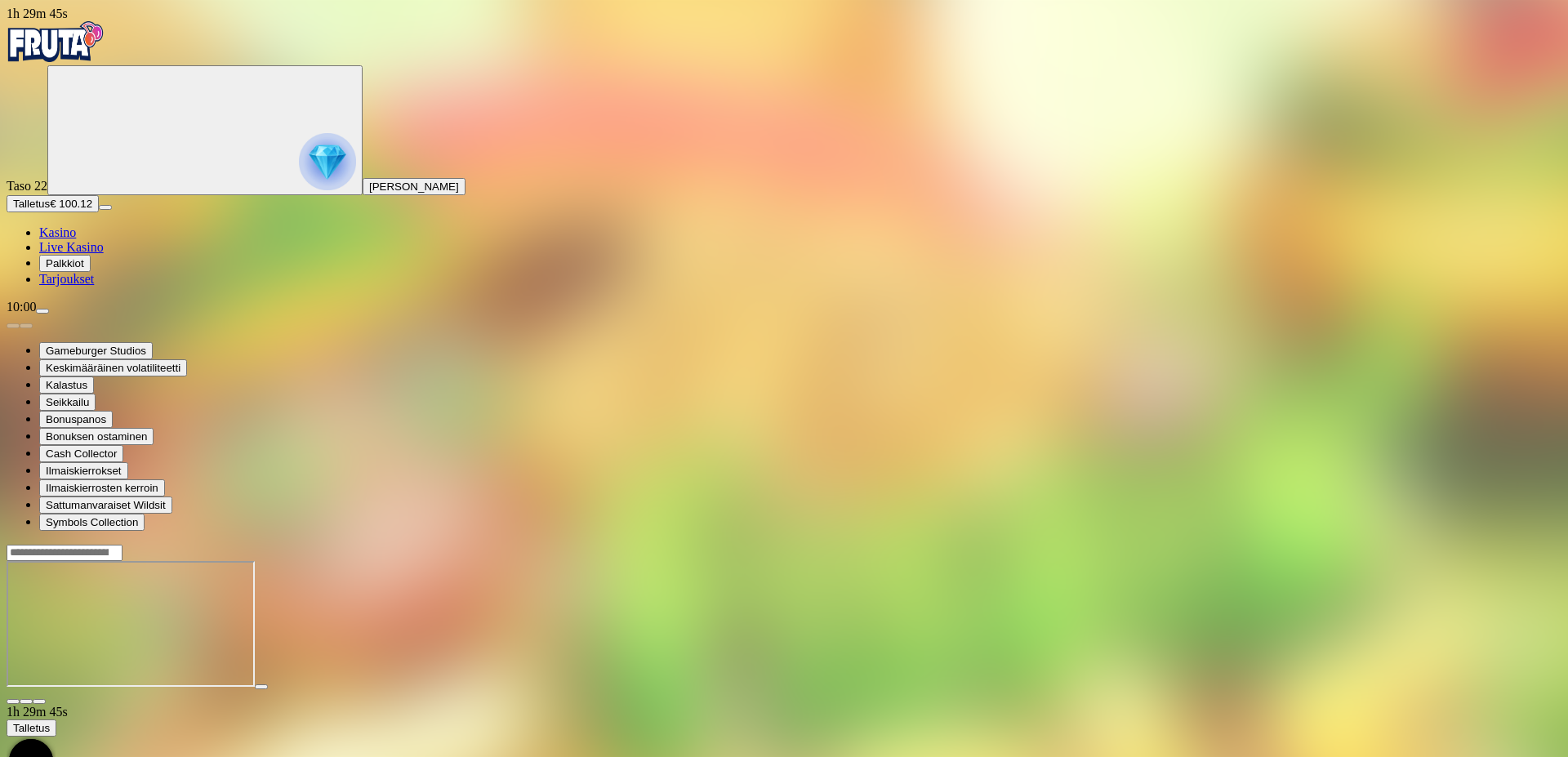
click at [13, 701] on span "close icon" at bounding box center [13, 701] width 0 height 0
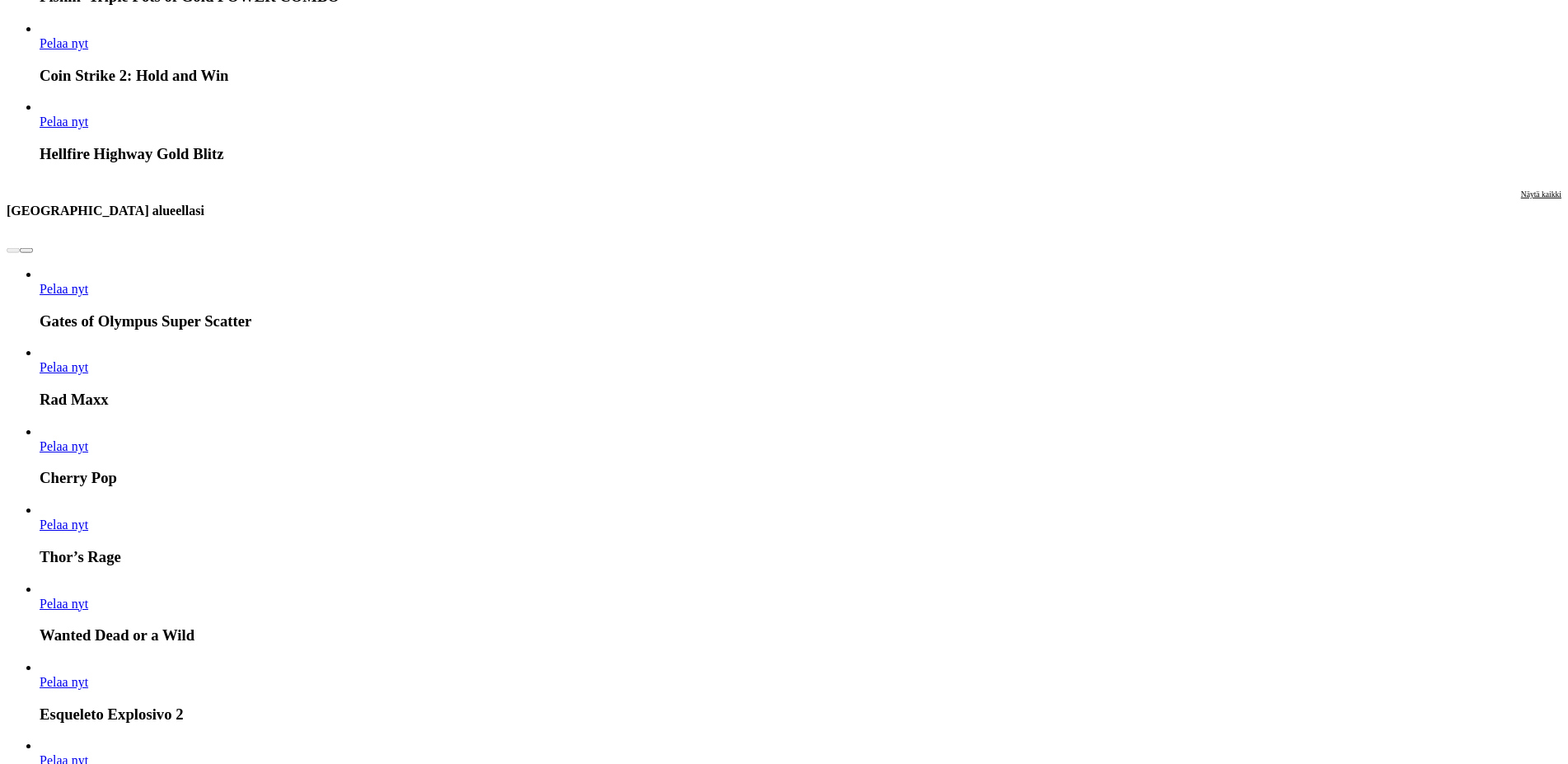
scroll to position [1764, 0]
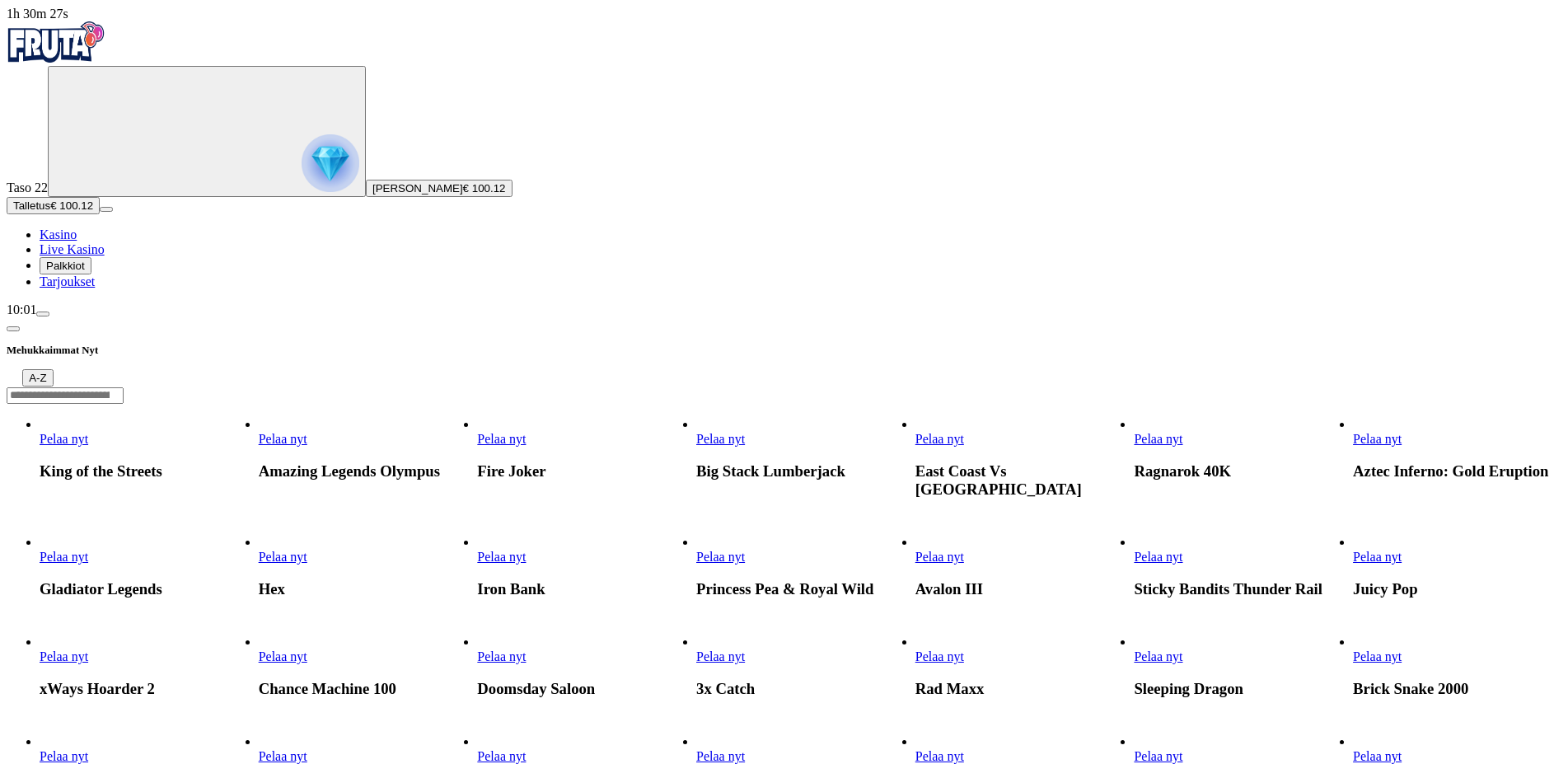
click at [1401, 432] on span "Pelaa nyt" at bounding box center [1377, 439] width 48 height 14
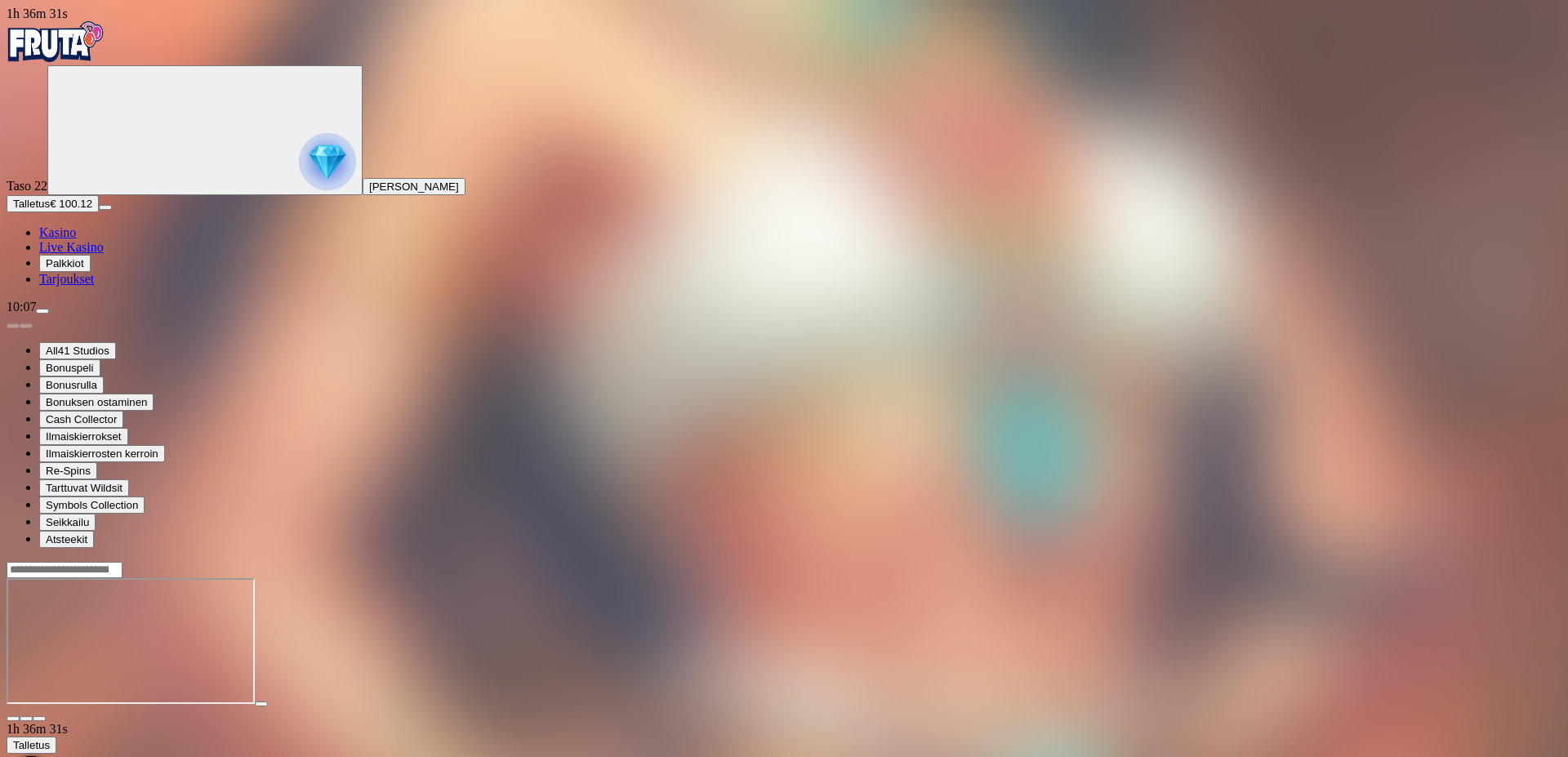
click at [13, 718] on span "close icon" at bounding box center [13, 718] width 0 height 0
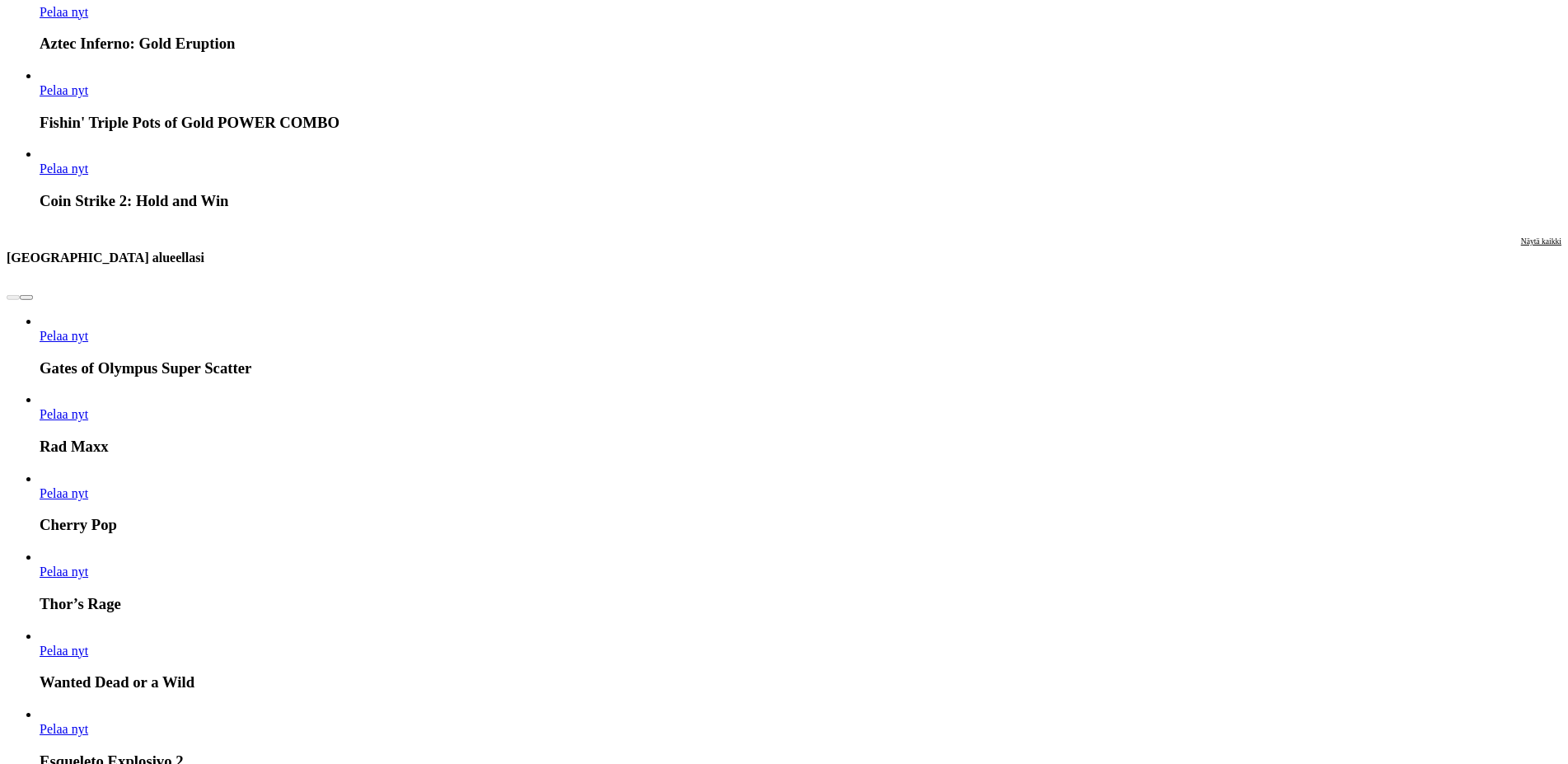
scroll to position [1849, 0]
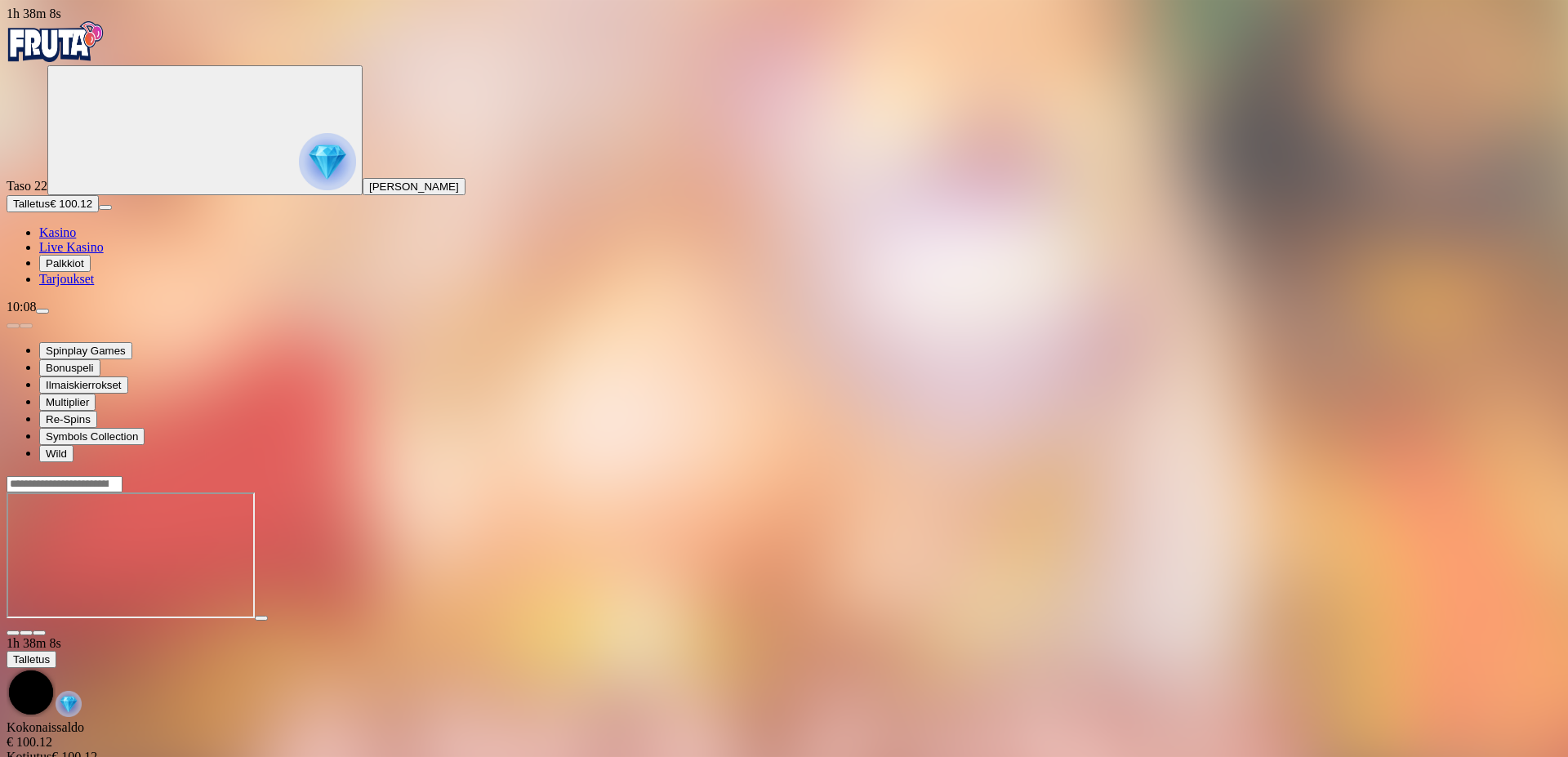
click at [1460, 475] on div at bounding box center [783, 555] width 1555 height 161
click at [13, 633] on span "close icon" at bounding box center [13, 633] width 0 height 0
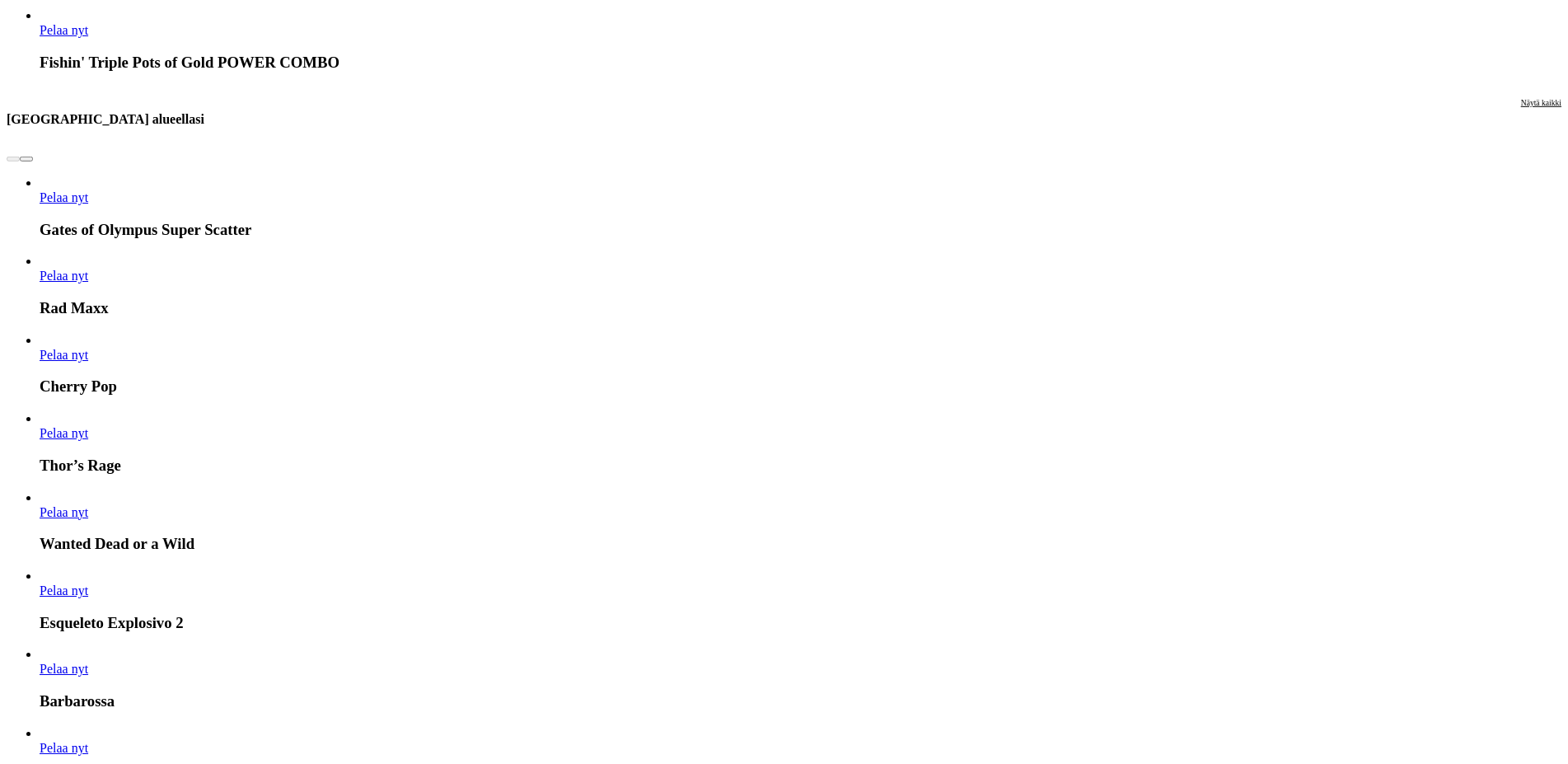
scroll to position [1933, 0]
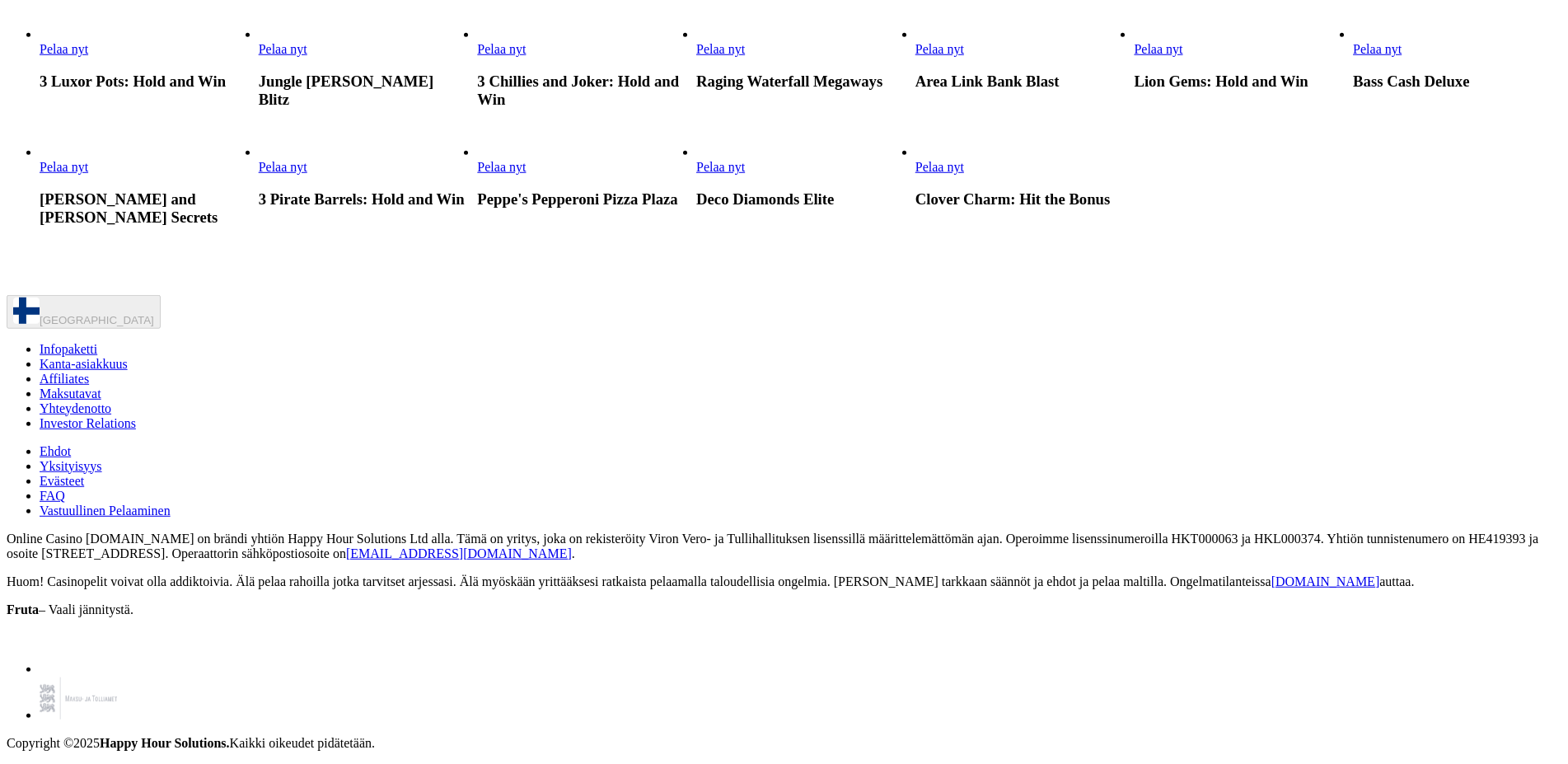
scroll to position [1513, 0]
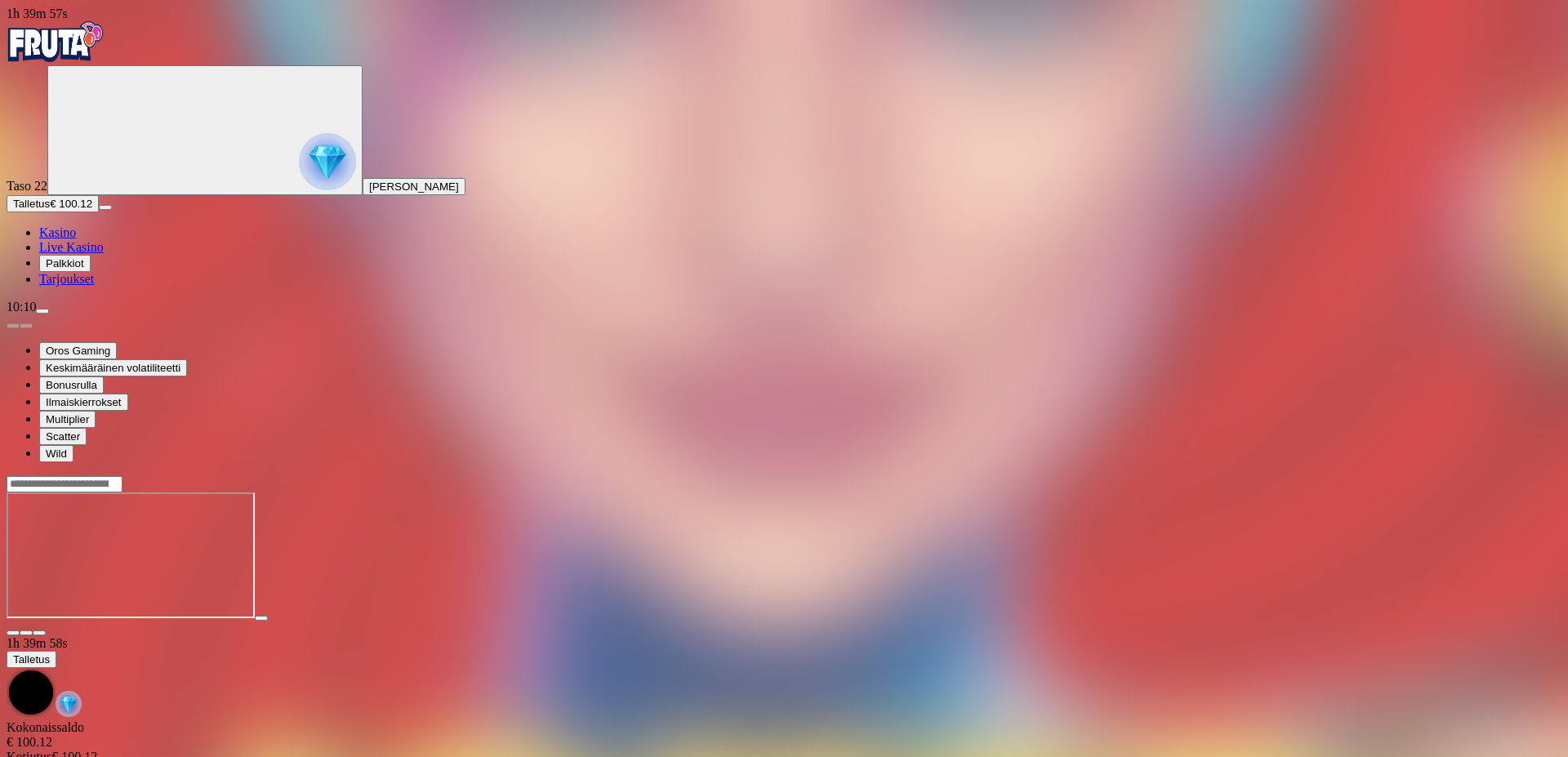
click at [1475, 475] on div at bounding box center [783, 555] width 1555 height 161
click at [13, 633] on span "close icon" at bounding box center [13, 633] width 0 height 0
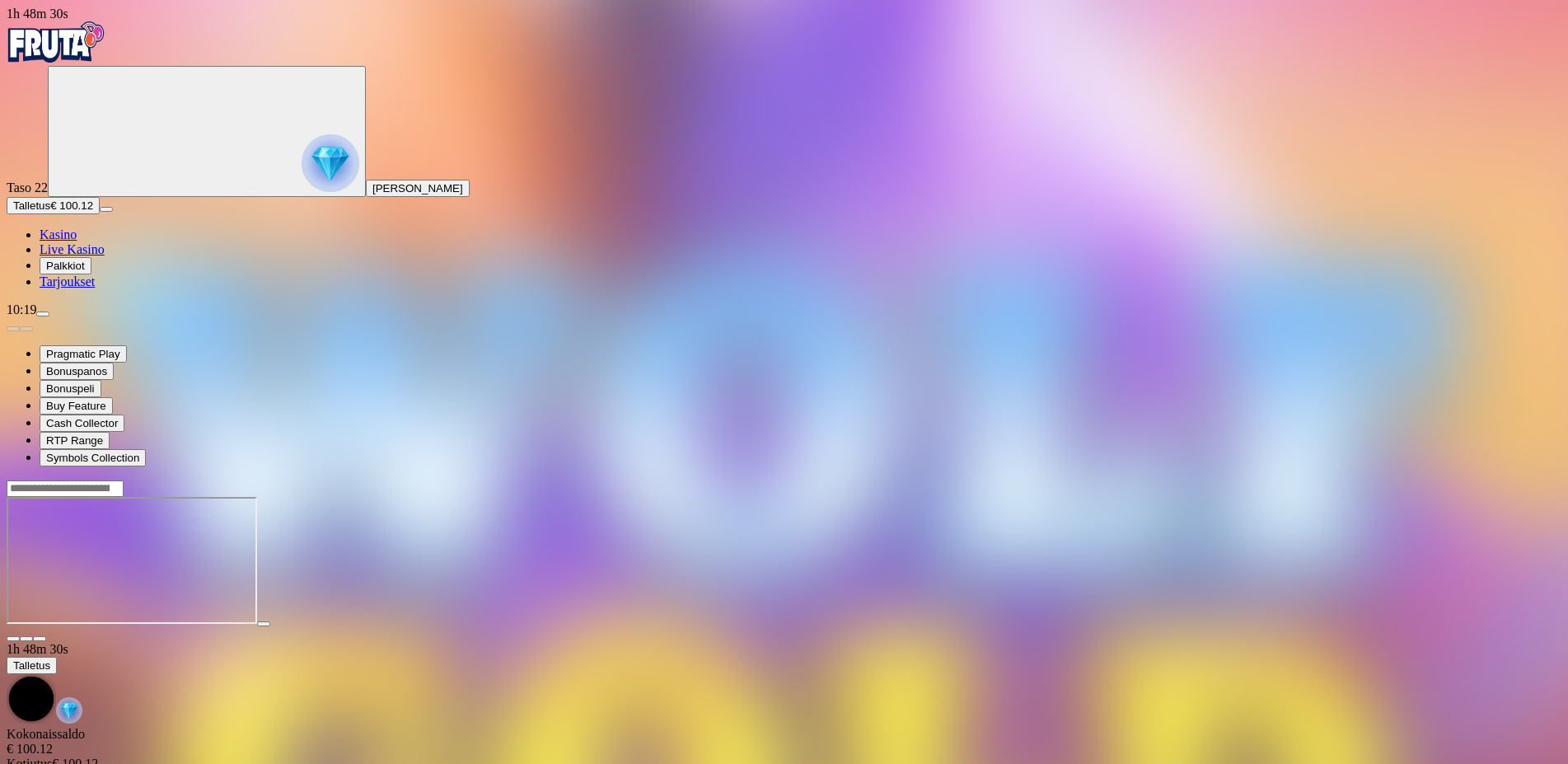
click at [13, 639] on span "close icon" at bounding box center [13, 639] width 0 height 0
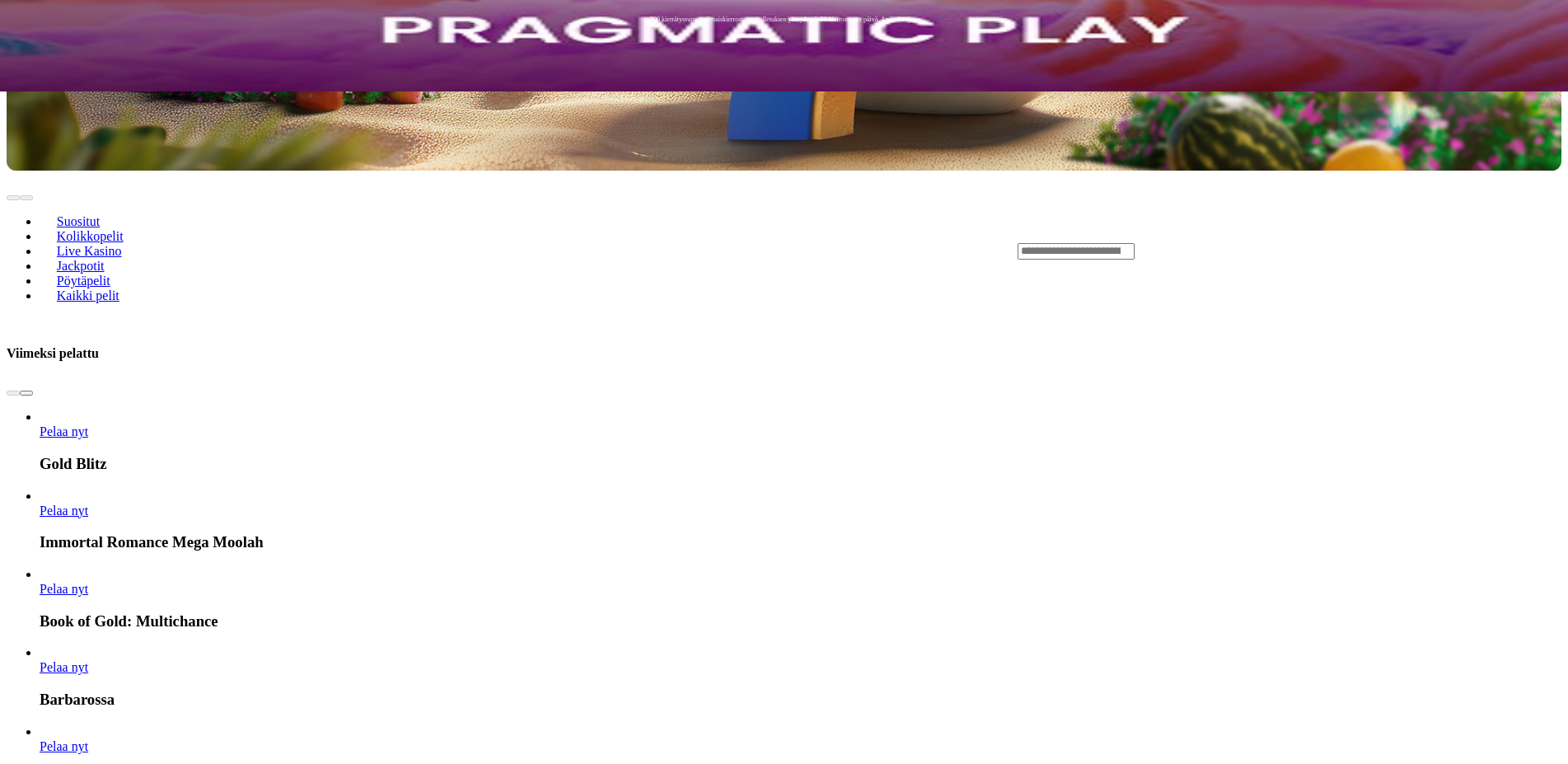
scroll to position [168, 0]
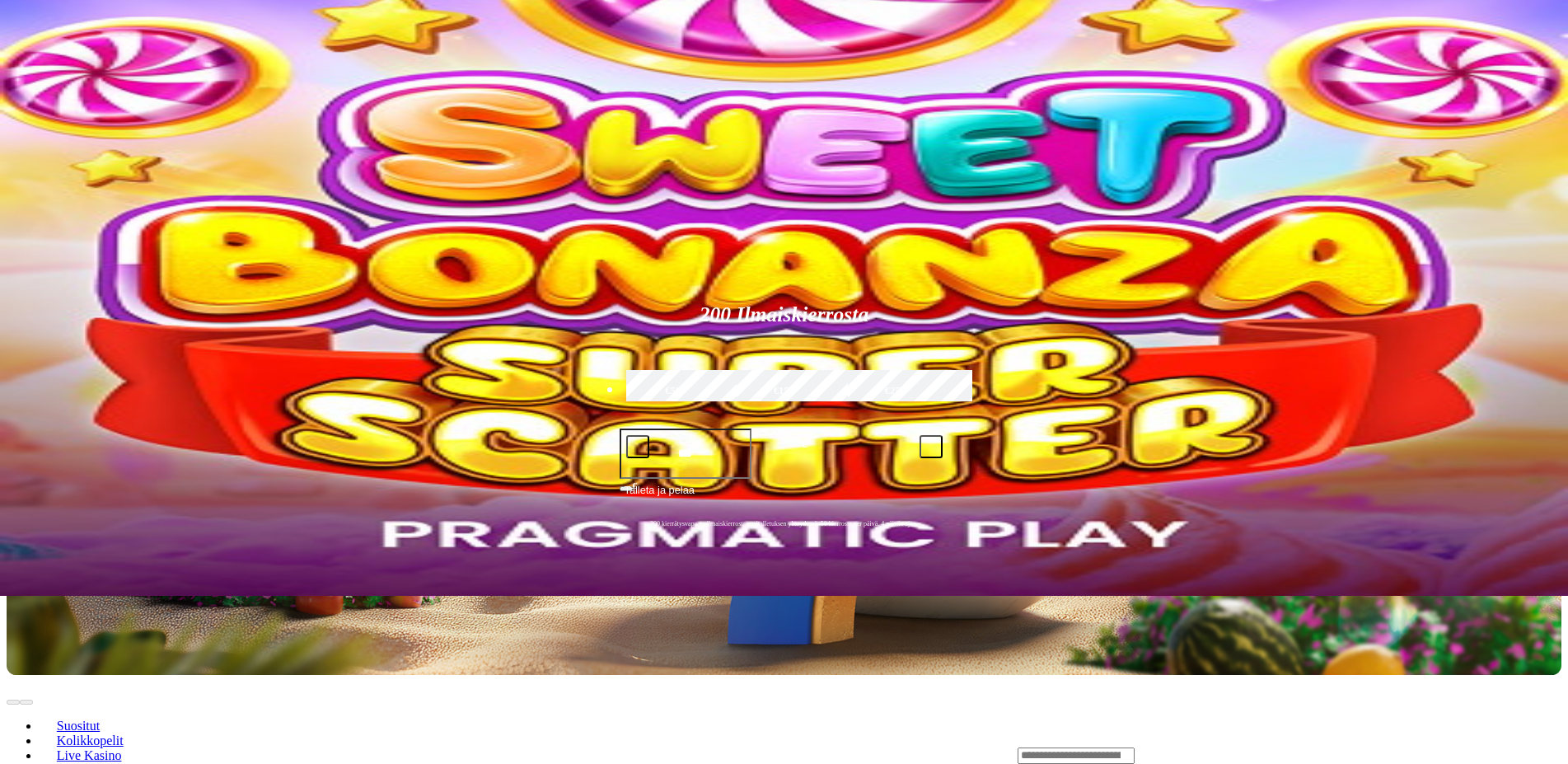
click at [111, 763] on span "Jackpotit" at bounding box center [81, 770] width 61 height 14
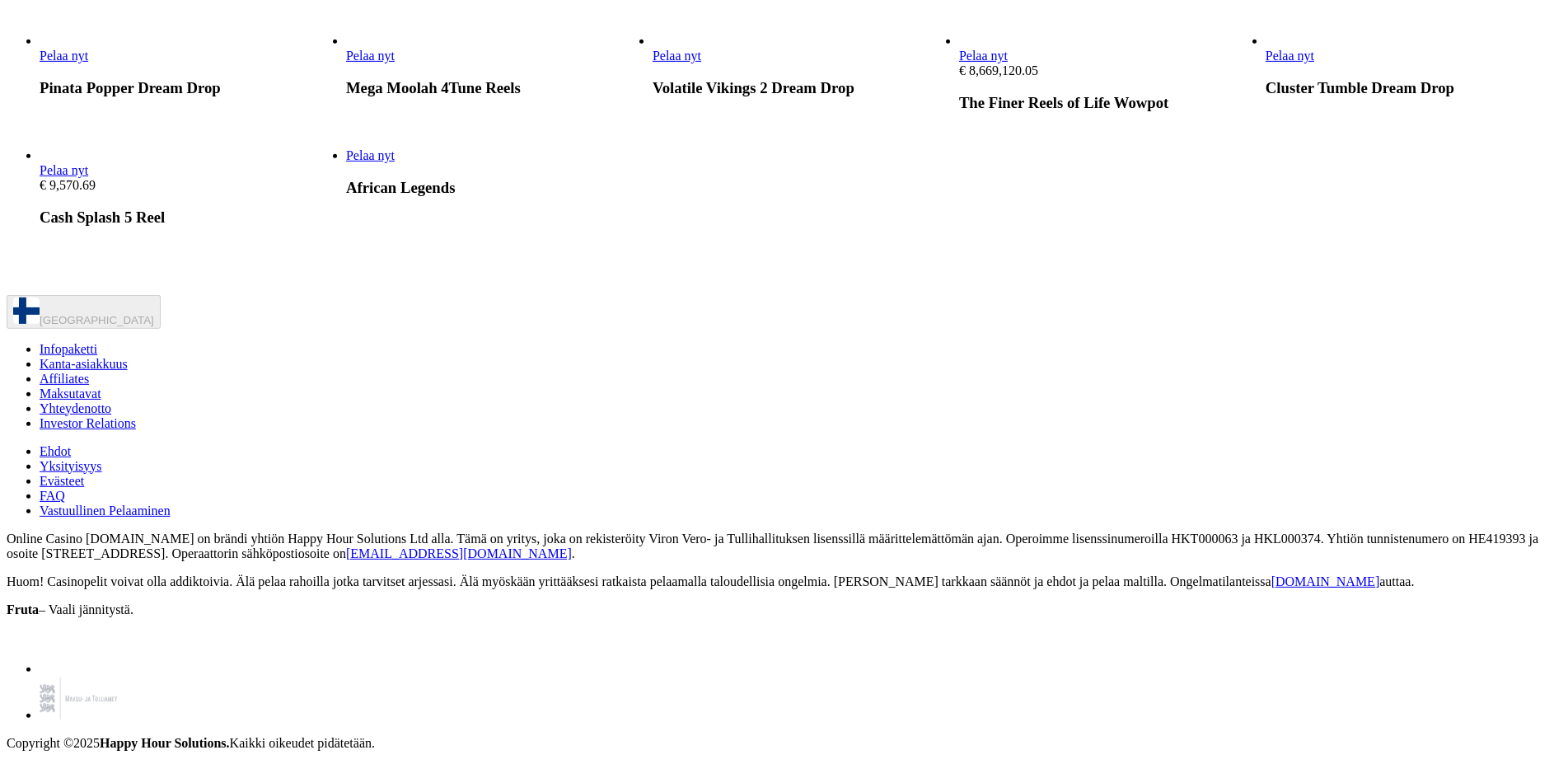
scroll to position [2773, 0]
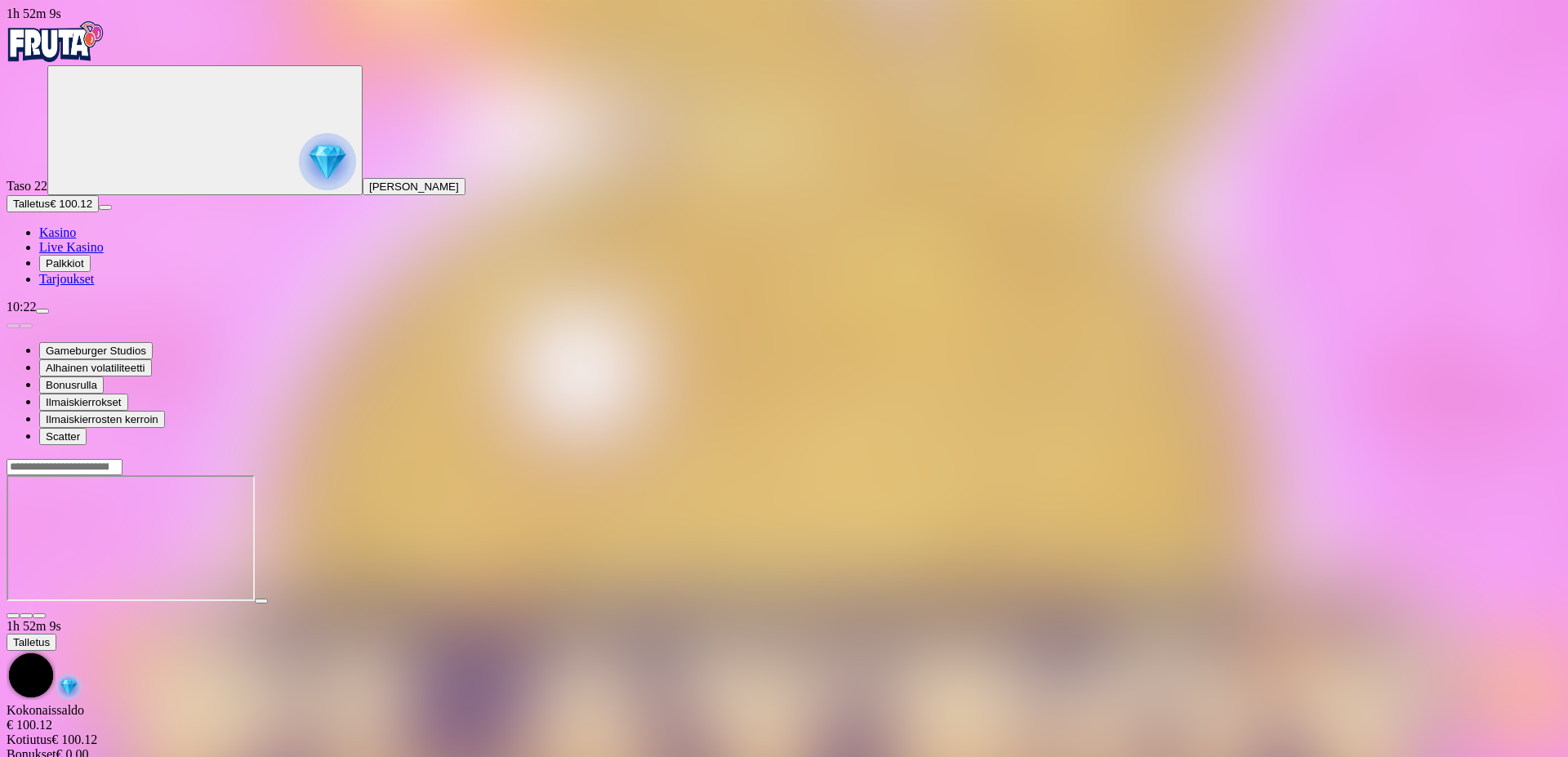
click at [13, 615] on span "close icon" at bounding box center [13, 615] width 0 height 0
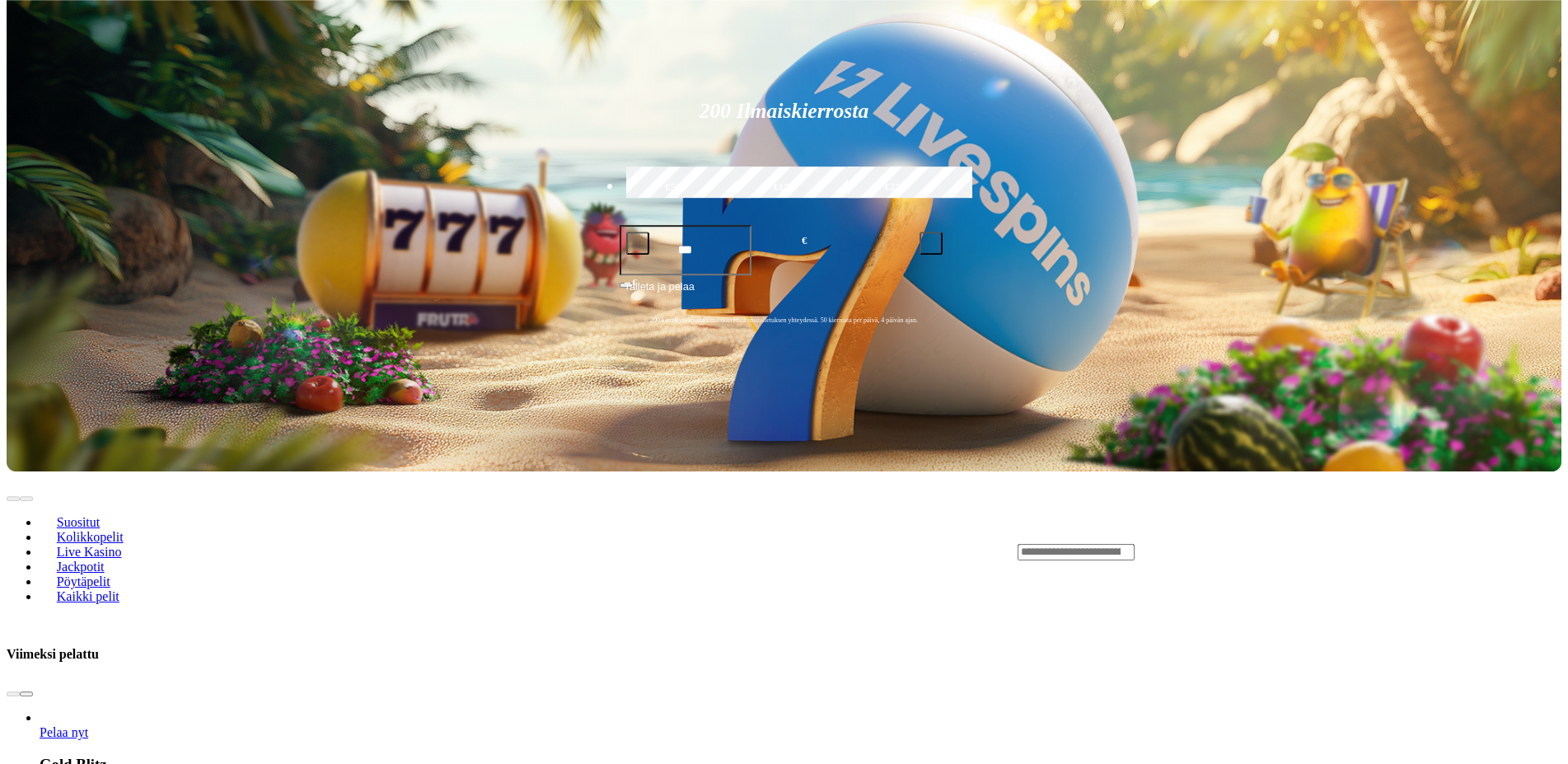
scroll to position [420, 0]
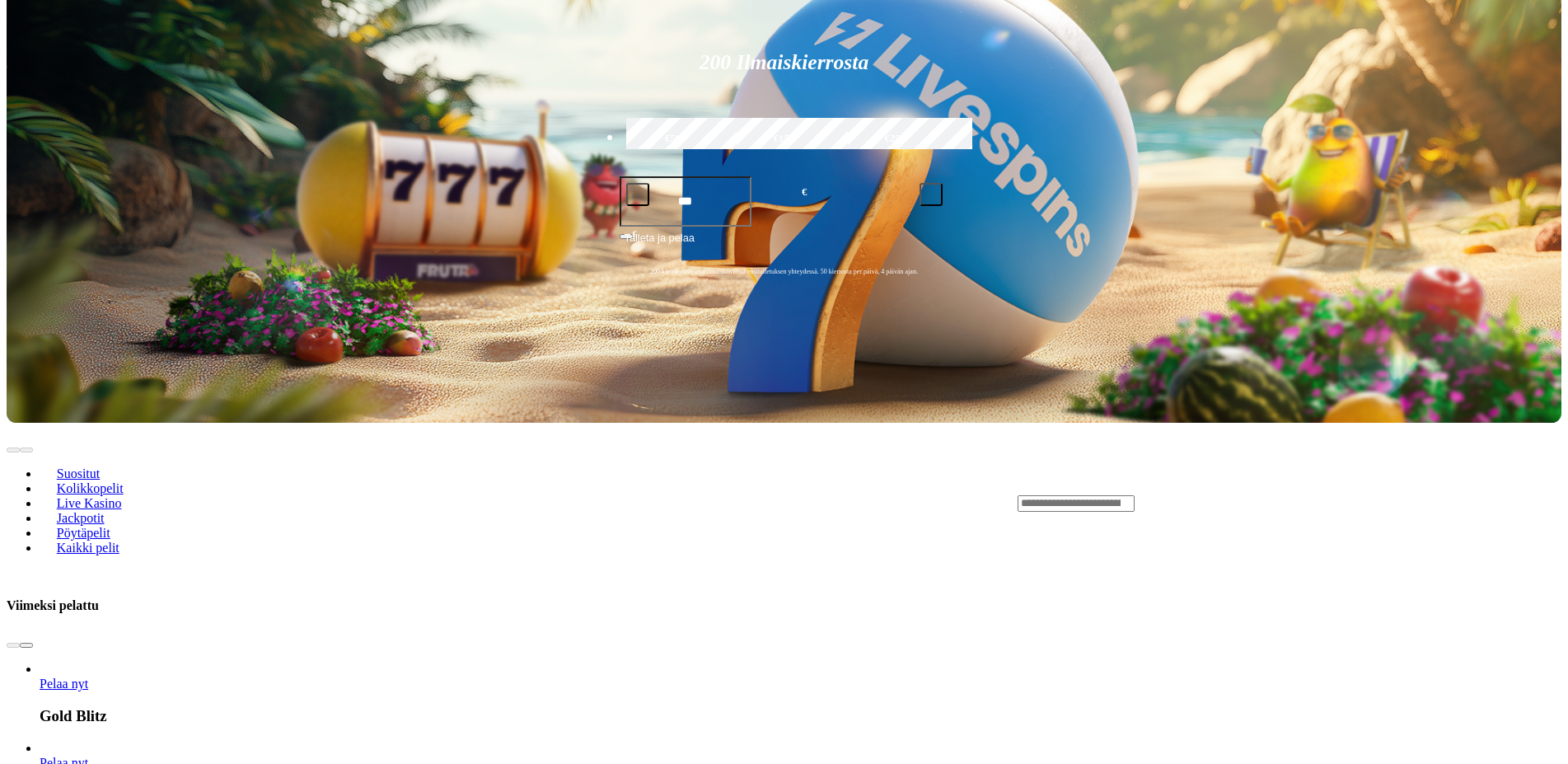
click at [130, 481] on span "Kolikkopelit" at bounding box center [90, 488] width 80 height 14
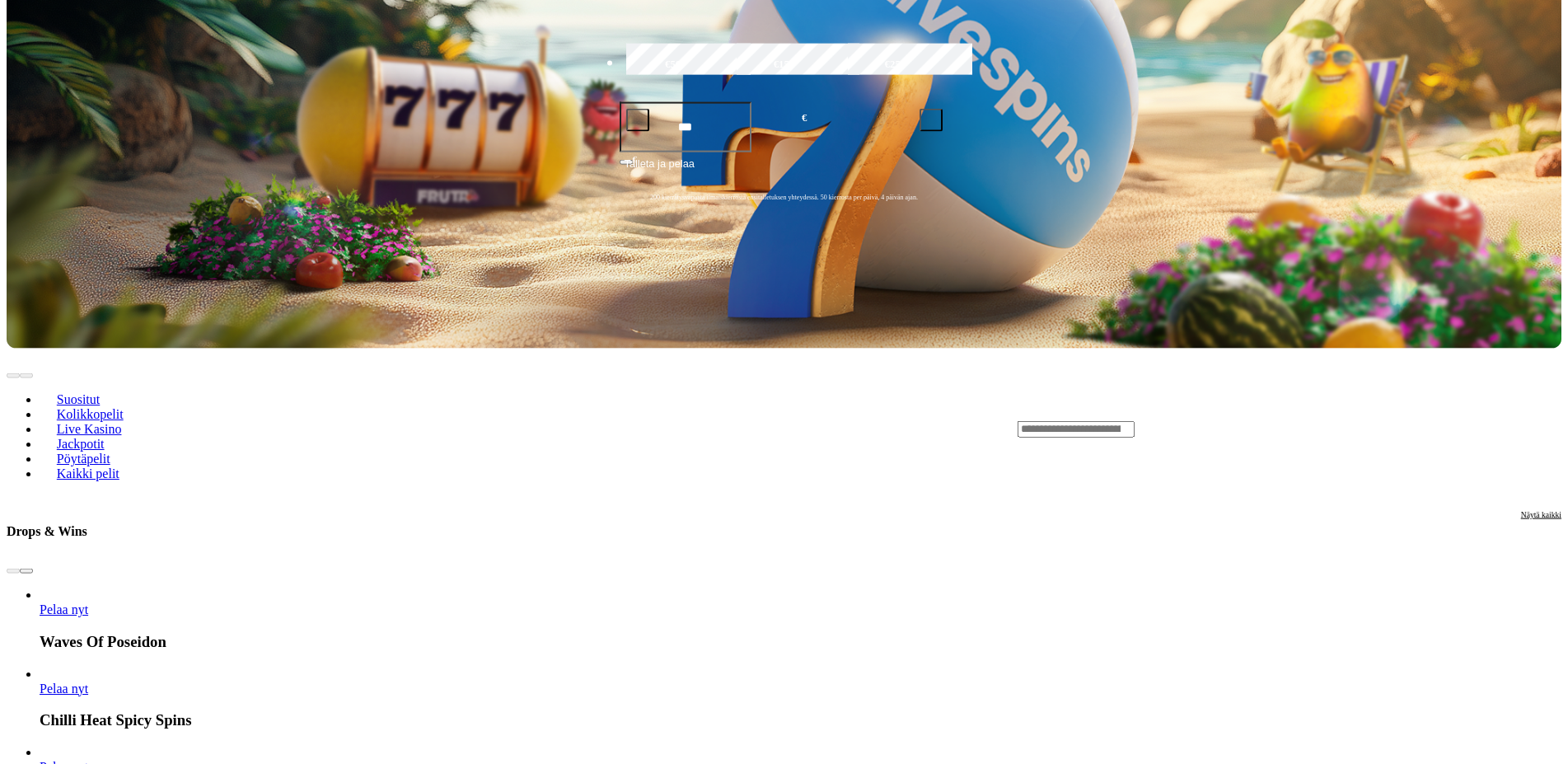
scroll to position [252, 0]
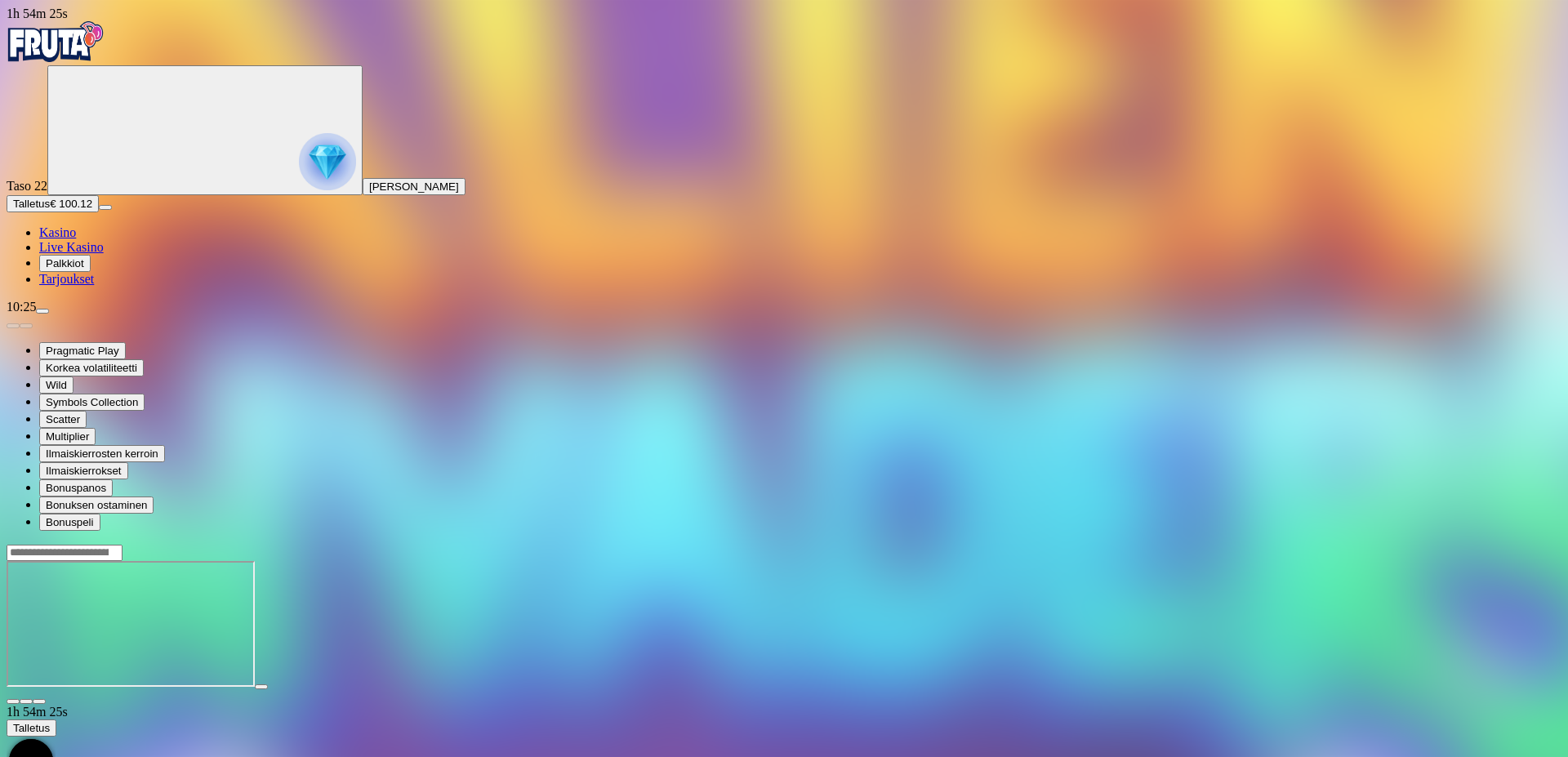
click at [13, 701] on span "close icon" at bounding box center [13, 701] width 0 height 0
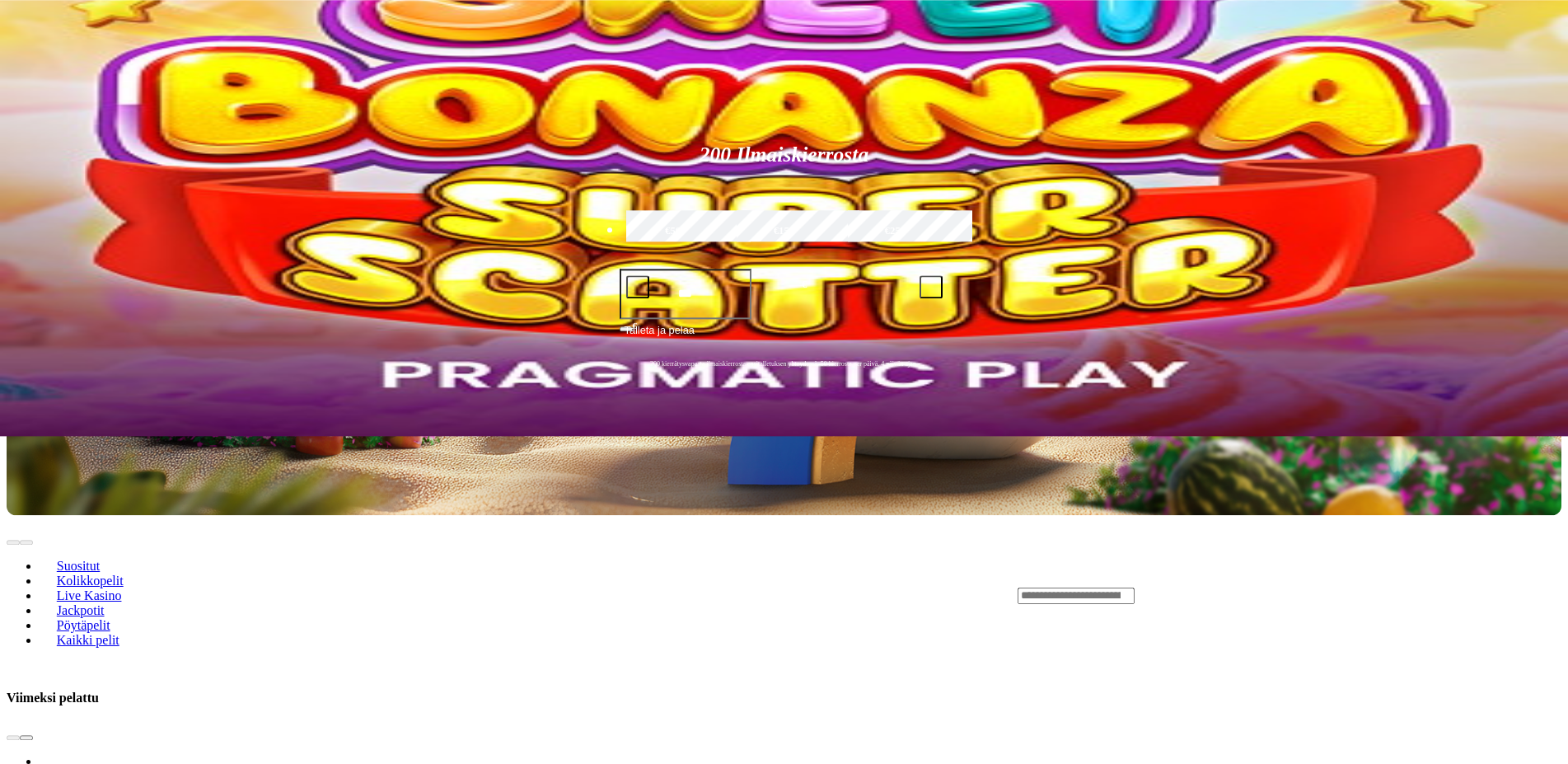
scroll to position [588, 0]
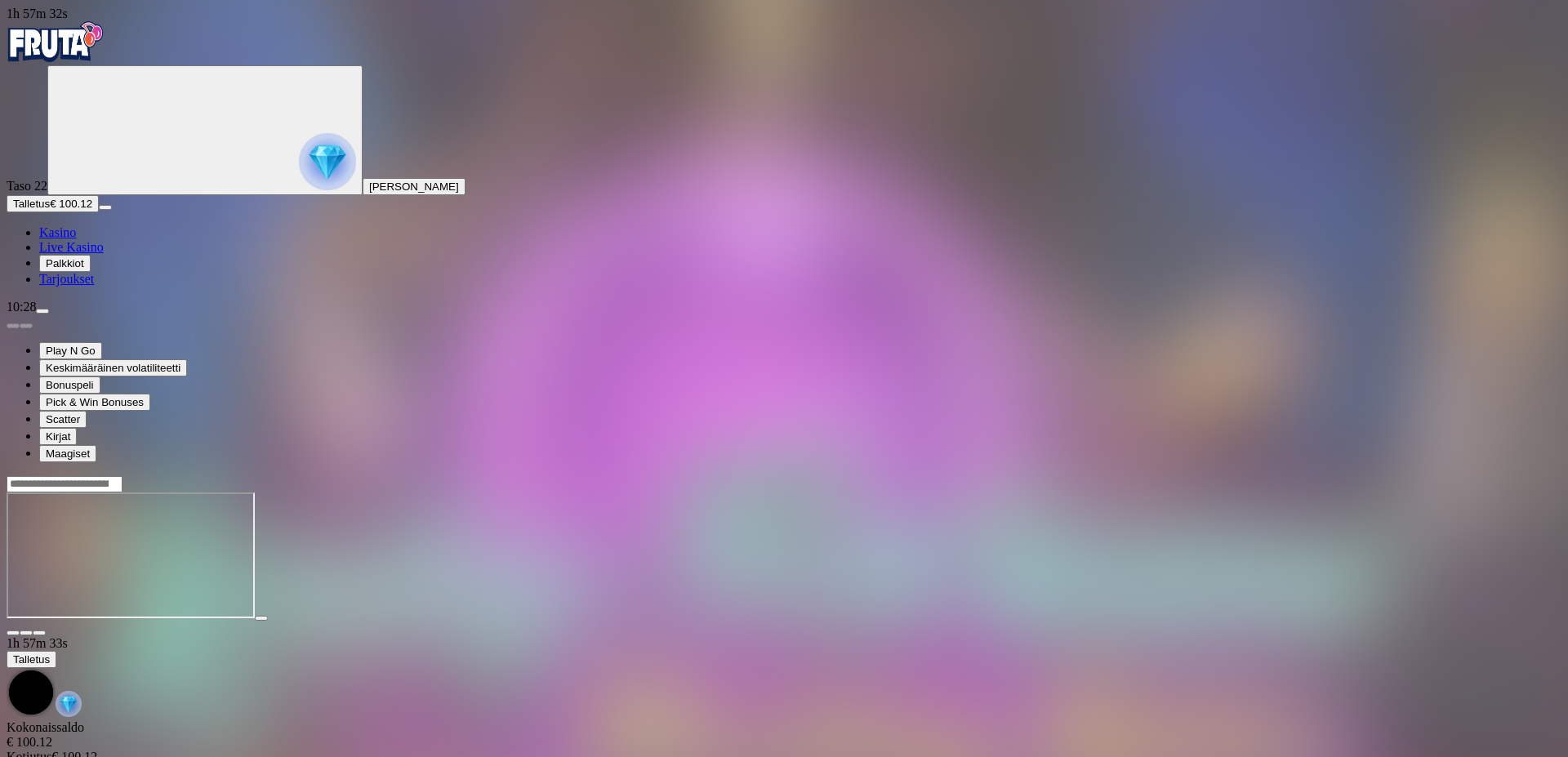
click at [84, 270] on span "Palkkiot" at bounding box center [65, 264] width 38 height 12
